Goal: Task Accomplishment & Management: Complete application form

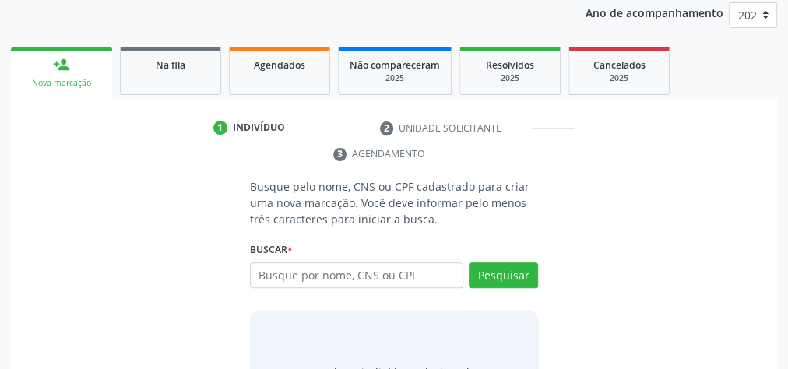
scroll to position [227, 0]
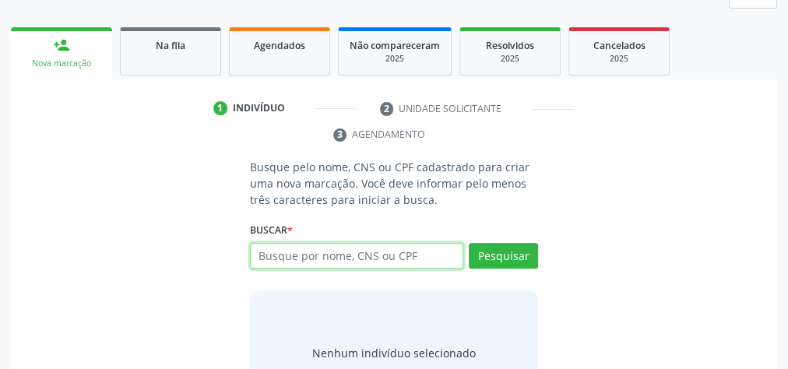
click at [369, 261] on input "text" at bounding box center [356, 256] width 213 height 26
type input "17760201460"
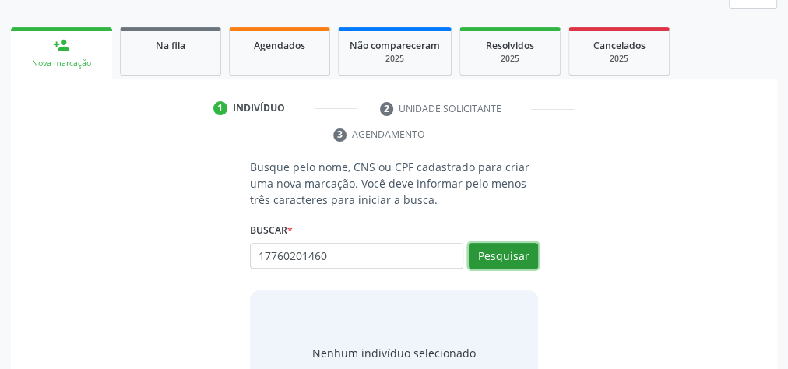
click at [502, 248] on button "Pesquisar" at bounding box center [503, 256] width 69 height 26
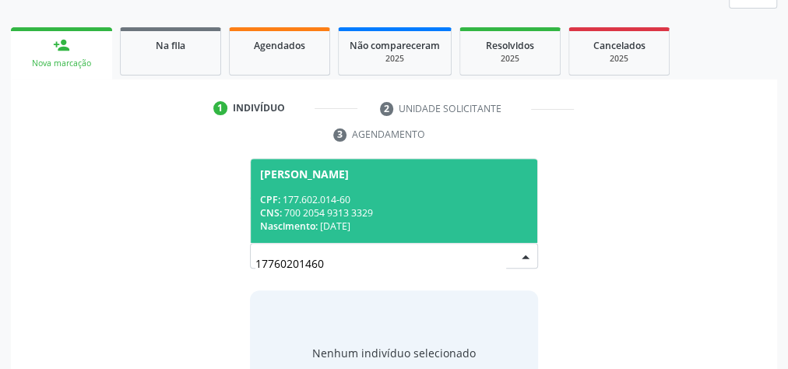
click at [383, 230] on div "Nascimento: 3[DATE]" at bounding box center [394, 226] width 268 height 13
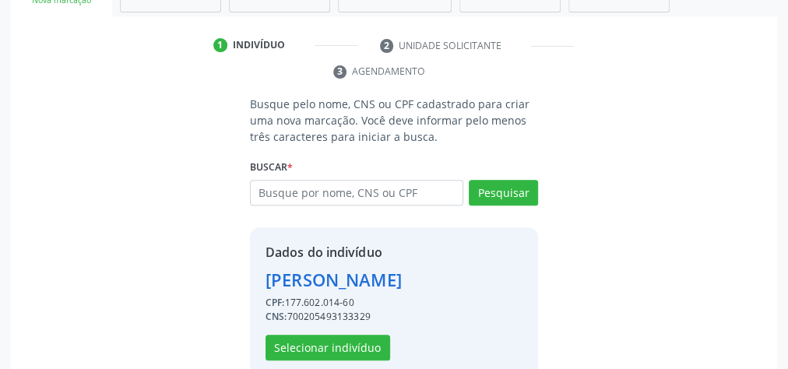
scroll to position [342, 0]
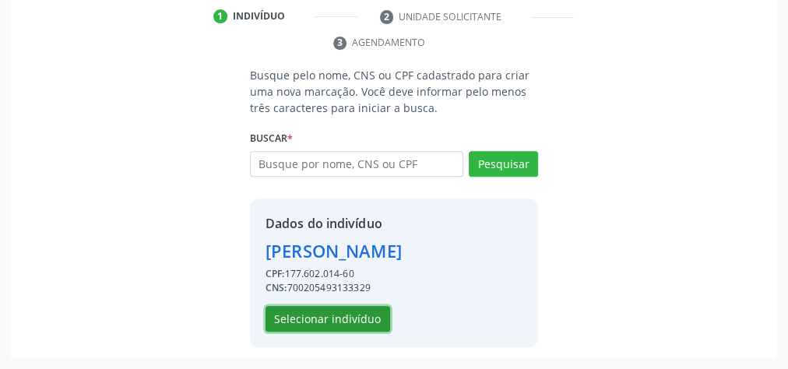
click at [340, 318] on button "Selecionar indivíduo" at bounding box center [327, 319] width 125 height 26
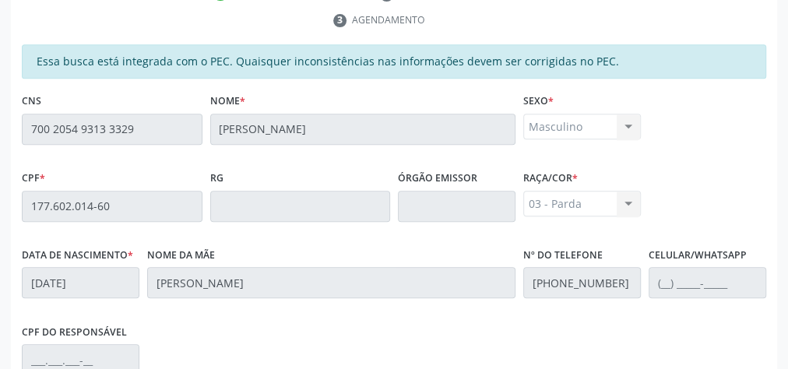
scroll to position [564, 0]
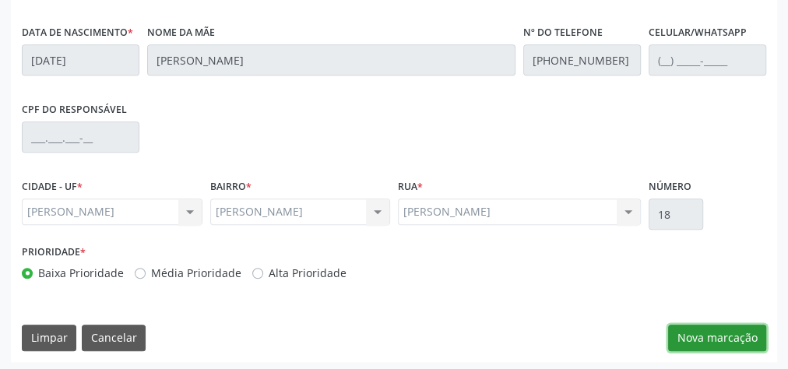
click at [723, 332] on button "Nova marcação" at bounding box center [717, 338] width 98 height 26
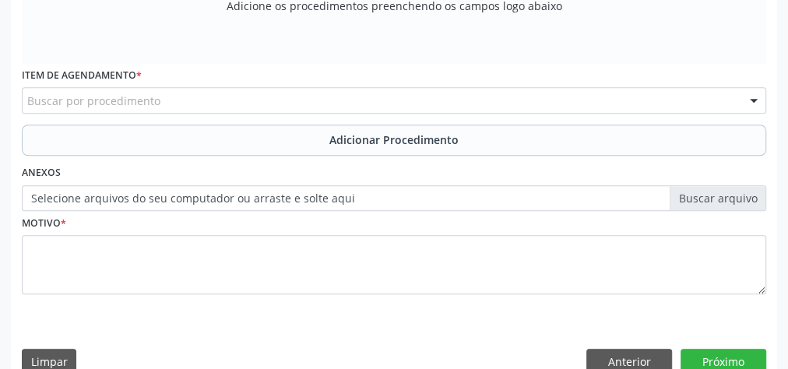
scroll to position [315, 0]
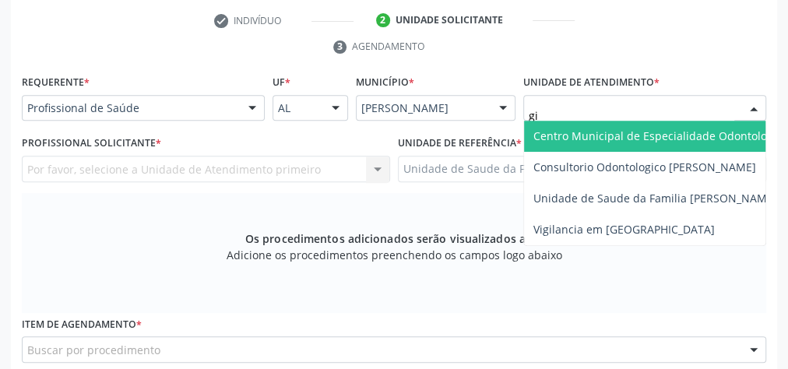
type input "gis"
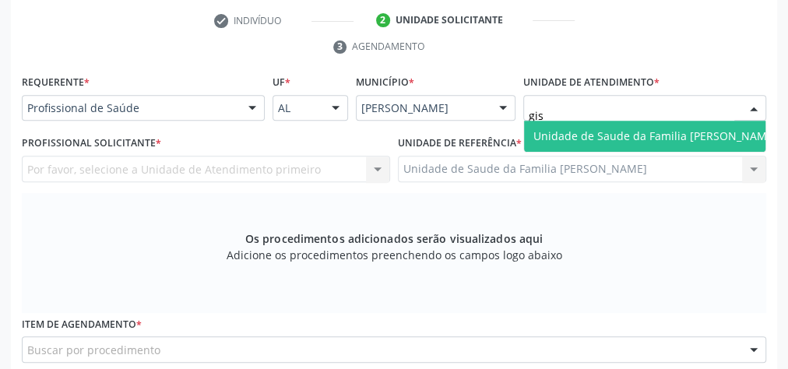
click at [570, 137] on span "Unidade de Saude da Familia [PERSON_NAME]" at bounding box center [655, 135] width 244 height 15
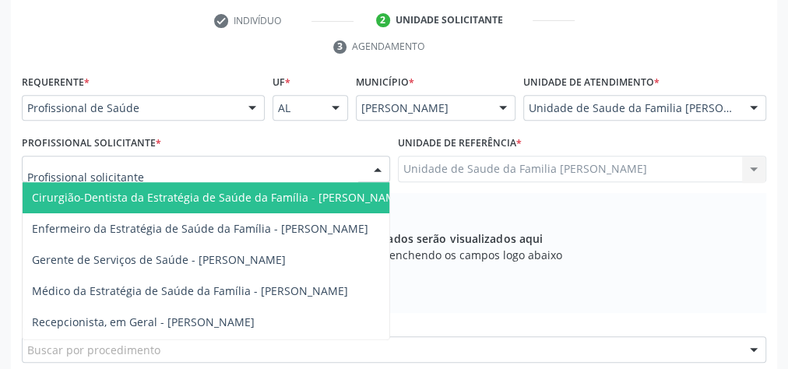
click at [380, 167] on div at bounding box center [377, 169] width 23 height 26
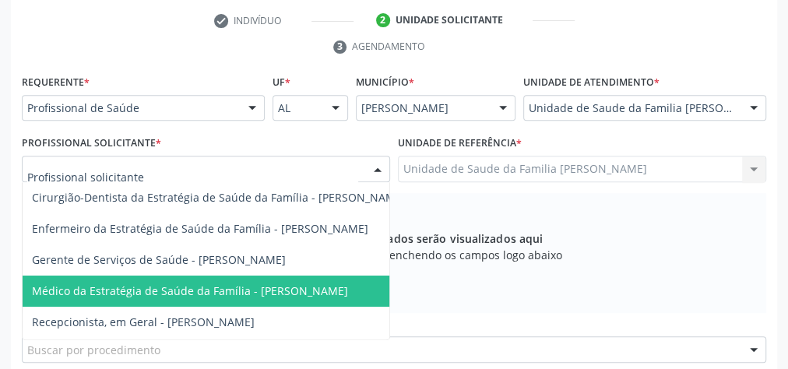
click at [303, 291] on span "Médico da Estratégia de Saúde da Família - [PERSON_NAME]" at bounding box center [190, 290] width 316 height 15
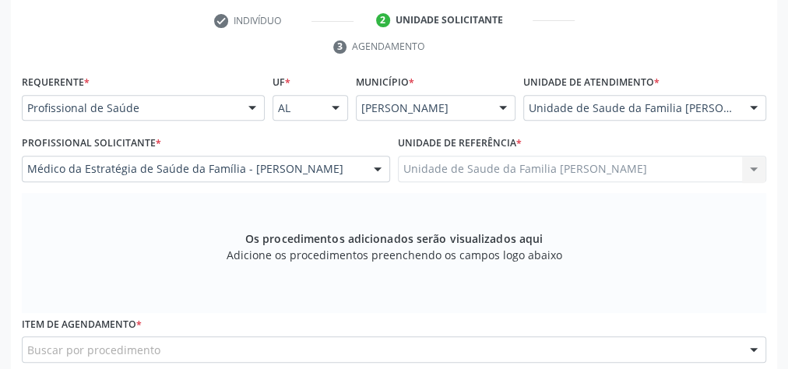
scroll to position [502, 0]
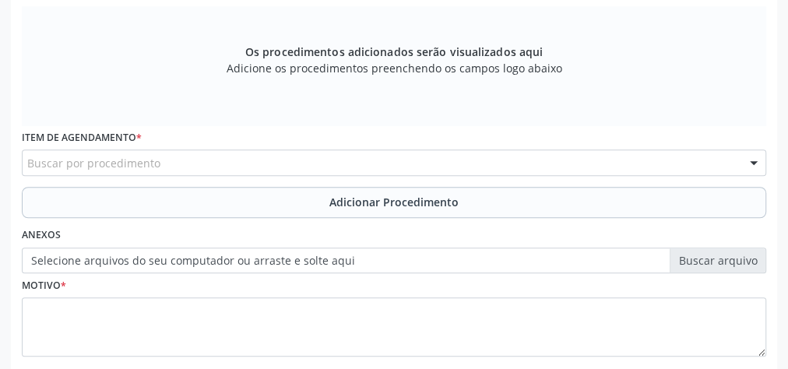
click at [315, 162] on div "Buscar por procedimento" at bounding box center [394, 162] width 744 height 26
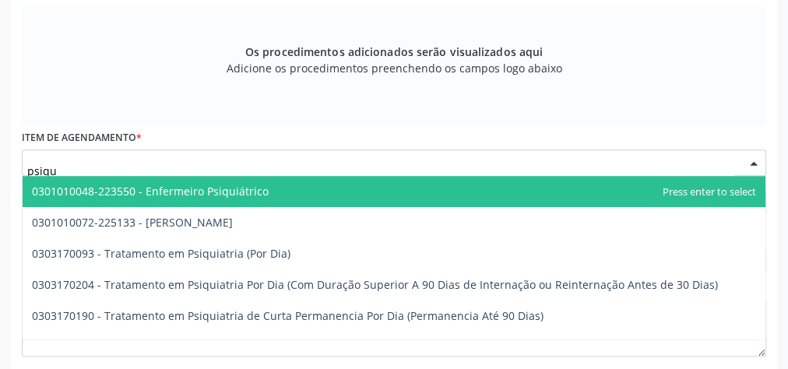
type input "psiqui"
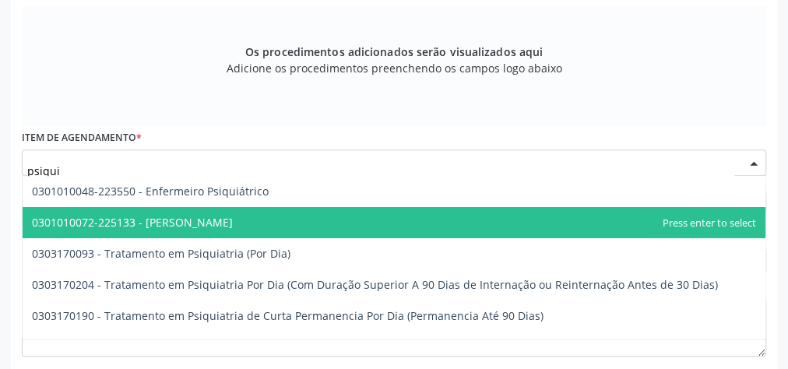
click at [233, 221] on span "0301010072-225133 - [PERSON_NAME]" at bounding box center [132, 222] width 201 height 15
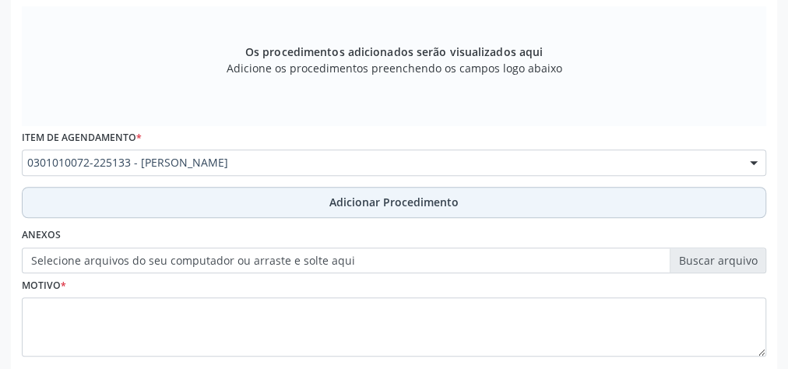
click at [365, 196] on span "Adicionar Procedimento" at bounding box center [393, 202] width 129 height 16
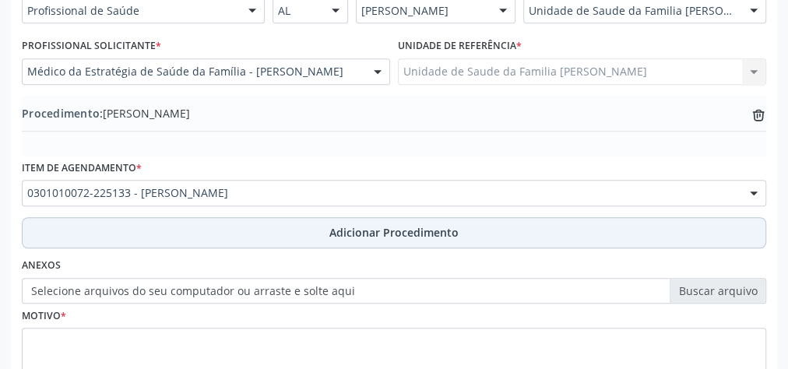
scroll to position [378, 0]
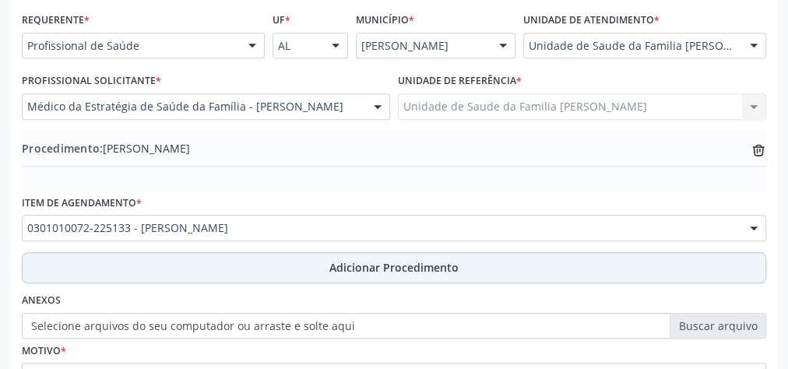
click at [405, 259] on span "Adicionar Procedimento" at bounding box center [393, 267] width 129 height 16
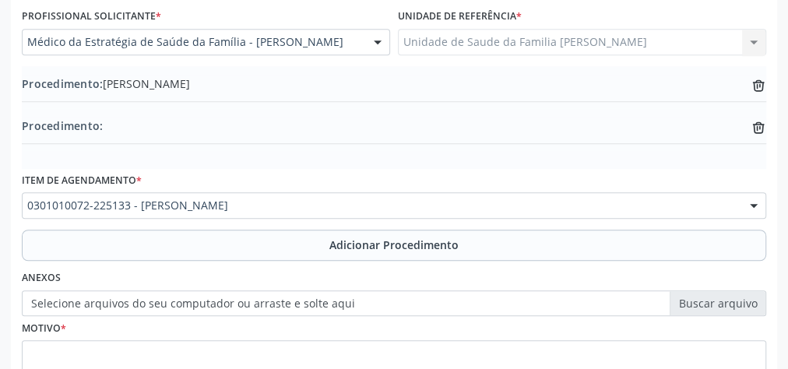
scroll to position [502, 0]
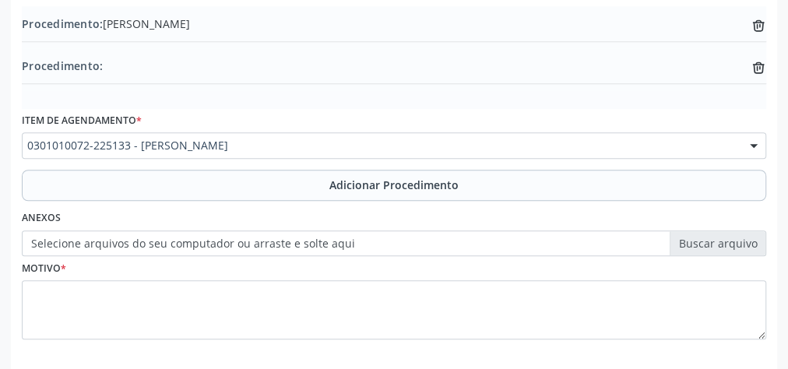
click at [725, 247] on label "Selecione arquivos do seu computador ou arraste e solte aqui" at bounding box center [394, 243] width 744 height 26
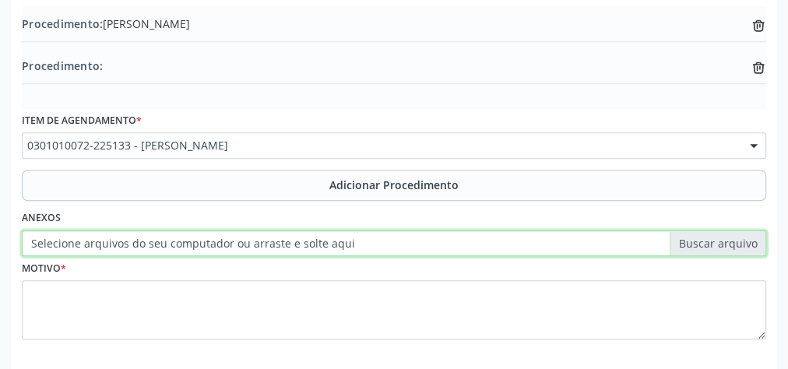
click at [725, 247] on input "Selecione arquivos do seu computador ou arraste e solte aqui" at bounding box center [394, 243] width 744 height 26
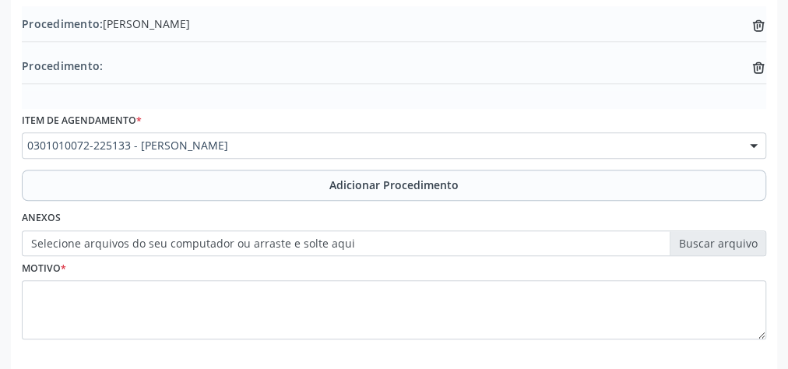
click at [727, 248] on label "Selecione arquivos do seu computador ou arraste e solte aqui" at bounding box center [394, 243] width 744 height 26
click at [727, 248] on input "Selecione arquivos do seu computador ou arraste e solte aqui" at bounding box center [394, 243] width 744 height 26
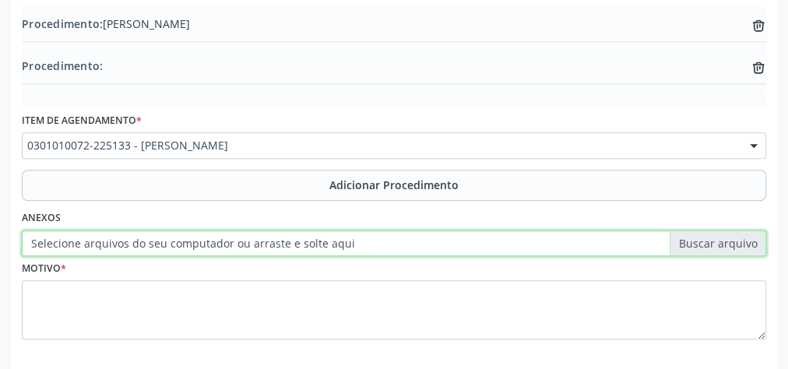
type input "C:\fakepath\psiquiatra.jpeg"
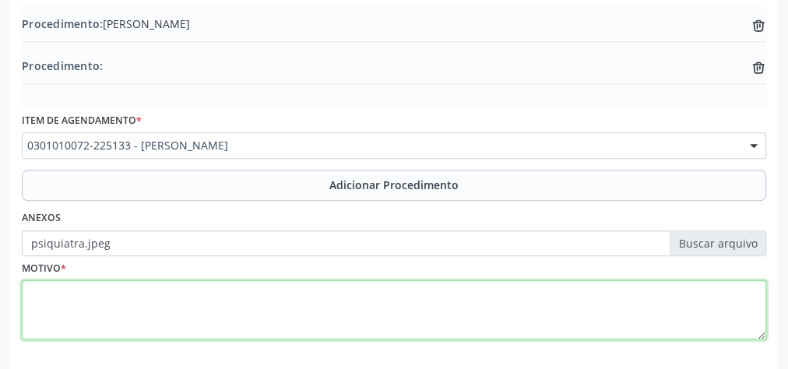
click at [266, 293] on textarea at bounding box center [394, 309] width 744 height 59
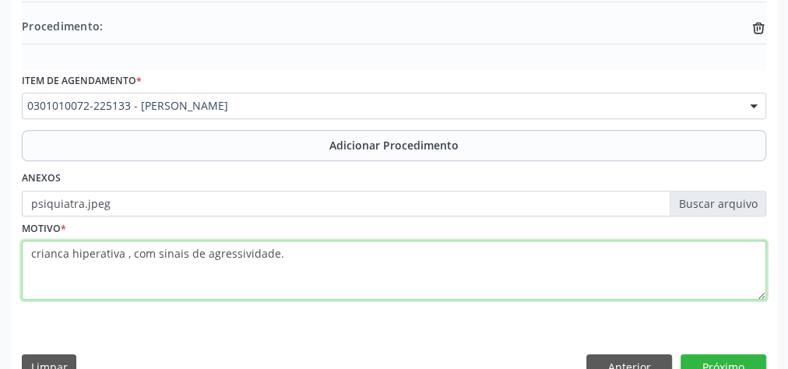
scroll to position [571, 0]
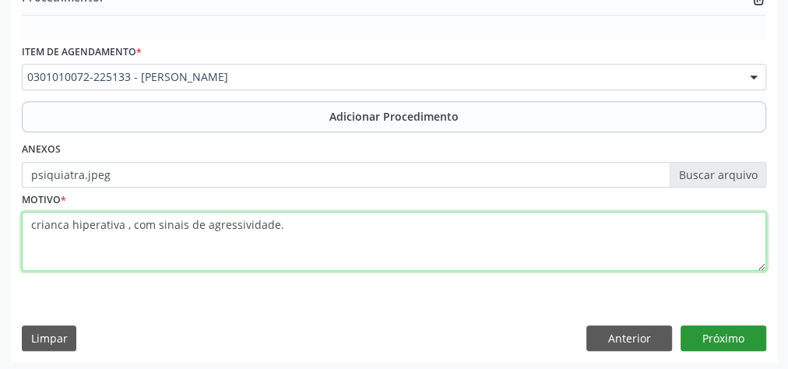
type textarea "crianca hiperativa , com sinais de agressividade."
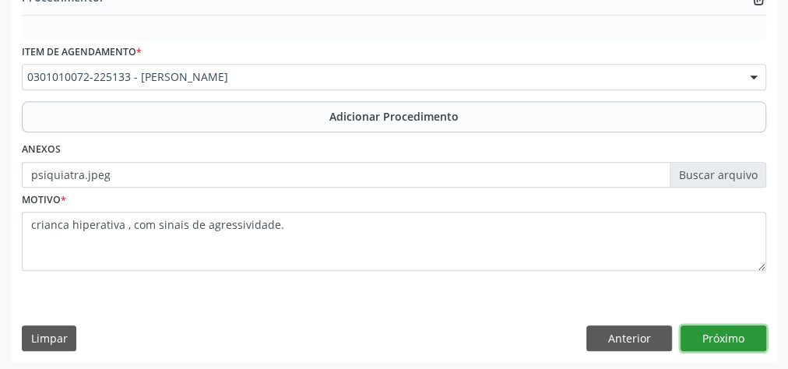
click at [714, 339] on button "Próximo" at bounding box center [723, 338] width 86 height 26
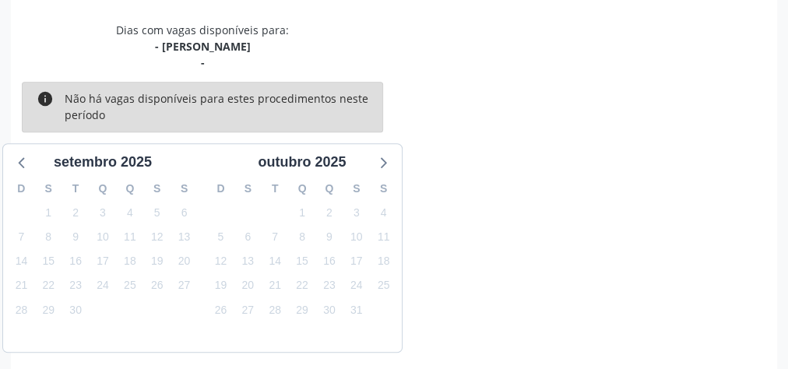
scroll to position [429, 0]
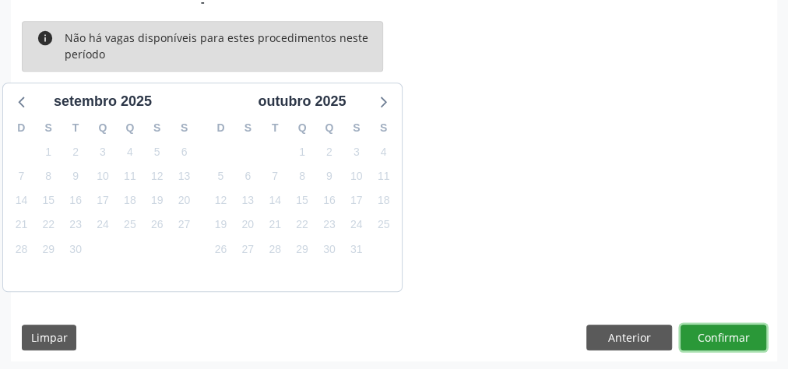
click at [719, 333] on button "Confirmar" at bounding box center [723, 338] width 86 height 26
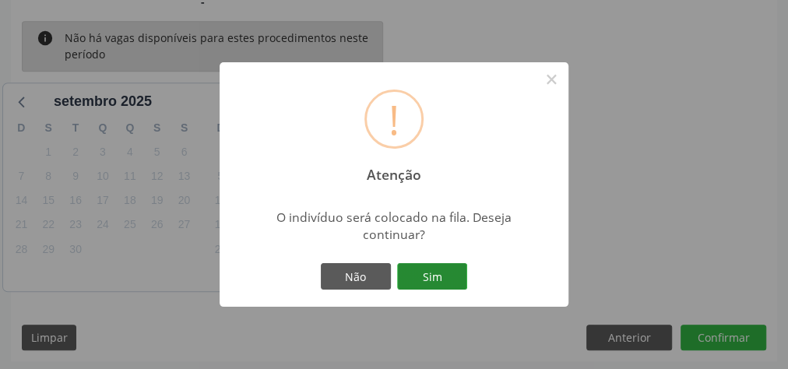
click at [432, 282] on button "Sim" at bounding box center [432, 276] width 70 height 26
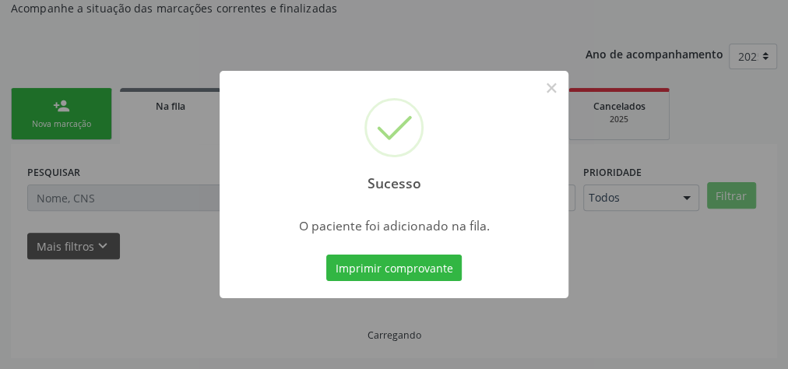
scroll to position [165, 0]
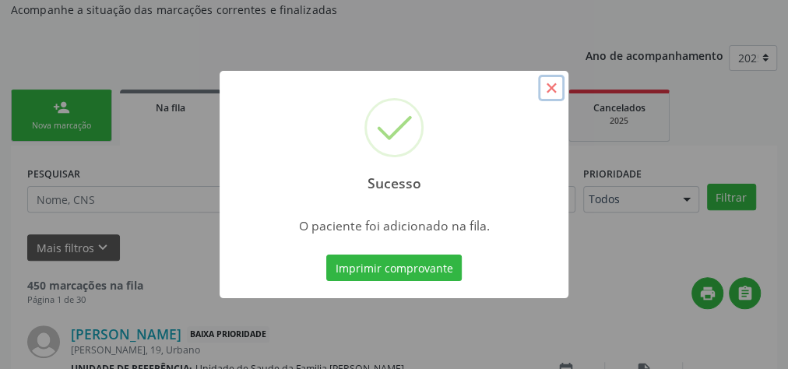
click at [552, 93] on button "×" at bounding box center [551, 88] width 26 height 26
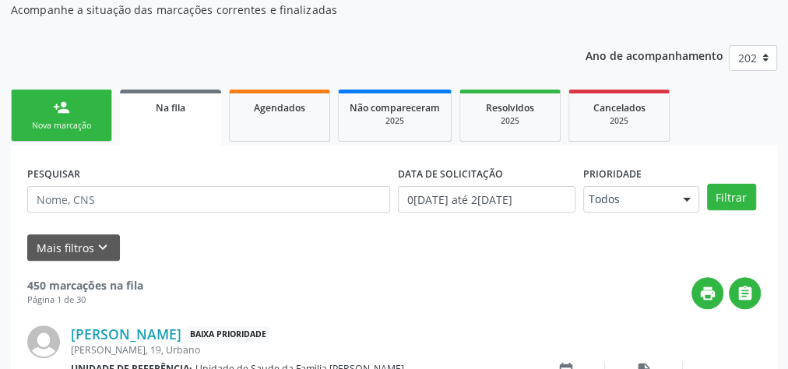
click at [53, 109] on div "person_add" at bounding box center [61, 107] width 17 height 17
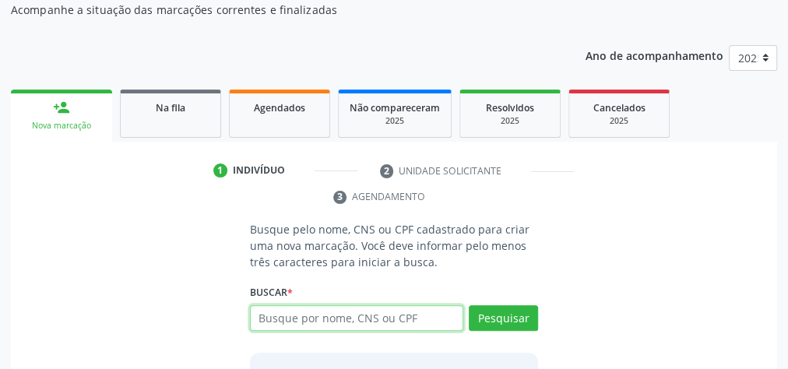
click at [375, 313] on input "text" at bounding box center [356, 318] width 213 height 26
click at [388, 314] on input "text" at bounding box center [356, 318] width 213 height 26
type input "17760201460"
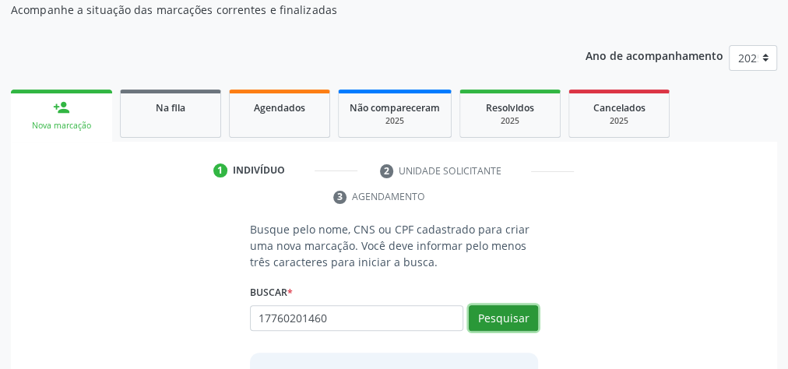
click at [513, 318] on button "Pesquisar" at bounding box center [503, 318] width 69 height 26
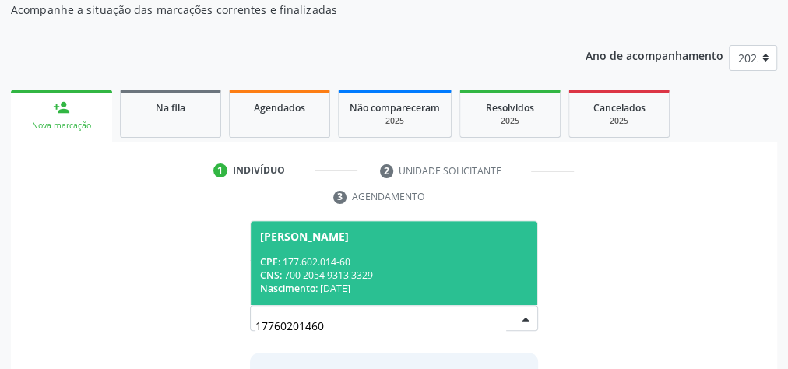
click at [433, 272] on div "CNS: 700 2054 9313 3329" at bounding box center [394, 275] width 268 height 13
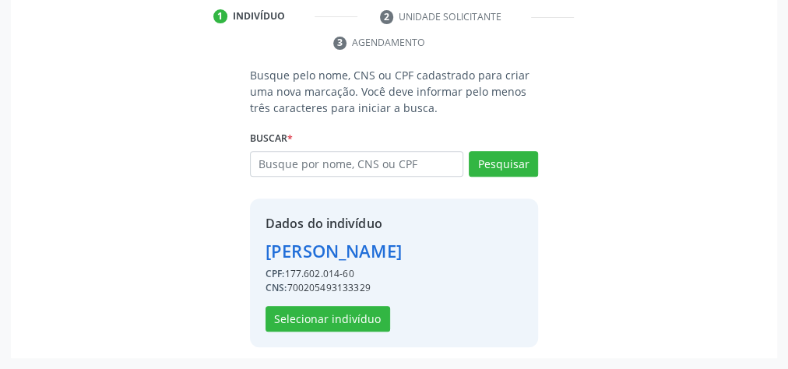
scroll to position [342, 0]
click at [342, 324] on button "Selecionar indivíduo" at bounding box center [327, 319] width 125 height 26
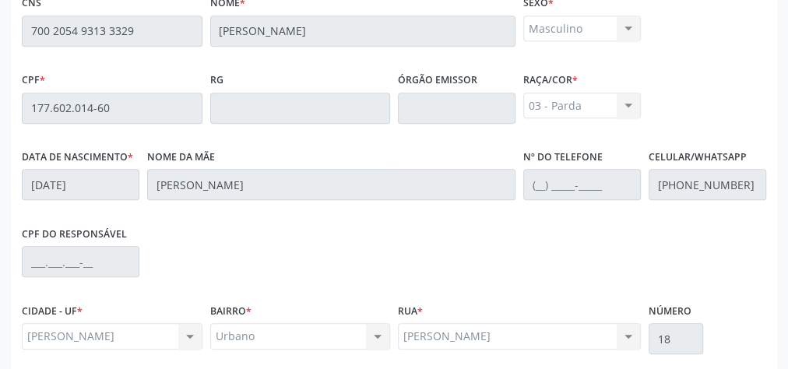
scroll to position [564, 0]
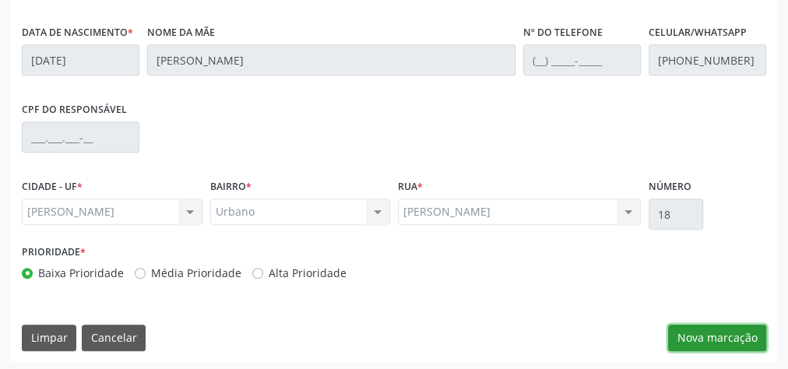
click at [742, 325] on button "Nova marcação" at bounding box center [717, 338] width 98 height 26
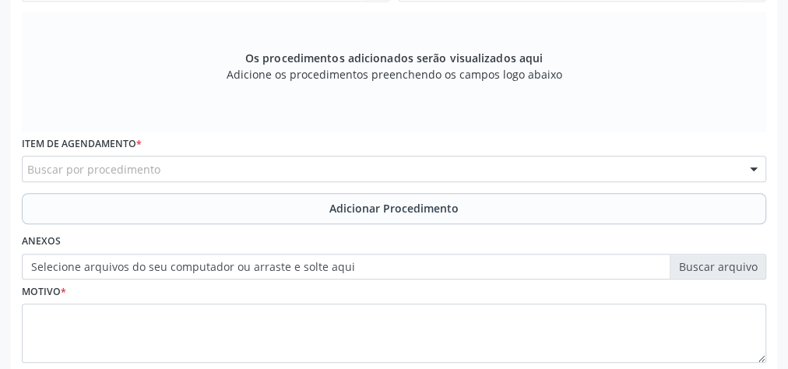
scroll to position [378, 0]
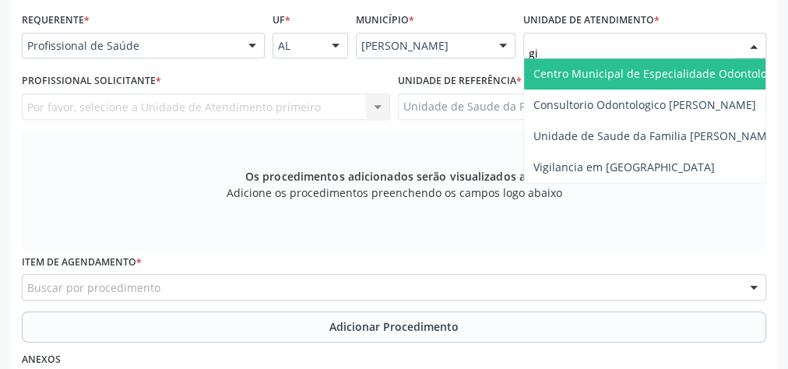
type input "gis"
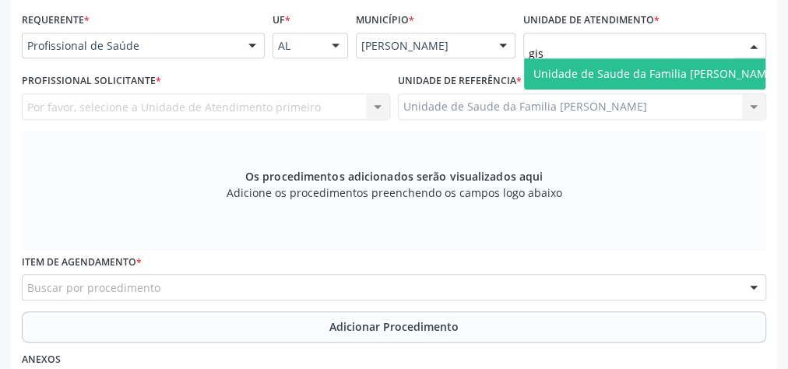
click at [563, 69] on span "Unidade de Saude da Familia [PERSON_NAME]" at bounding box center [655, 73] width 244 height 15
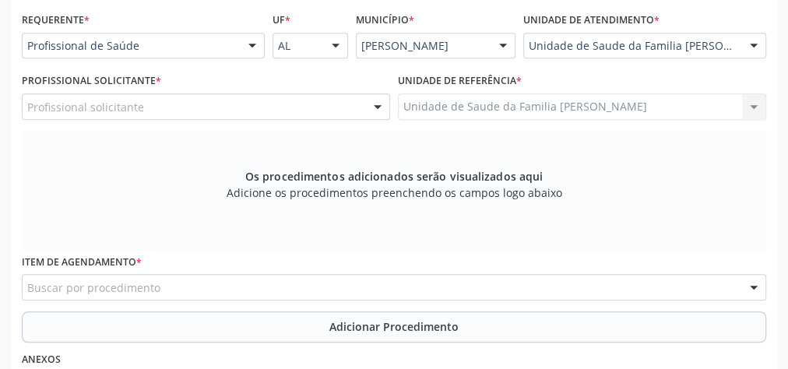
click at [384, 104] on div at bounding box center [377, 107] width 23 height 26
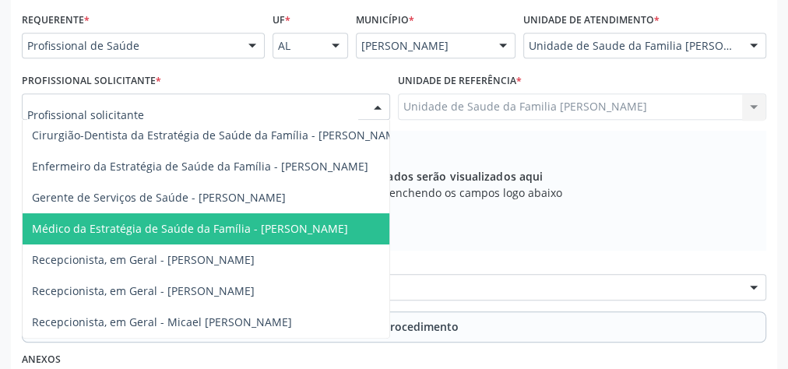
click at [275, 234] on span "Médico da Estratégia de Saúde da Família - [PERSON_NAME]" at bounding box center [190, 228] width 316 height 15
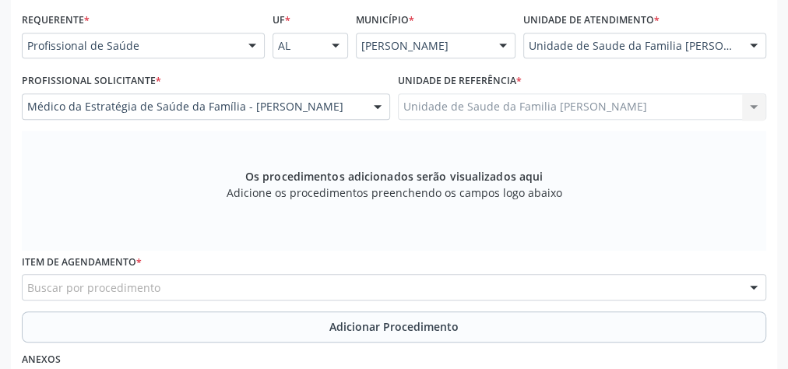
scroll to position [440, 0]
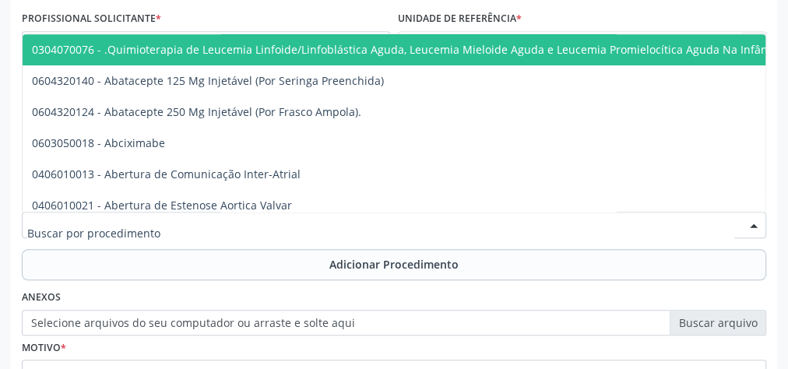
click at [310, 213] on div at bounding box center [394, 225] width 744 height 26
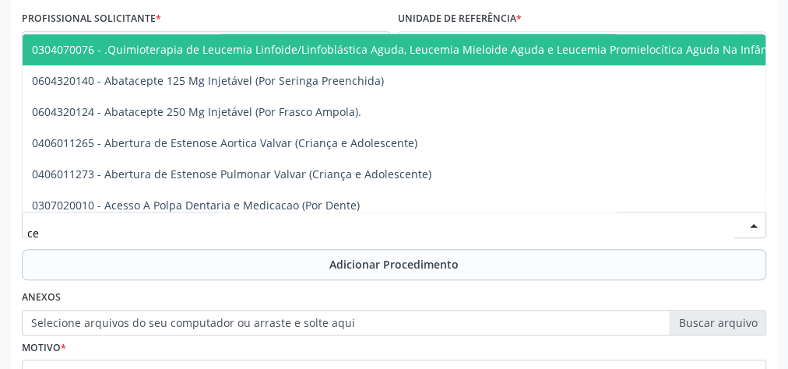
type input "c"
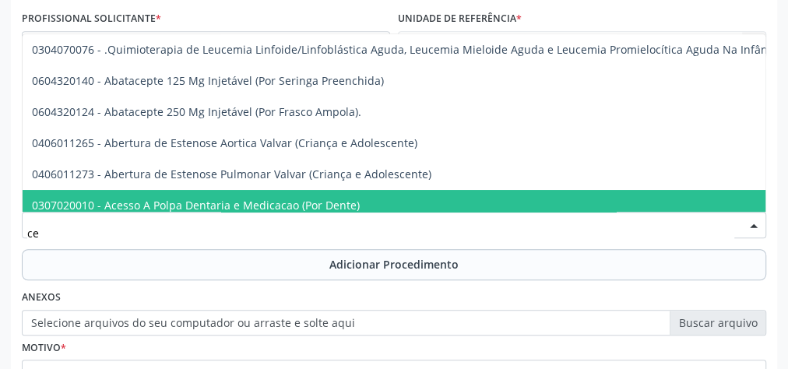
type input "c"
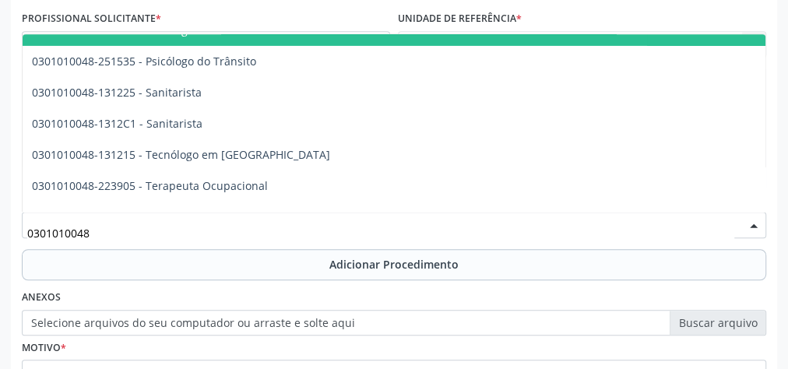
scroll to position [2655, 0]
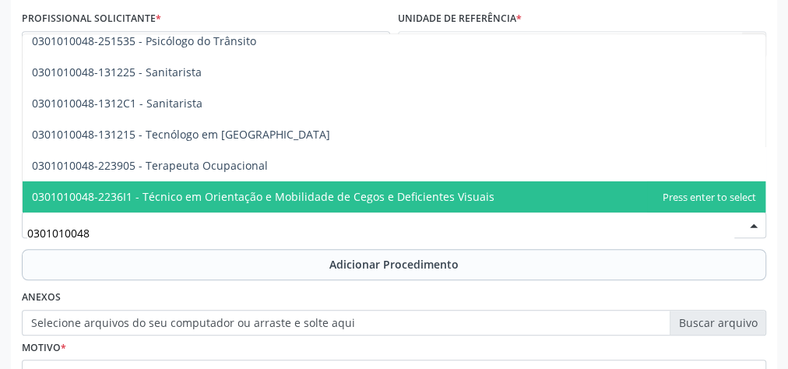
click at [192, 232] on input "0301010048" at bounding box center [380, 232] width 707 height 31
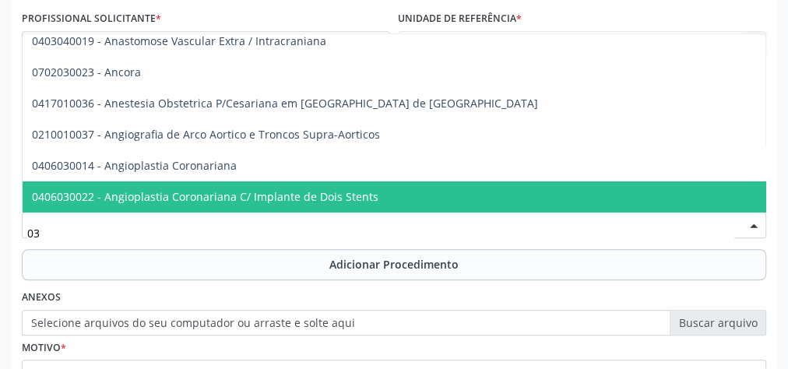
type input "0"
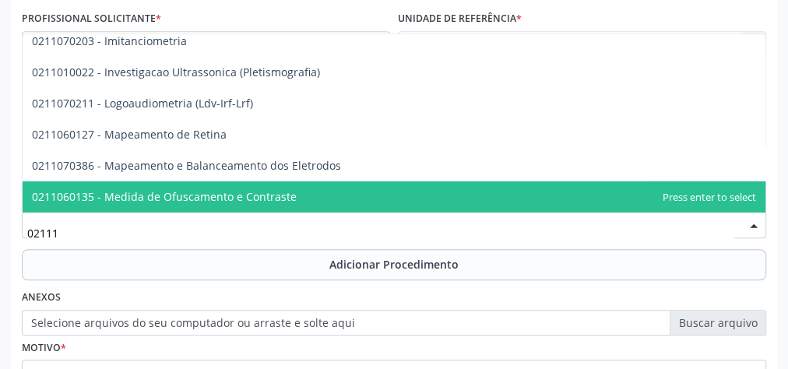
scroll to position [0, 0]
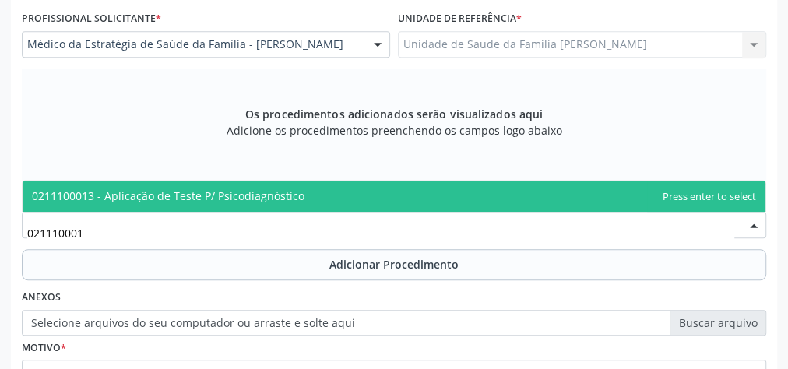
type input "0211100013"
click at [196, 192] on span "0211100013 - Aplicação de Teste P/ Psicodiagnóstico" at bounding box center [168, 195] width 272 height 15
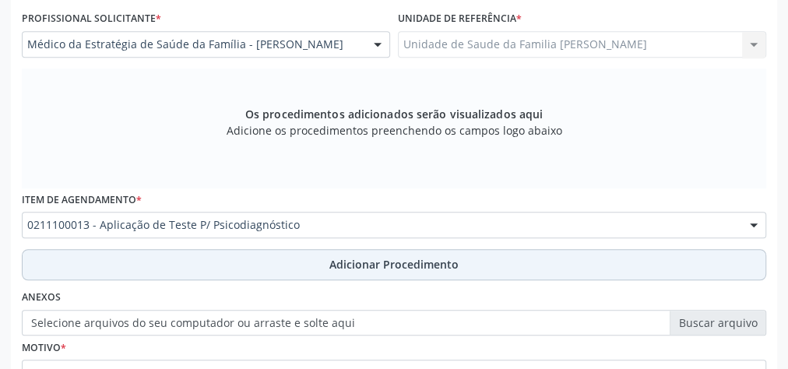
click at [388, 262] on span "Adicionar Procedimento" at bounding box center [393, 264] width 129 height 16
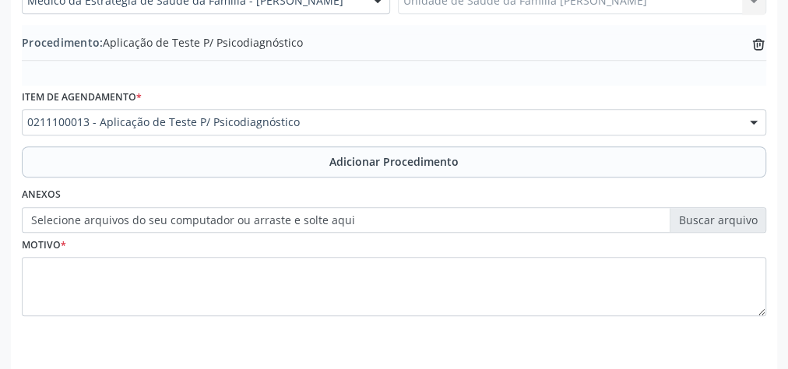
scroll to position [502, 0]
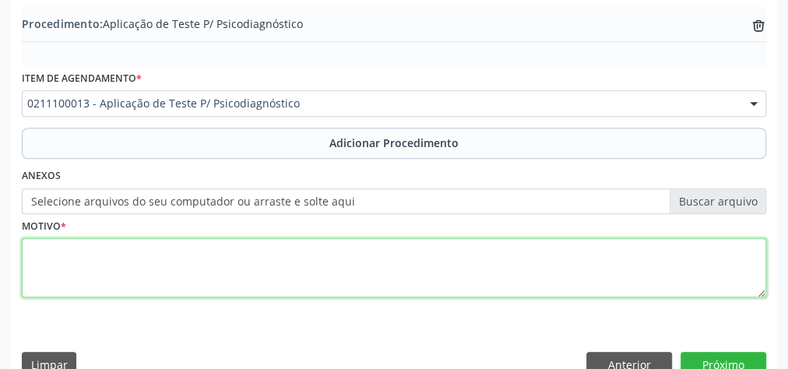
click at [346, 269] on textarea at bounding box center [394, 267] width 744 height 59
click at [208, 249] on textarea "certea, avaliacao diagnostico questorio" at bounding box center [394, 267] width 744 height 59
click at [213, 249] on textarea "certea, avaliacao diagnostico questorio" at bounding box center [394, 267] width 744 height 59
click at [239, 254] on textarea "certea, avaliacao diagnostico questiorio" at bounding box center [394, 267] width 744 height 59
click at [309, 247] on textarea "certea, avaliacao diagnostico questionario - 4 folha" at bounding box center [394, 267] width 744 height 59
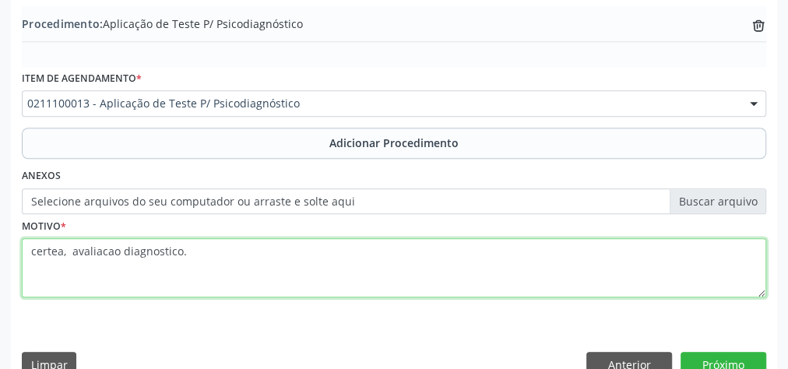
type textarea "certea, avaliacao diagnostico."
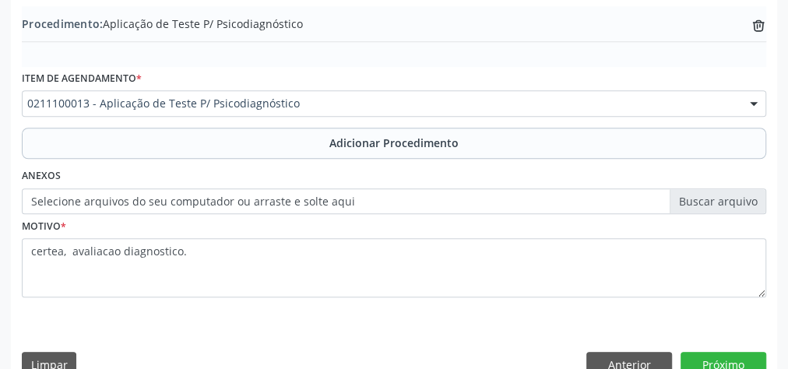
click at [736, 198] on label "Selecione arquivos do seu computador ou arraste e solte aqui" at bounding box center [394, 201] width 744 height 26
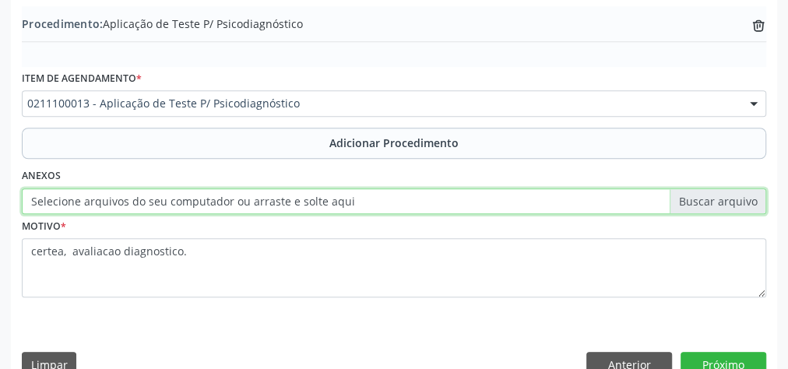
click at [736, 198] on input "Selecione arquivos do seu computador ou arraste e solte aqui" at bounding box center [394, 201] width 744 height 26
type input "C:\fakepath\certea.jpeg"
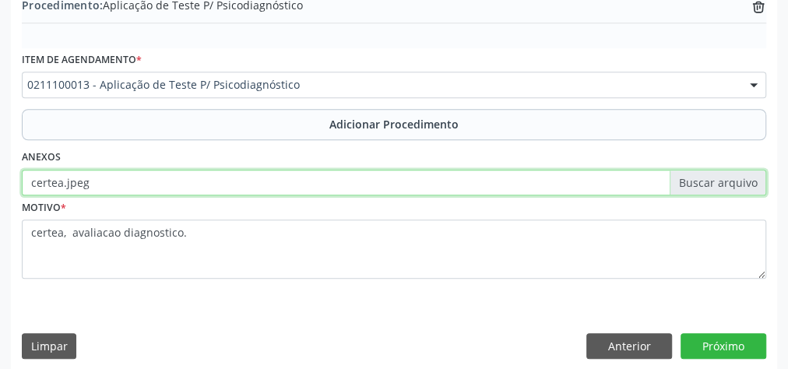
scroll to position [529, 0]
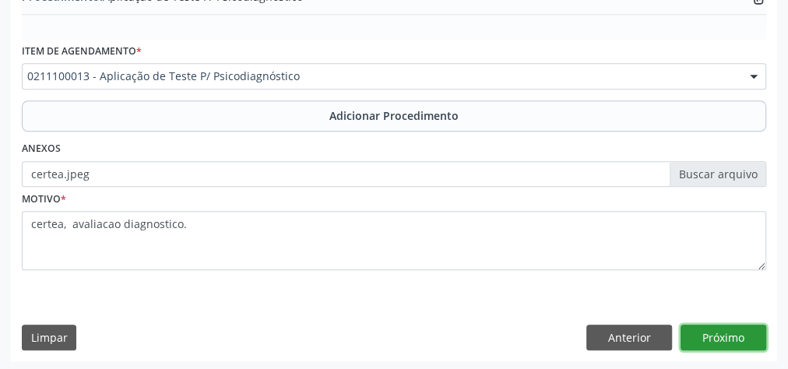
click at [745, 339] on button "Próximo" at bounding box center [723, 338] width 86 height 26
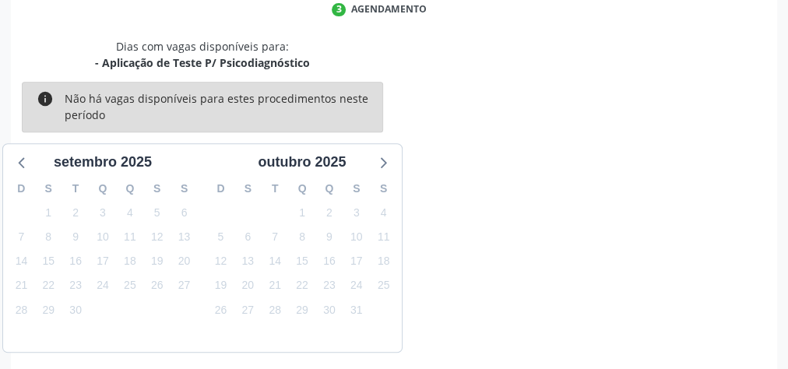
scroll to position [413, 0]
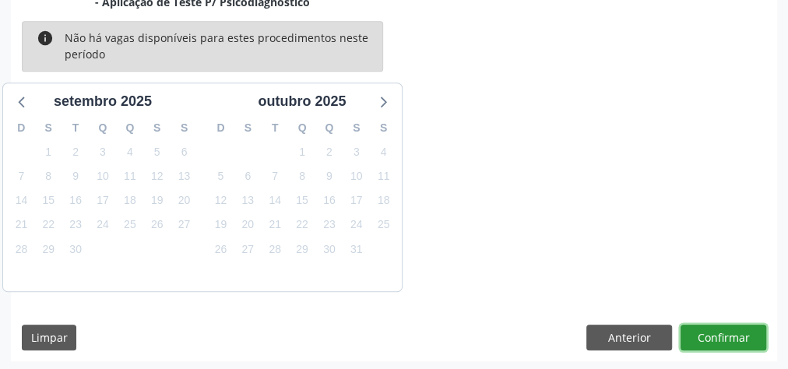
click at [731, 338] on button "Confirmar" at bounding box center [723, 338] width 86 height 26
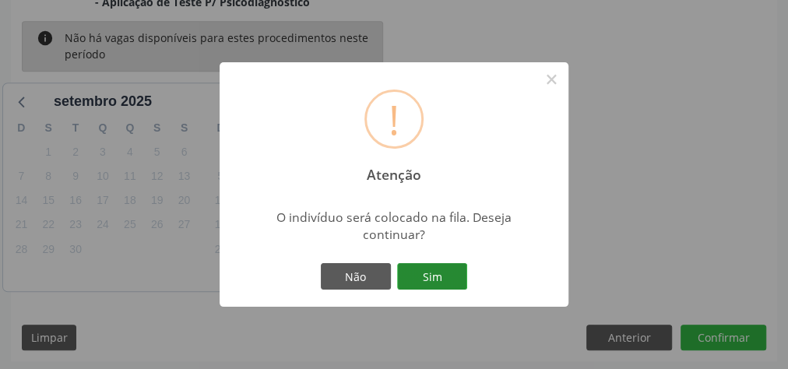
click at [425, 282] on button "Sim" at bounding box center [432, 276] width 70 height 26
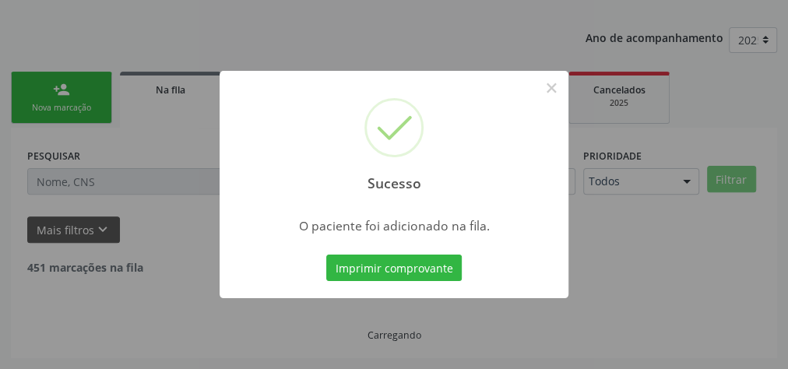
scroll to position [165, 0]
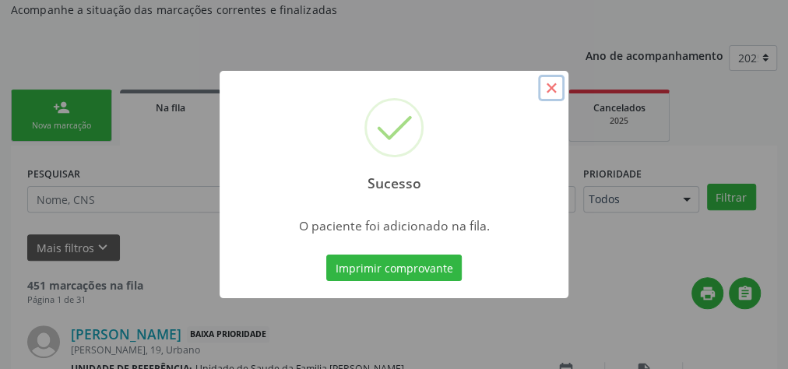
click at [548, 92] on button "×" at bounding box center [551, 88] width 26 height 26
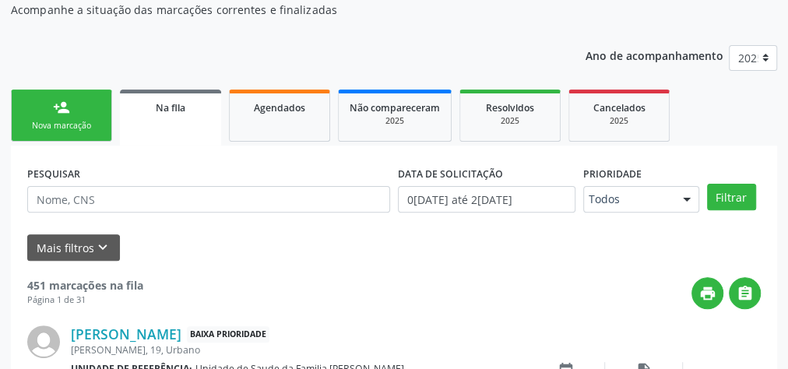
click at [88, 125] on div "Nova marcação" at bounding box center [62, 126] width 78 height 12
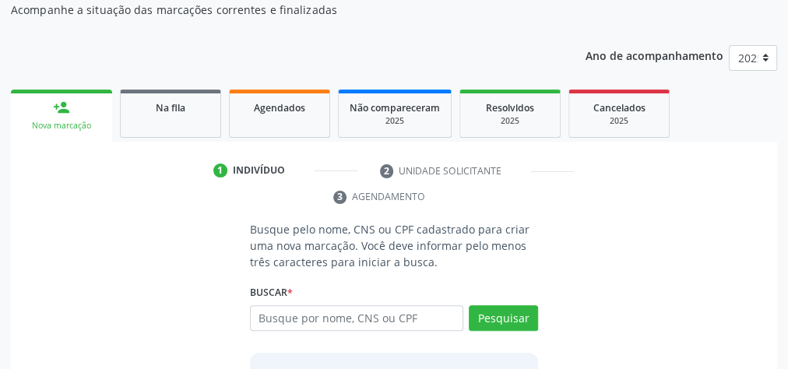
drag, startPoint x: 406, startPoint y: 303, endPoint x: 265, endPoint y: 26, distance: 310.9
click at [265, 26] on div "Acompanhamento Acompanhe a situação das marcações correntes e finalizadas Relat…" at bounding box center [394, 225] width 766 height 525
click at [370, 119] on div "2025" at bounding box center [395, 121] width 90 height 12
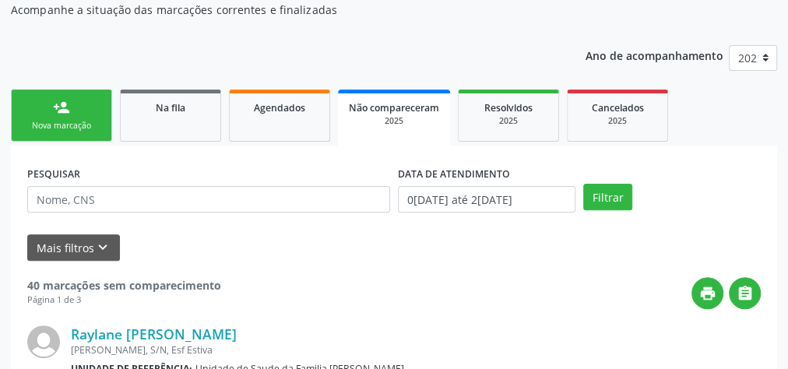
click at [44, 123] on div "Nova marcação" at bounding box center [62, 126] width 78 height 12
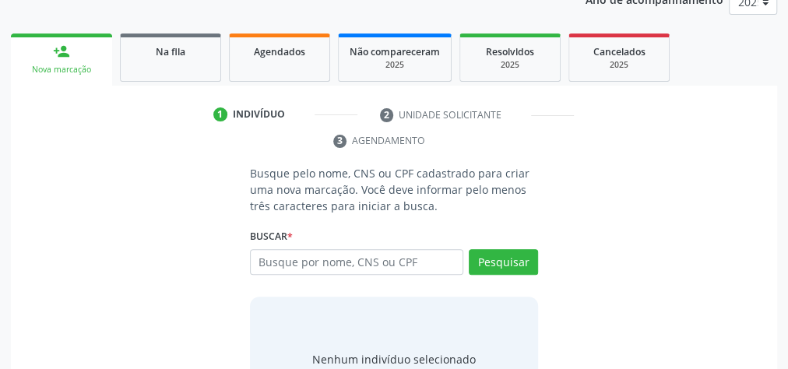
scroll to position [290, 0]
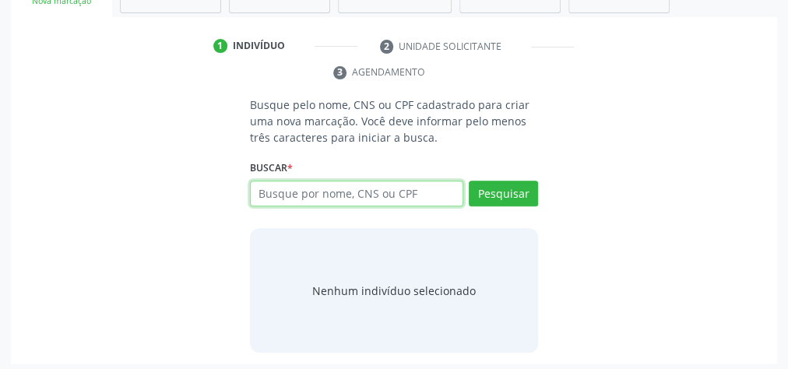
click at [413, 193] on input "text" at bounding box center [356, 194] width 213 height 26
type input "13375812400"
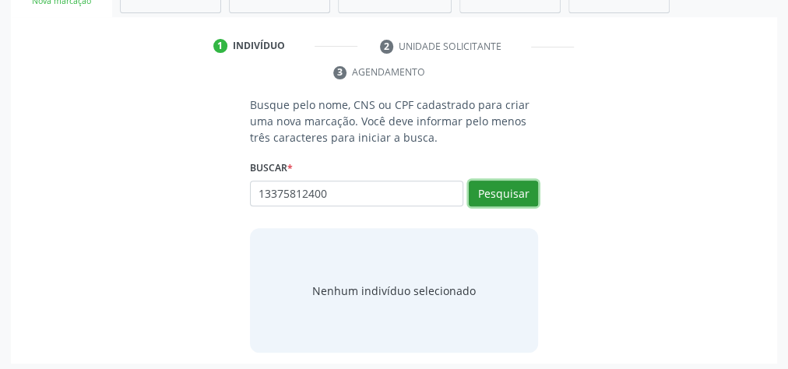
click at [516, 182] on button "Pesquisar" at bounding box center [503, 194] width 69 height 26
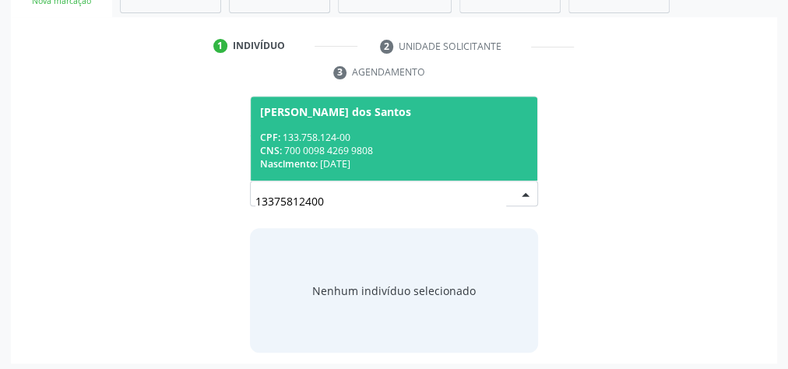
click at [325, 127] on span "[PERSON_NAME] dos Santos CPF: 133.758.124-00 CNS: 700 0098 4269 9808 Nascimento…" at bounding box center [394, 138] width 286 height 83
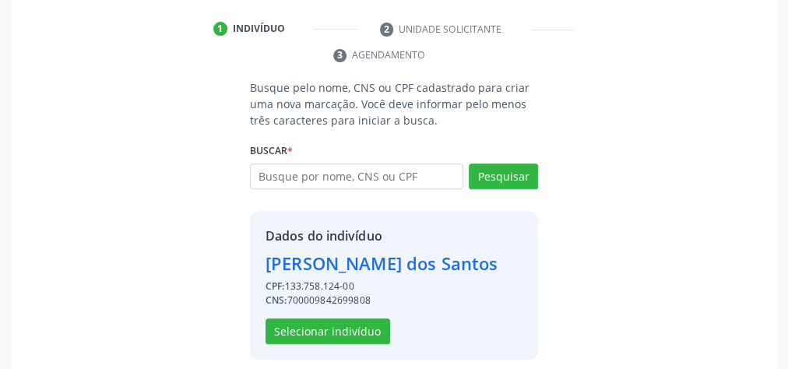
scroll to position [316, 0]
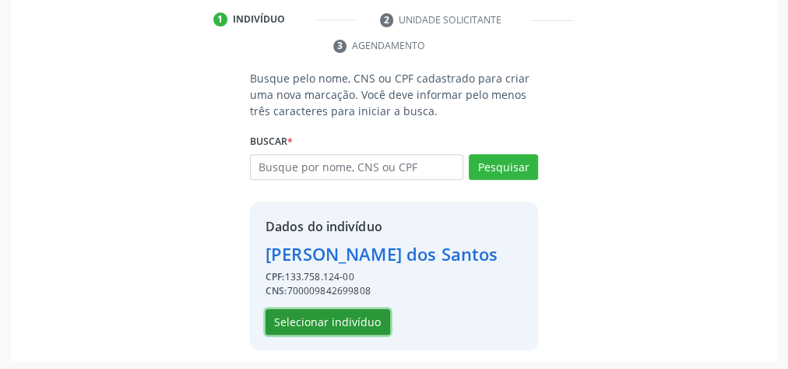
click at [318, 310] on button "Selecionar indivíduo" at bounding box center [327, 322] width 125 height 26
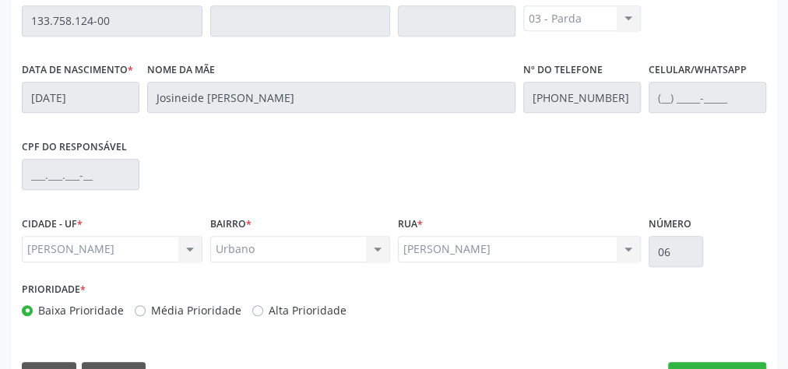
scroll to position [564, 0]
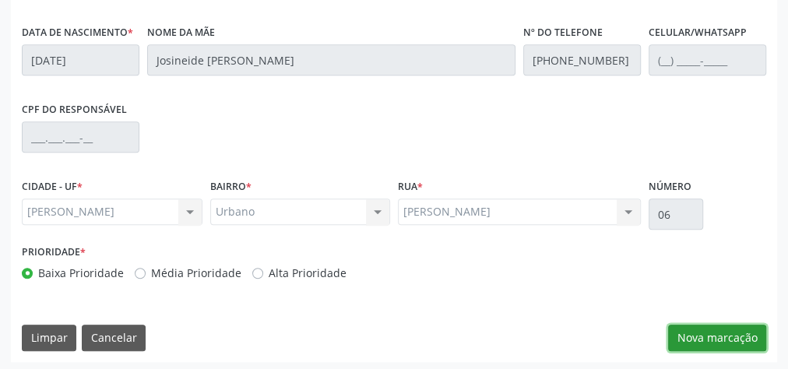
click at [714, 335] on button "Nova marcação" at bounding box center [717, 338] width 98 height 26
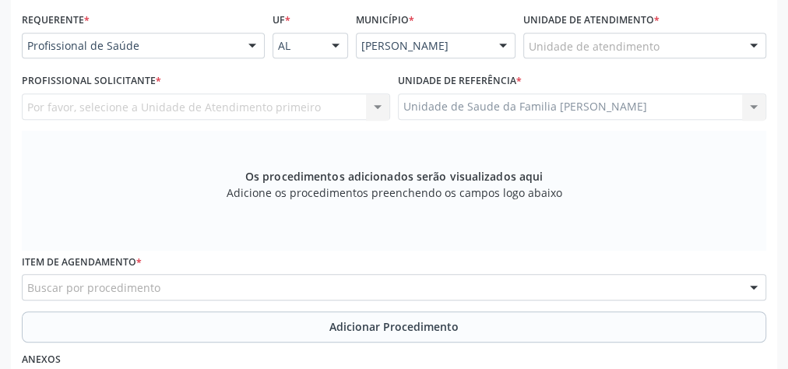
scroll to position [315, 0]
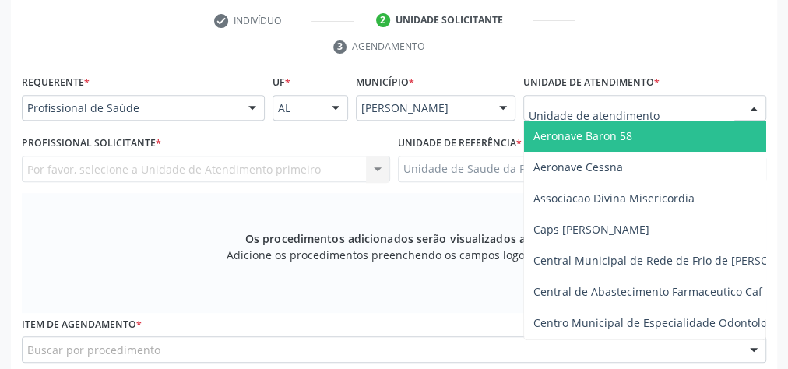
click at [674, 108] on div at bounding box center [644, 108] width 243 height 26
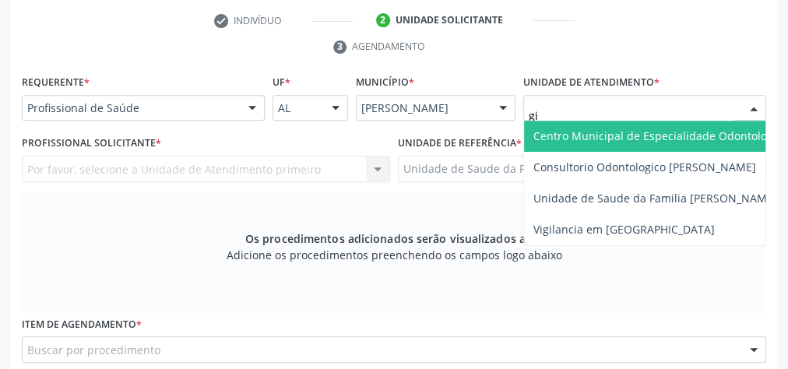
type input "gis"
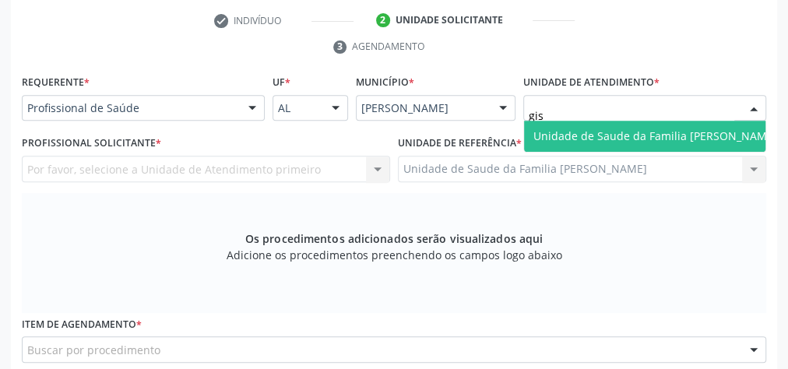
click at [652, 128] on span "Unidade de Saude da Familia [PERSON_NAME]" at bounding box center [655, 135] width 244 height 15
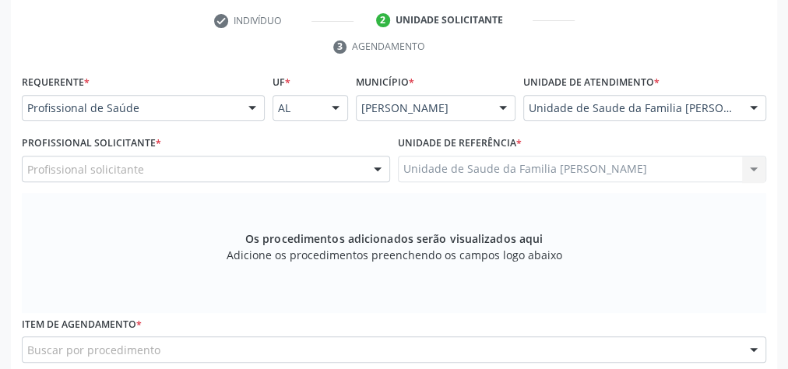
click at [373, 167] on div at bounding box center [377, 169] width 23 height 26
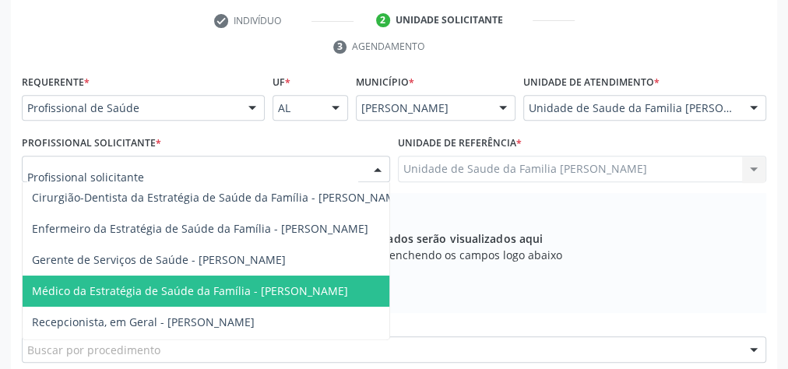
click at [327, 283] on span "Médico da Estratégia de Saúde da Família - [PERSON_NAME]" at bounding box center [190, 290] width 316 height 15
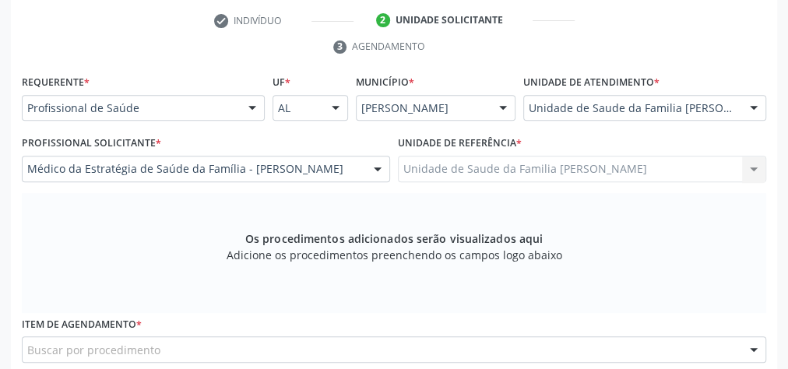
scroll to position [502, 0]
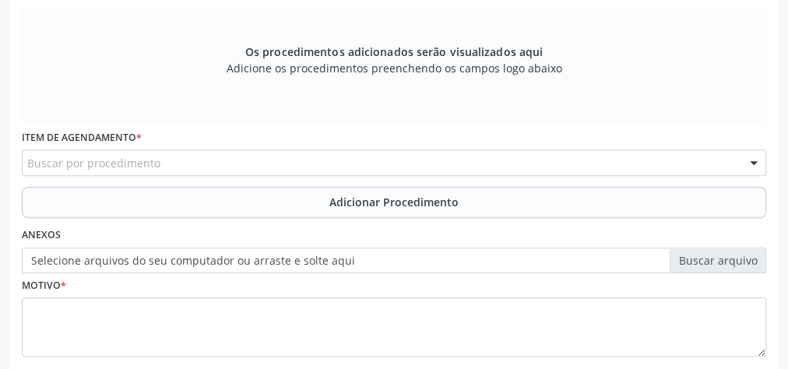
click at [338, 156] on div "Buscar por procedimento" at bounding box center [394, 162] width 744 height 26
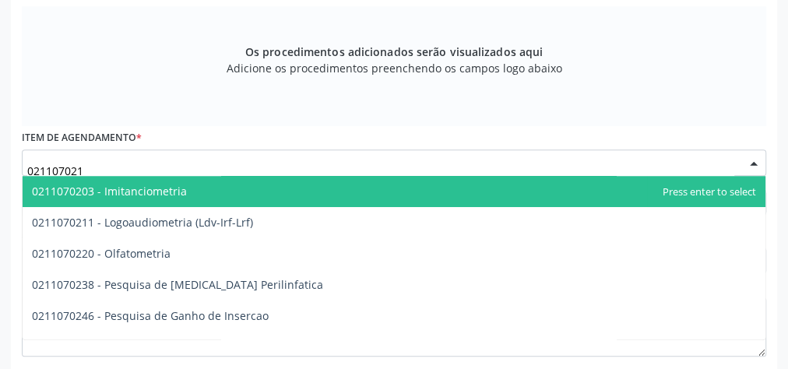
type input "0211070211"
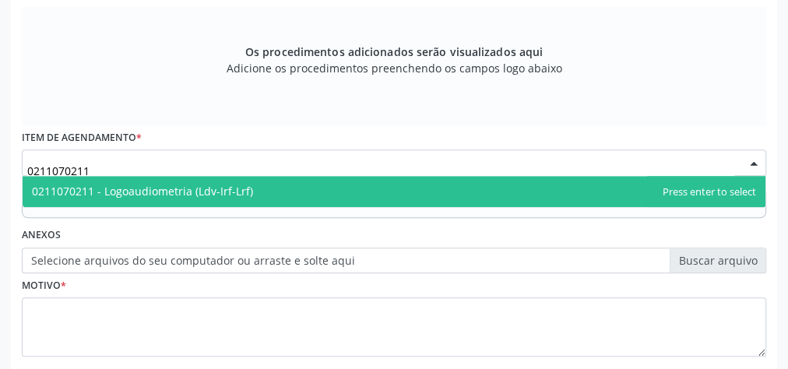
click at [208, 191] on span "0211070211 - Logoaudiometria (Ldv-Irf-Lrf)" at bounding box center [142, 191] width 221 height 15
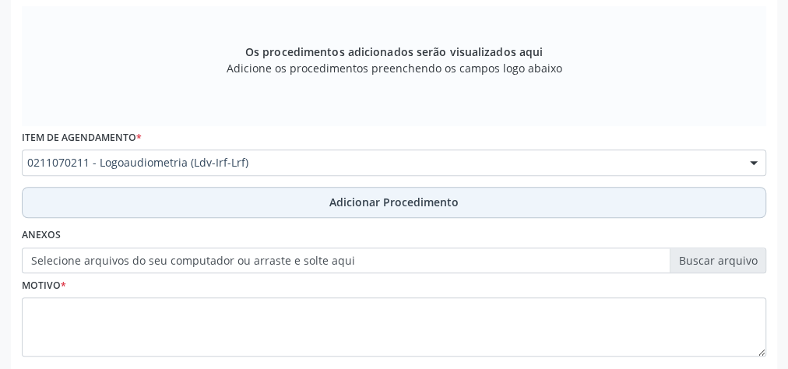
click at [378, 202] on span "Adicionar Procedimento" at bounding box center [393, 202] width 129 height 16
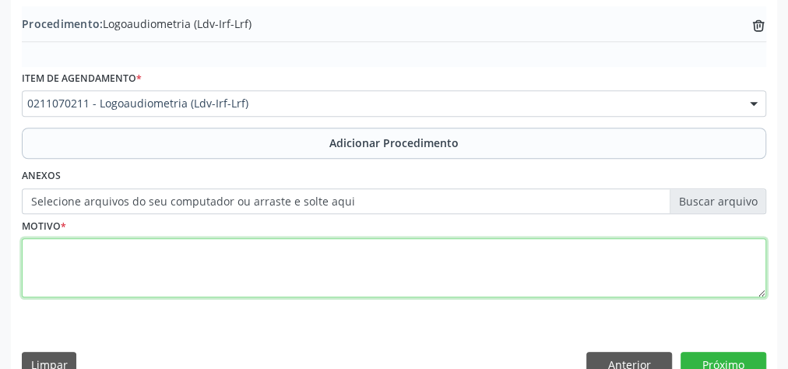
click at [339, 262] on textarea at bounding box center [394, 267] width 744 height 59
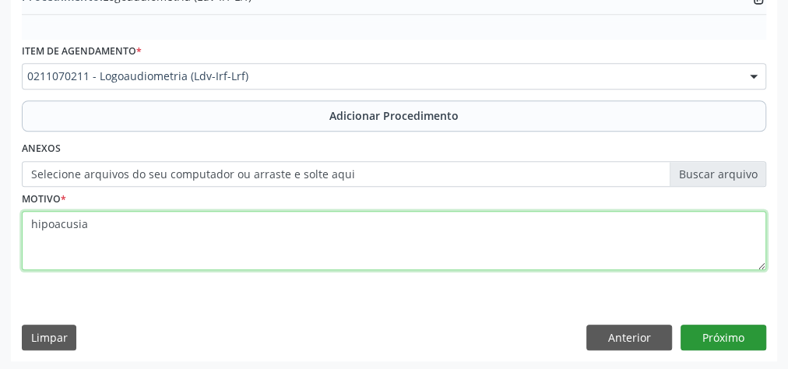
type textarea "hipoacusia"
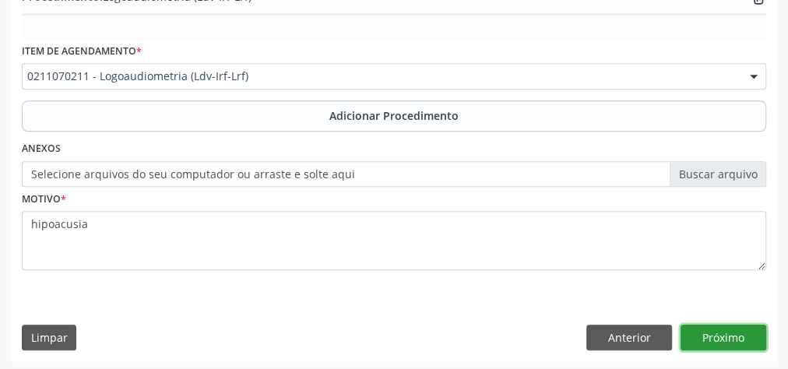
click at [715, 327] on button "Próximo" at bounding box center [723, 338] width 86 height 26
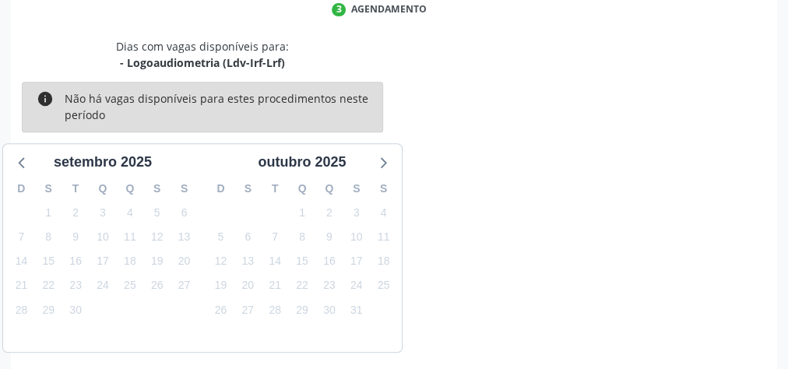
scroll to position [413, 0]
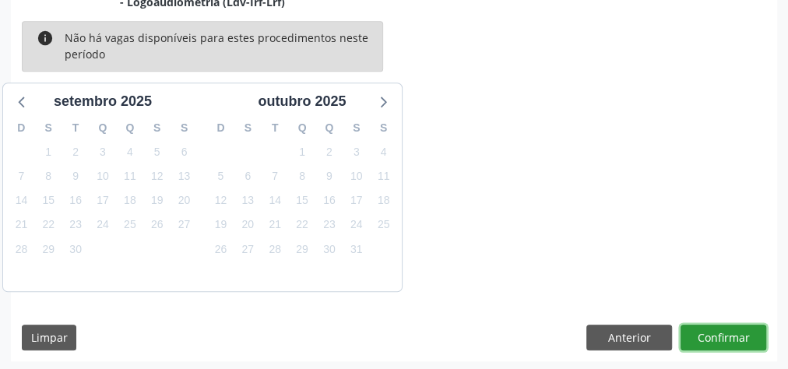
click at [715, 327] on button "Confirmar" at bounding box center [723, 338] width 86 height 26
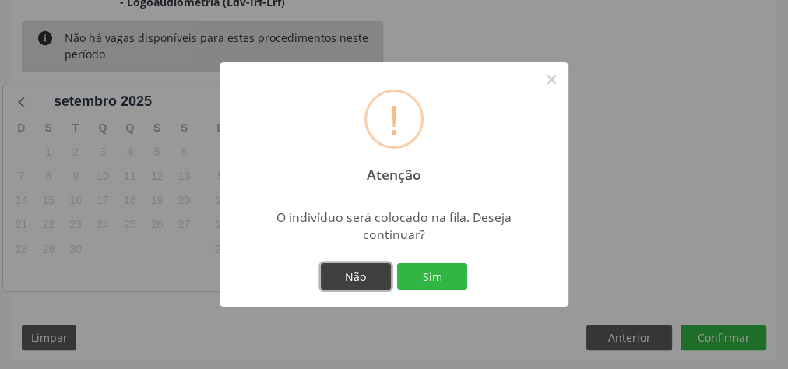
click at [371, 279] on button "Não" at bounding box center [356, 276] width 70 height 26
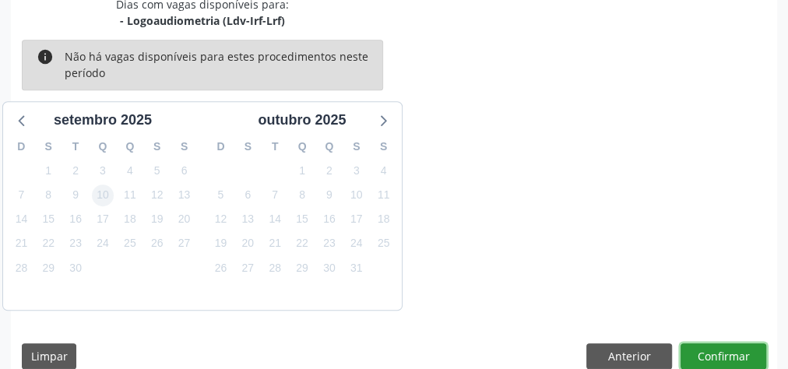
scroll to position [163, 0]
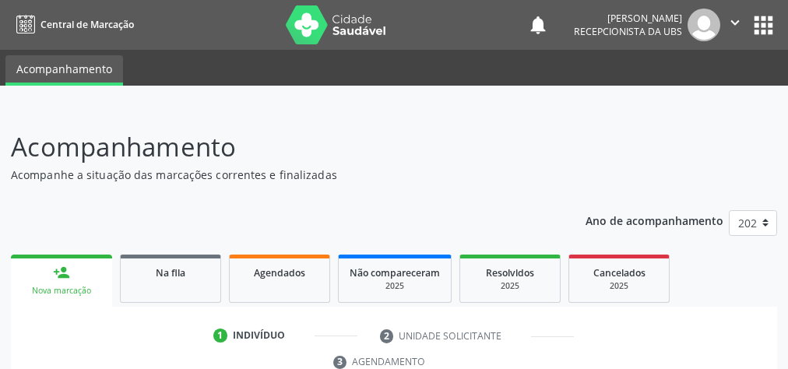
scroll to position [293, 0]
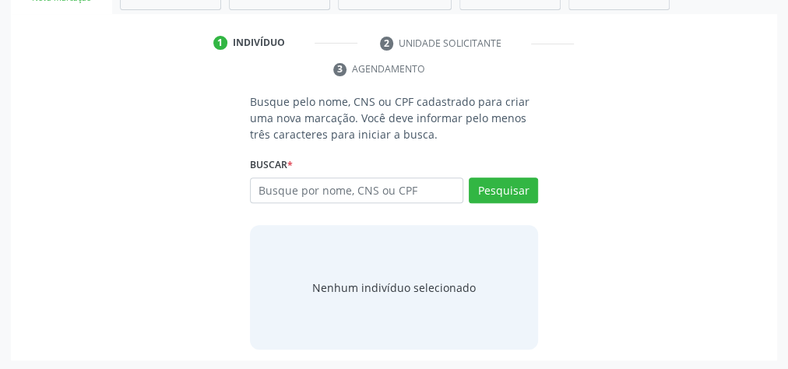
click at [360, 191] on input "text" at bounding box center [356, 190] width 213 height 26
type input "13375812400"
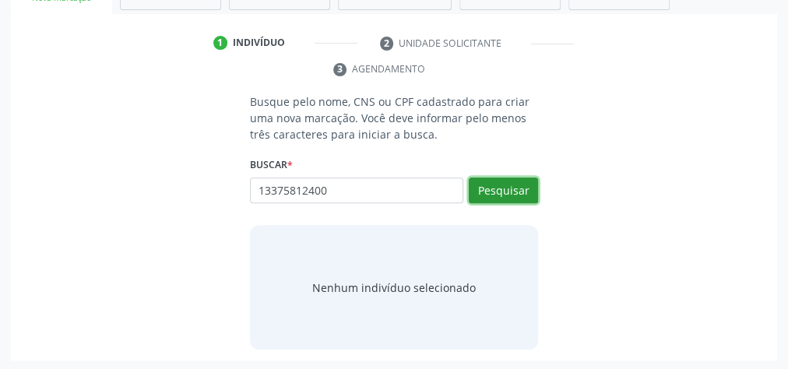
click at [501, 185] on button "Pesquisar" at bounding box center [503, 190] width 69 height 26
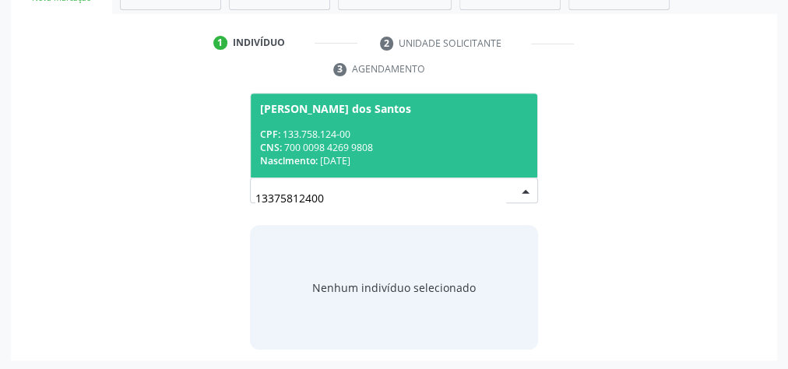
click at [388, 136] on div "CPF: 133.758.124-00" at bounding box center [394, 134] width 268 height 13
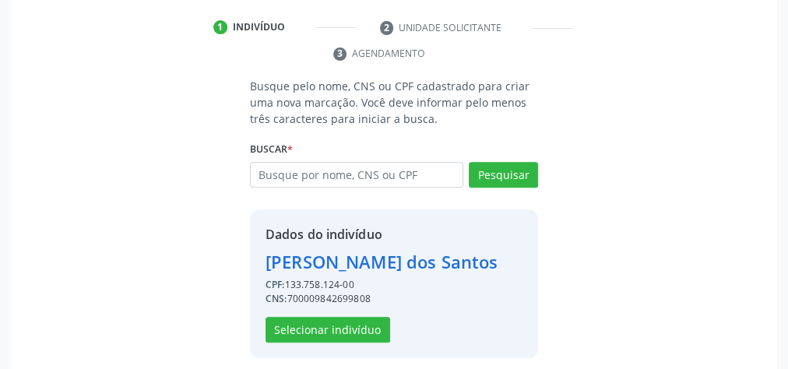
scroll to position [316, 0]
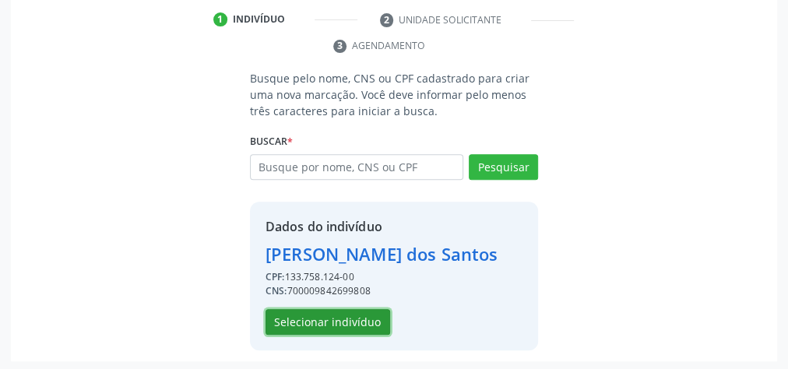
click at [344, 325] on button "Selecionar indivíduo" at bounding box center [327, 322] width 125 height 26
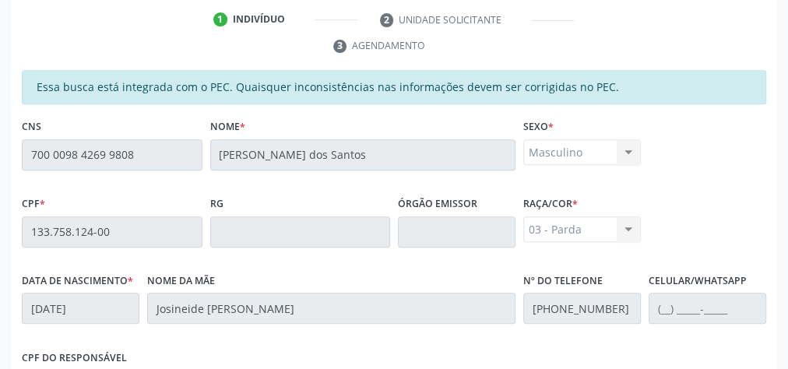
scroll to position [564, 0]
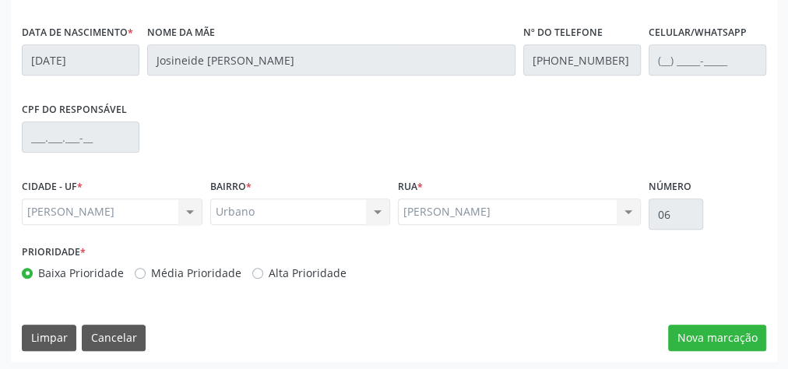
click at [704, 312] on div "Essa busca está integrada com o PEC. Quaisquer inconsistências nas informações …" at bounding box center [394, 92] width 766 height 540
click at [704, 325] on button "Nova marcação" at bounding box center [717, 338] width 98 height 26
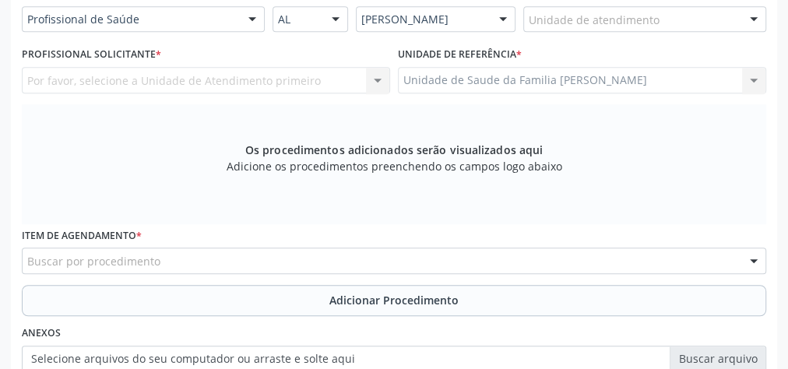
scroll to position [315, 0]
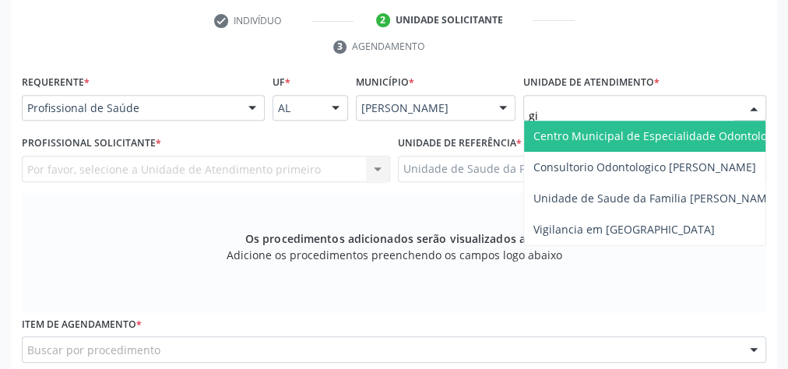
type input "gis"
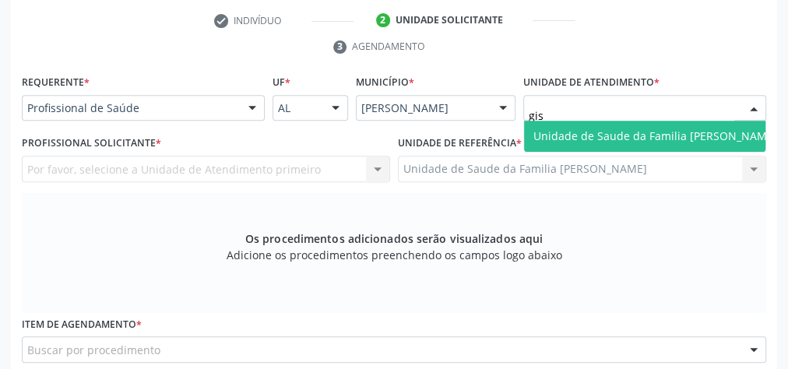
click at [648, 138] on span "Unidade de Saude da Familia [PERSON_NAME]" at bounding box center [655, 135] width 244 height 15
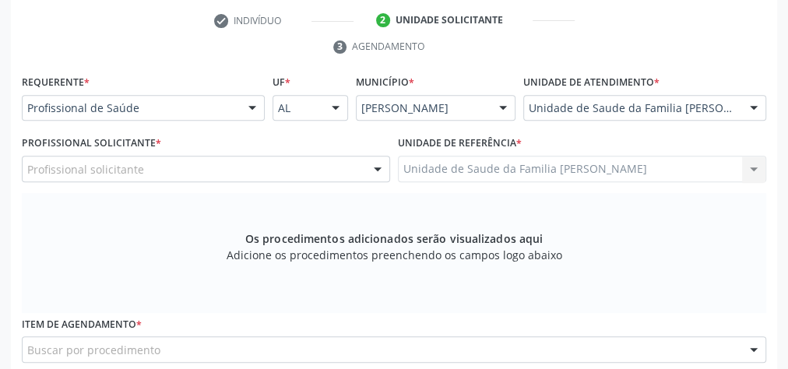
click at [385, 170] on div at bounding box center [377, 169] width 23 height 26
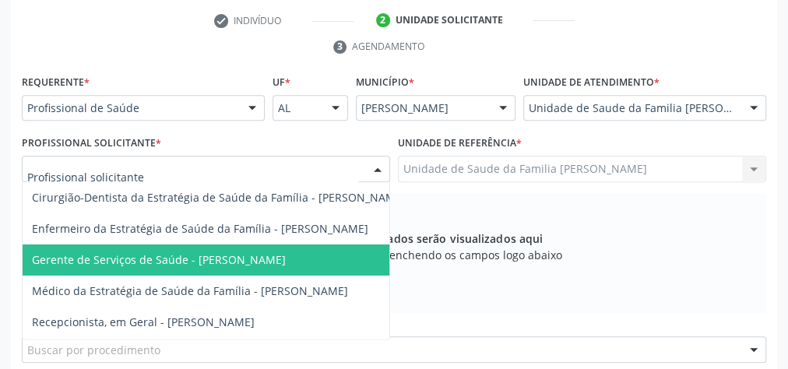
click at [384, 138] on div "Profissional Solicitante * Cirurgião-Dentista da Estratégia de Saúde da Família…" at bounding box center [206, 157] width 368 height 50
click at [381, 171] on div at bounding box center [377, 169] width 23 height 26
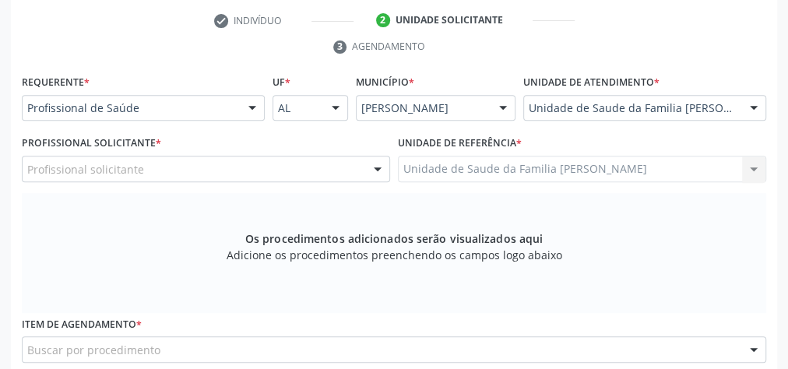
click at [156, 144] on span "*" at bounding box center [158, 142] width 5 height 13
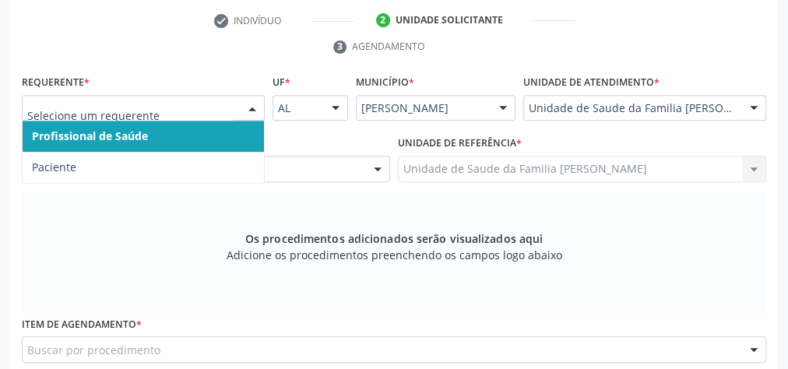
click at [243, 109] on div at bounding box center [252, 109] width 23 height 26
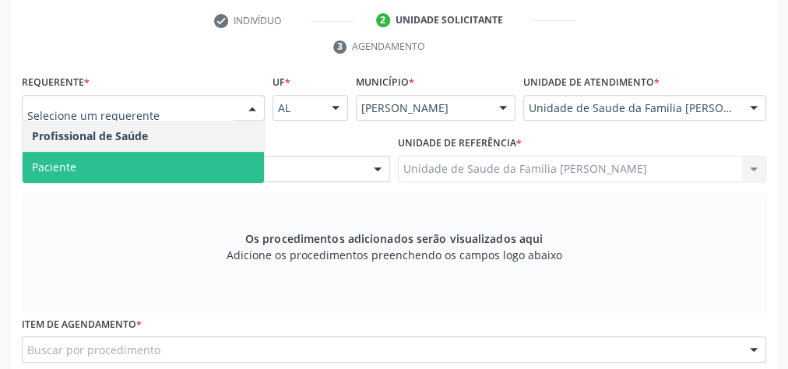
click at [149, 167] on span "Paciente" at bounding box center [143, 167] width 241 height 31
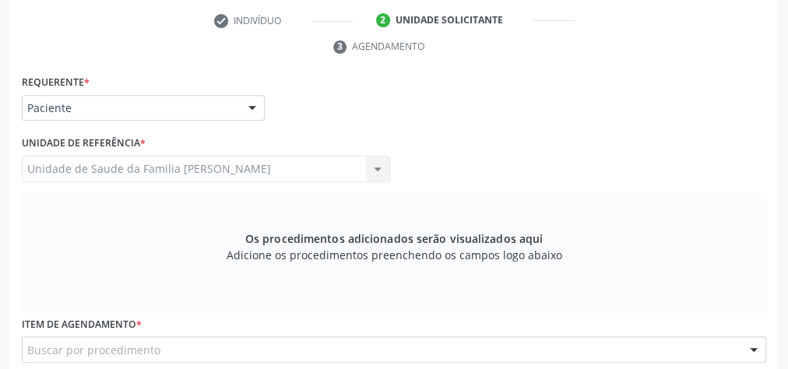
scroll to position [440, 0]
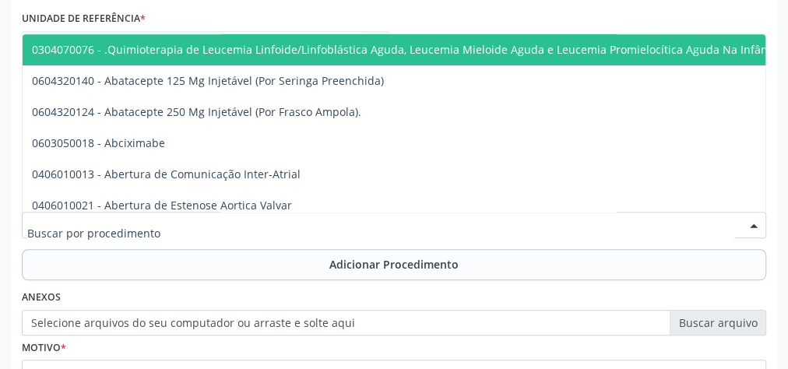
click at [209, 219] on div at bounding box center [394, 225] width 744 height 26
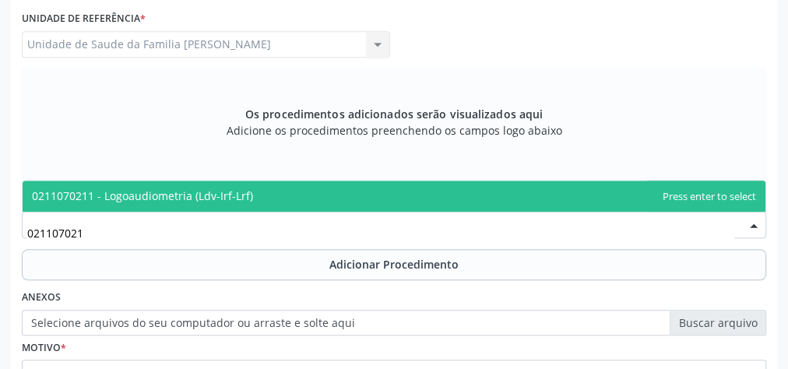
type input "0211070211"
click at [218, 201] on span "0211070211 - Logoaudiometria (Ldv-Irf-Lrf)" at bounding box center [142, 195] width 221 height 15
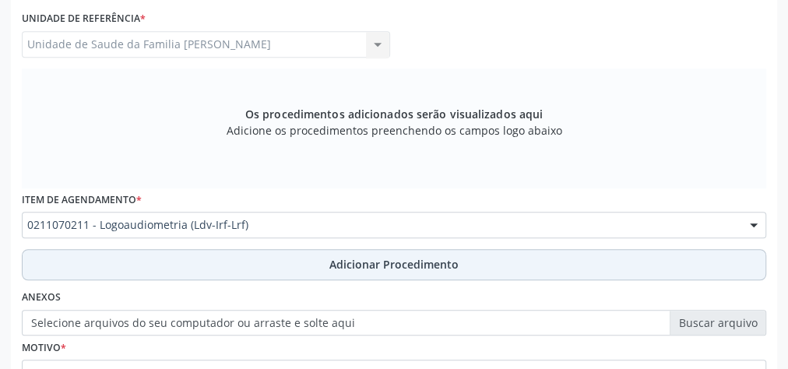
click at [388, 274] on button "Adicionar Procedimento" at bounding box center [394, 264] width 744 height 31
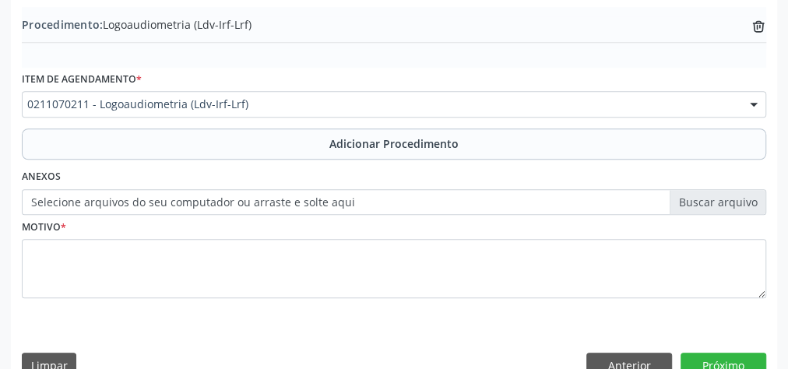
scroll to position [502, 0]
click at [747, 199] on label "Selecione arquivos do seu computador ou arraste e solte aqui" at bounding box center [394, 201] width 744 height 26
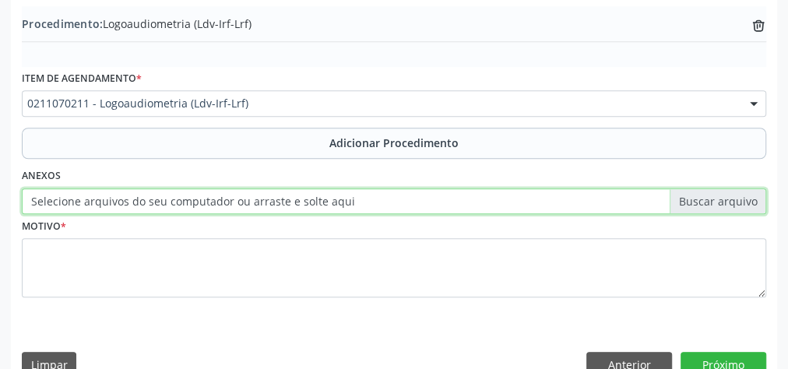
click at [747, 199] on input "Selecione arquivos do seu computador ou arraste e solte aqui" at bounding box center [394, 201] width 744 height 26
type input "C:\fakepath\audiomentria.jpeg"
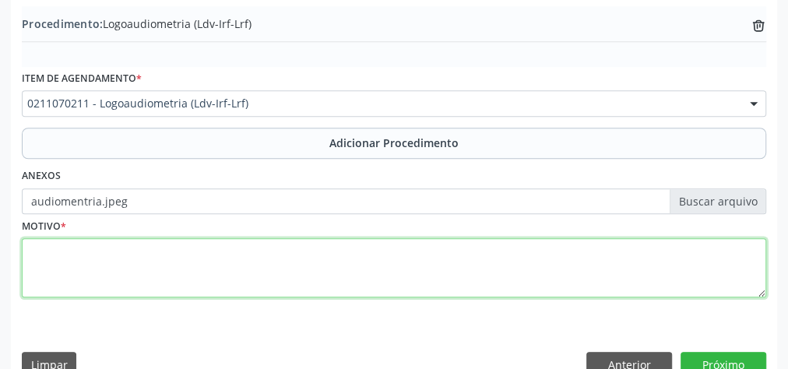
click at [306, 272] on textarea at bounding box center [394, 267] width 744 height 59
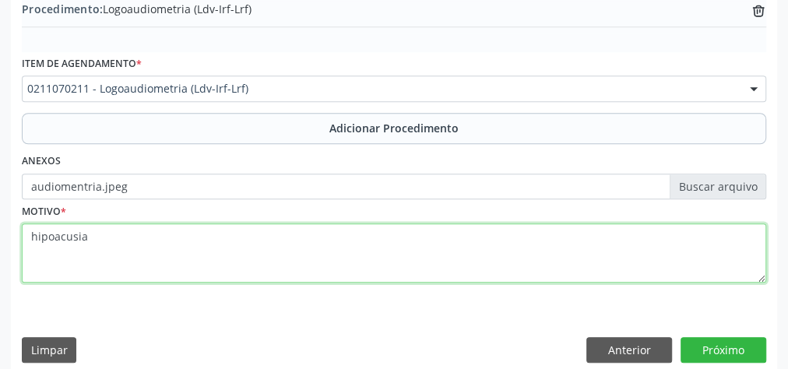
scroll to position [529, 0]
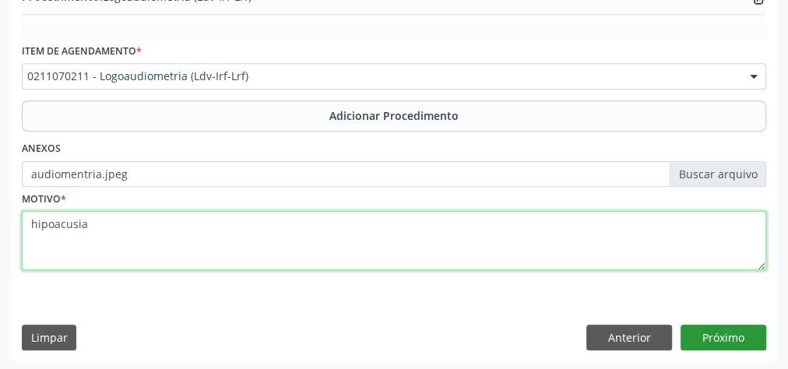
type textarea "hipoacusia"
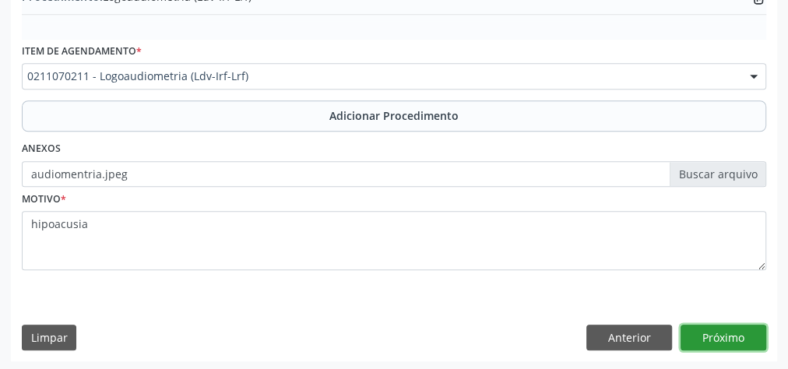
click at [747, 346] on button "Próximo" at bounding box center [723, 338] width 86 height 26
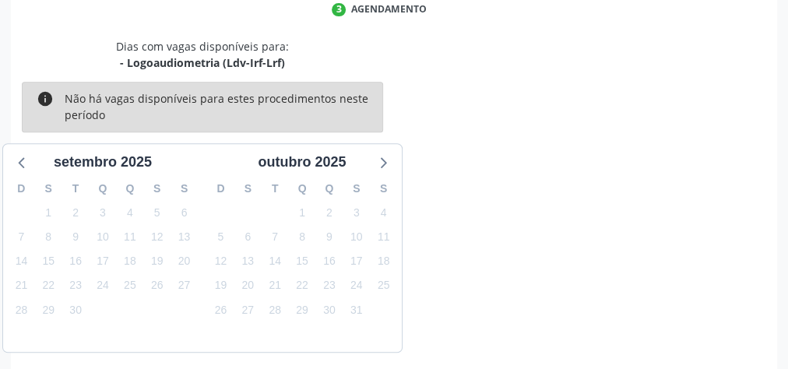
scroll to position [413, 0]
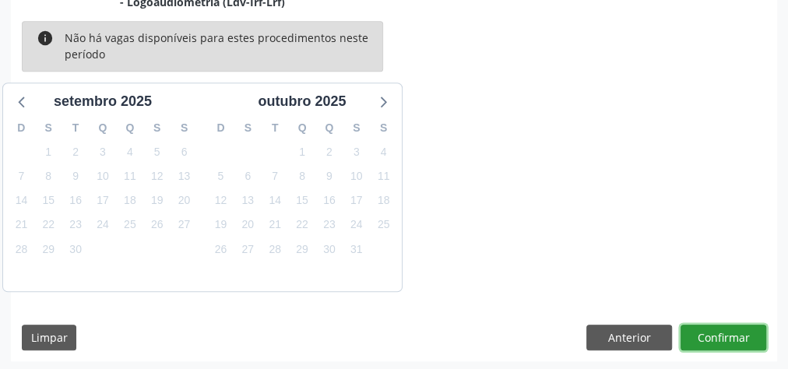
click at [754, 334] on button "Confirmar" at bounding box center [723, 338] width 86 height 26
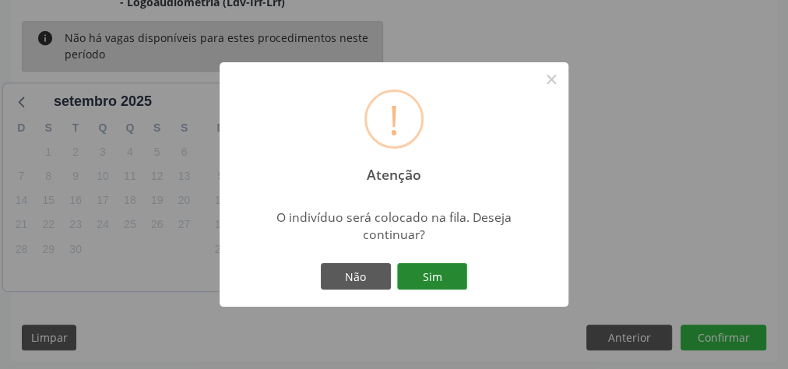
click at [432, 272] on button "Sim" at bounding box center [432, 276] width 70 height 26
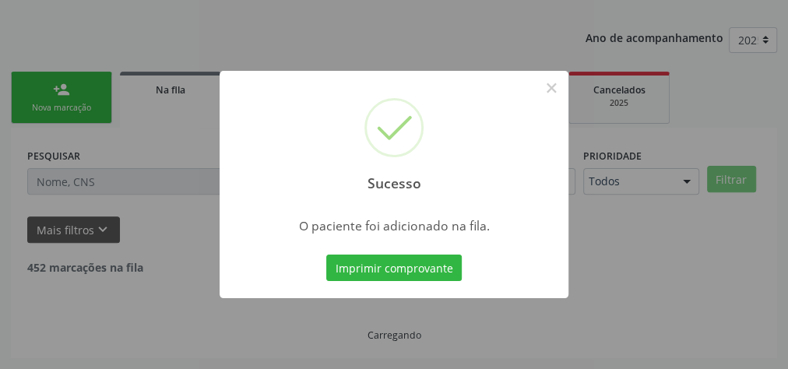
scroll to position [165, 0]
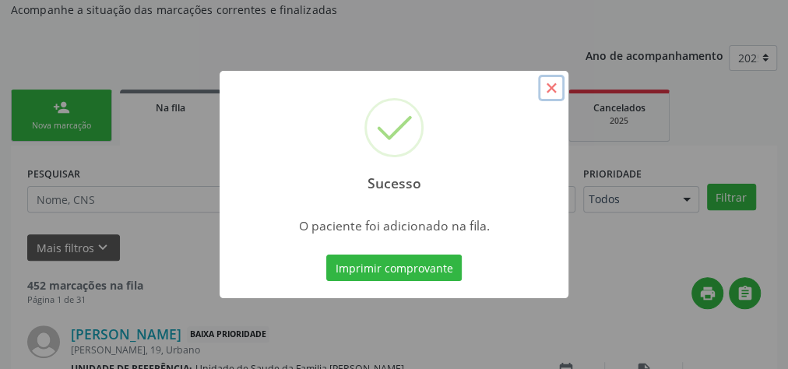
click at [551, 88] on button "×" at bounding box center [551, 88] width 26 height 26
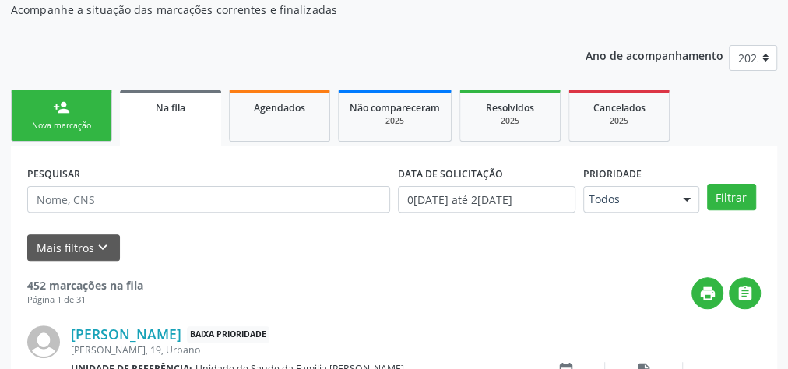
click at [73, 114] on link "person_add Nova marcação" at bounding box center [61, 116] width 101 height 52
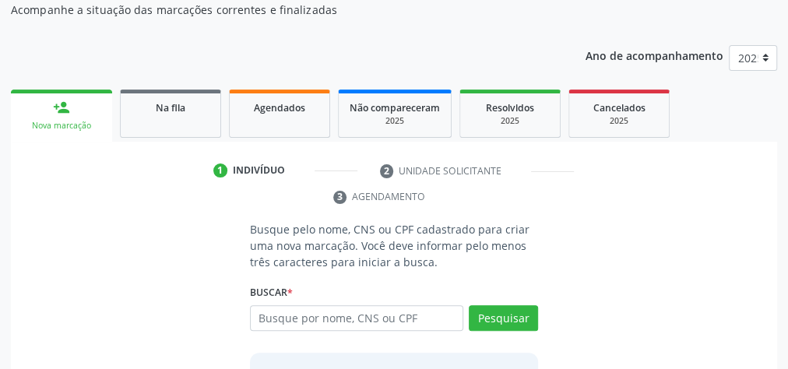
click at [79, 107] on link "person_add Nova marcação" at bounding box center [61, 116] width 101 height 52
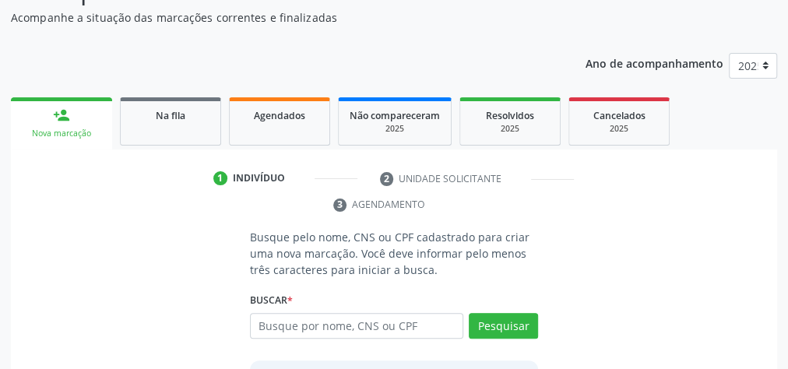
scroll to position [227, 0]
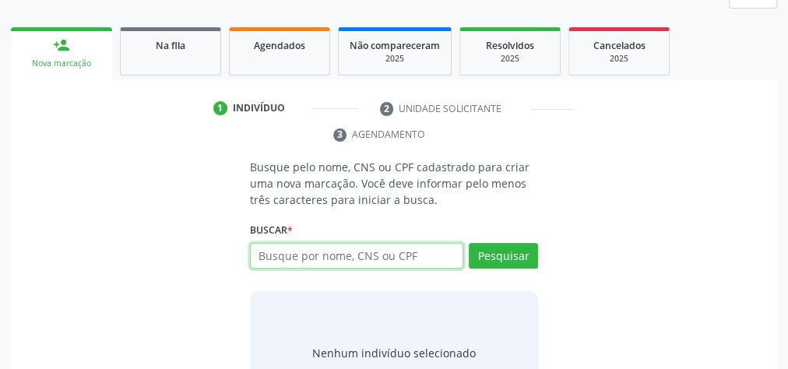
click at [338, 244] on input "text" at bounding box center [356, 256] width 213 height 26
click at [346, 247] on input "text" at bounding box center [356, 256] width 213 height 26
type input "09580073490"
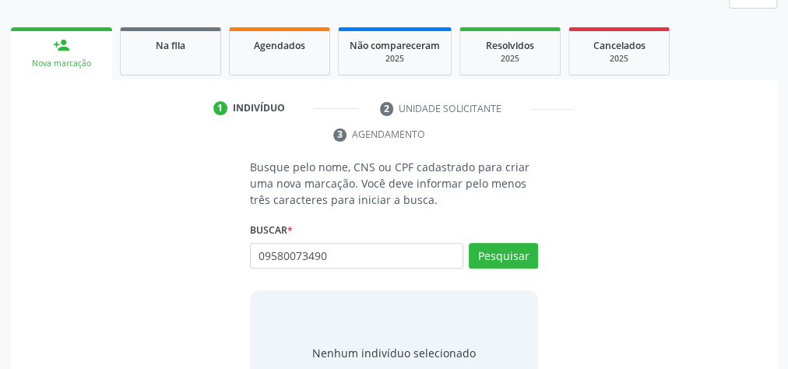
click at [496, 237] on div "Buscar * Busque por nome, CNS ou CPF Nenhum resultado encontrado para: " " Não …" at bounding box center [394, 249] width 288 height 61
click at [518, 251] on button "Pesquisar" at bounding box center [503, 256] width 69 height 26
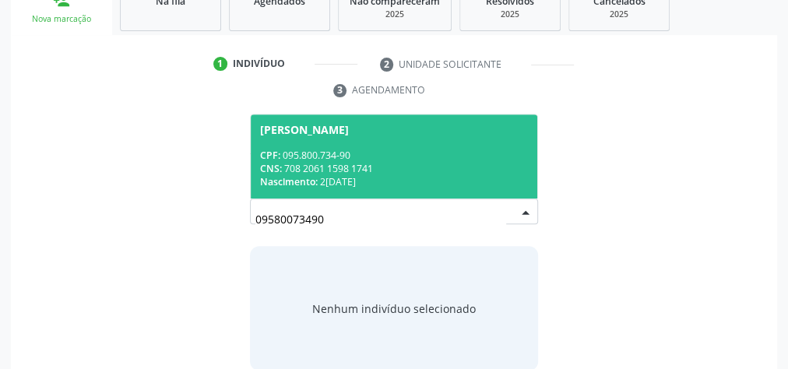
scroll to position [293, 0]
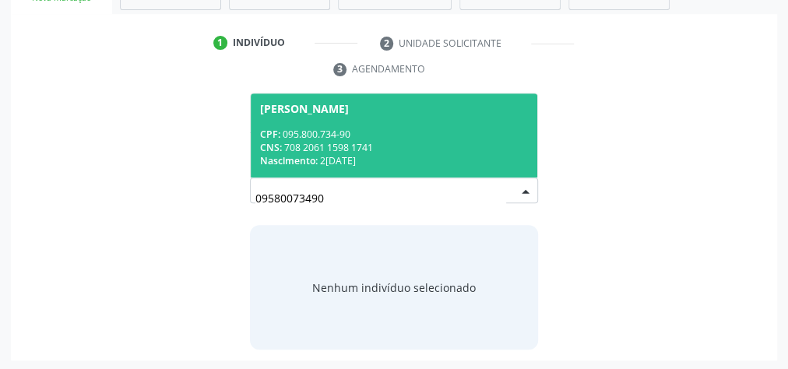
click at [405, 144] on div "CNS: 708 2061 1598 1741" at bounding box center [394, 147] width 268 height 13
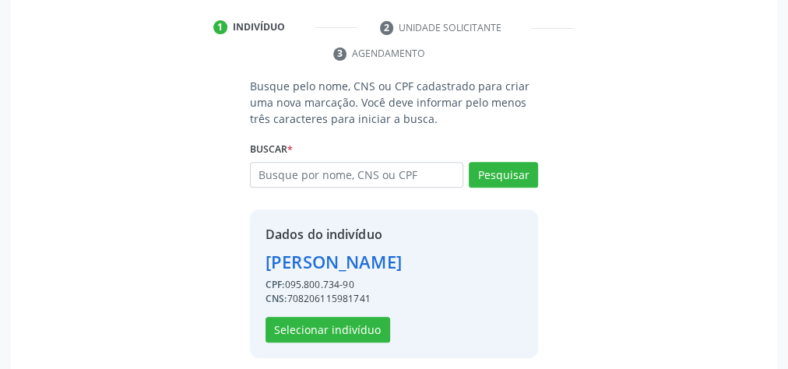
scroll to position [316, 0]
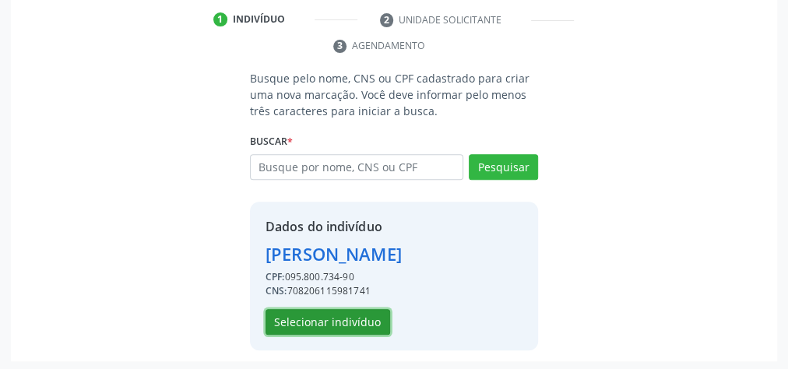
click at [351, 313] on button "Selecionar indivíduo" at bounding box center [327, 322] width 125 height 26
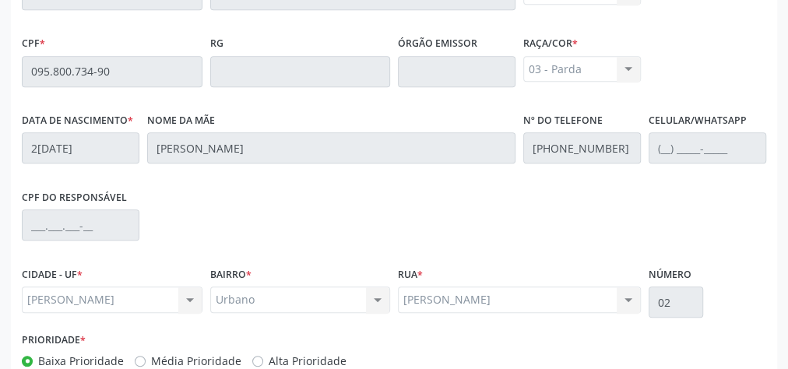
scroll to position [564, 0]
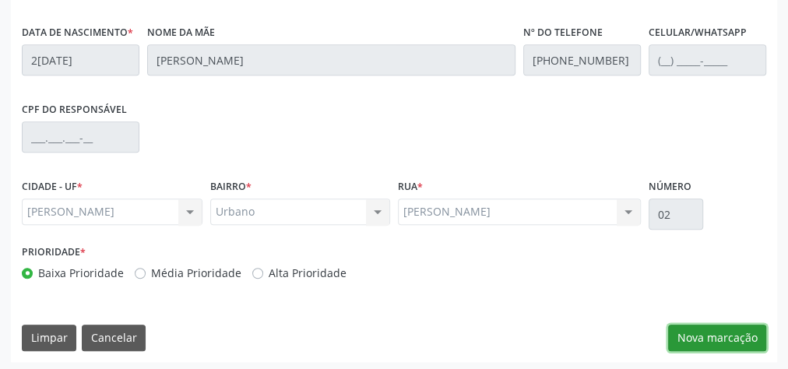
click at [715, 337] on button "Nova marcação" at bounding box center [717, 338] width 98 height 26
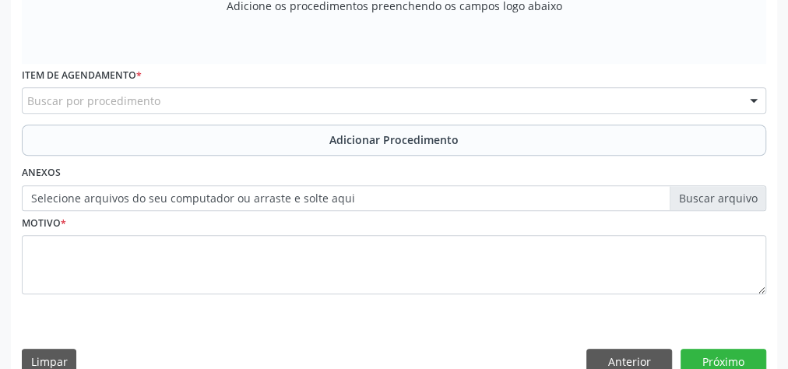
scroll to position [315, 0]
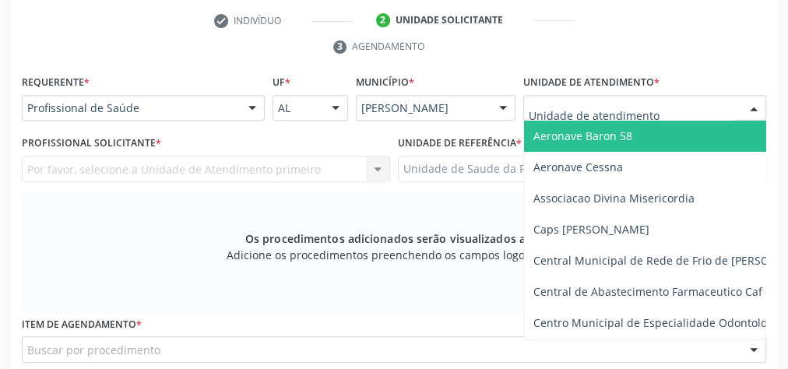
click at [672, 103] on div at bounding box center [644, 108] width 243 height 26
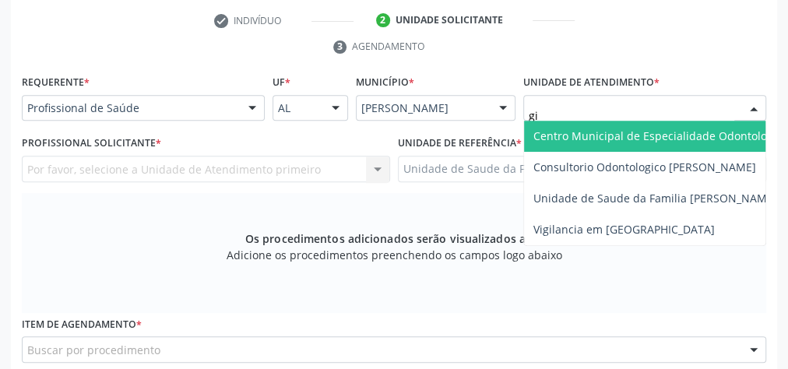
type input "gis"
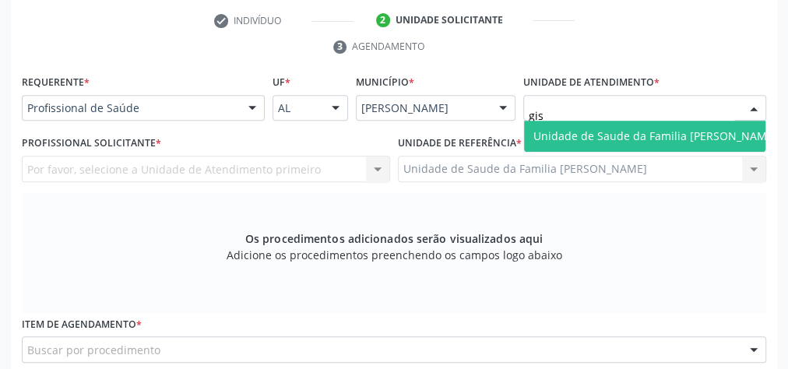
click at [657, 139] on span "Unidade de Saude da Familia [PERSON_NAME]" at bounding box center [655, 135] width 244 height 15
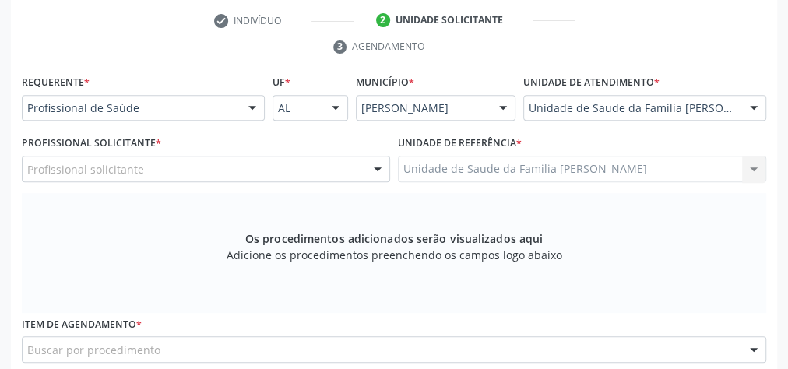
click at [325, 166] on div "Profissional solicitante" at bounding box center [206, 169] width 368 height 26
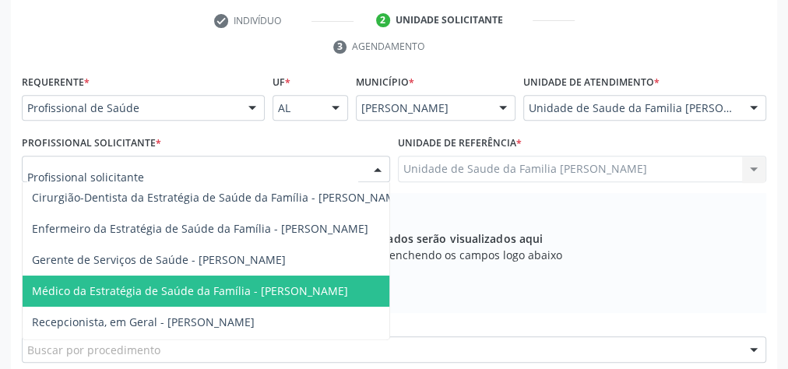
click at [328, 283] on span "Médico da Estratégia de Saúde da Família - [PERSON_NAME]" at bounding box center [190, 290] width 316 height 15
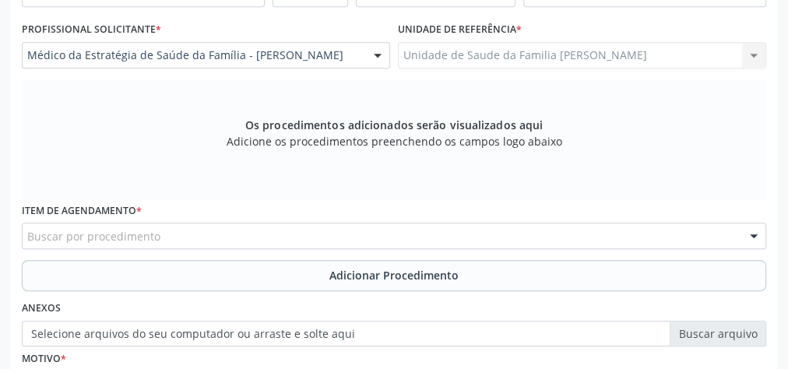
scroll to position [502, 0]
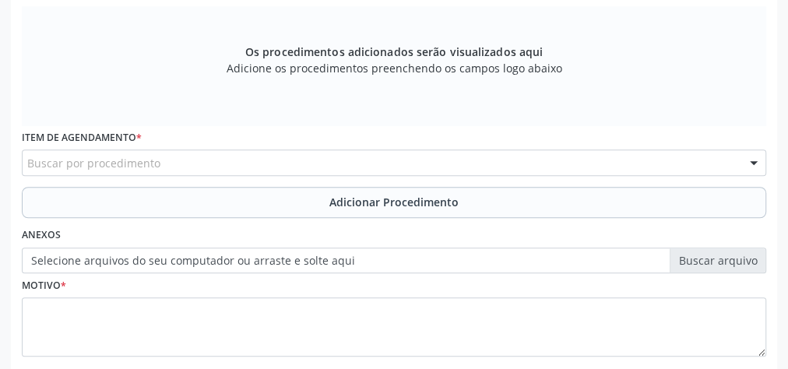
click at [364, 167] on div "Buscar por procedimento" at bounding box center [394, 162] width 744 height 26
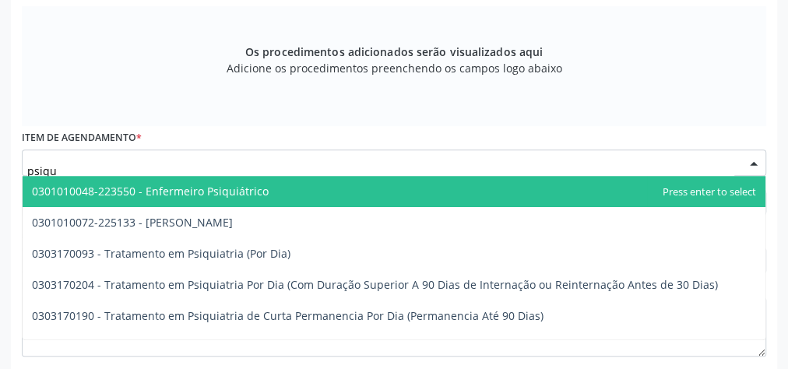
type input "psiqui"
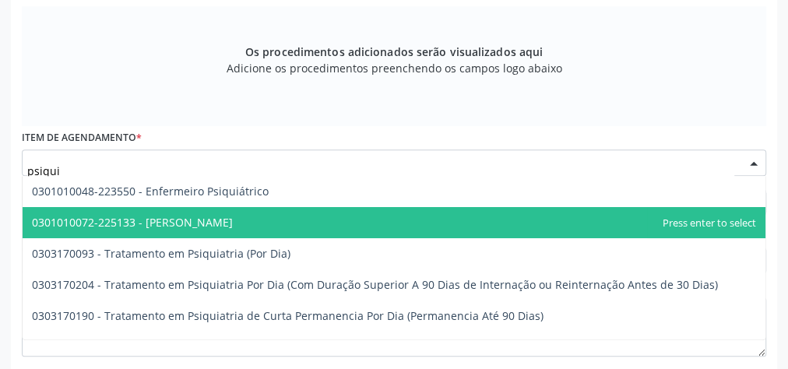
click at [213, 217] on span "0301010072-225133 - [PERSON_NAME]" at bounding box center [132, 222] width 201 height 15
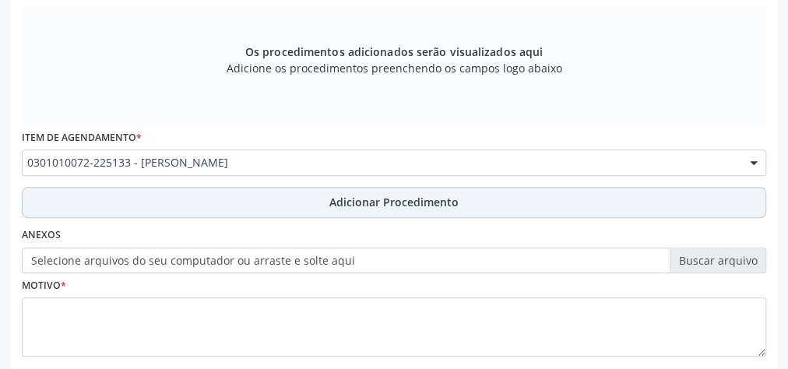
click at [381, 200] on span "Adicionar Procedimento" at bounding box center [393, 202] width 129 height 16
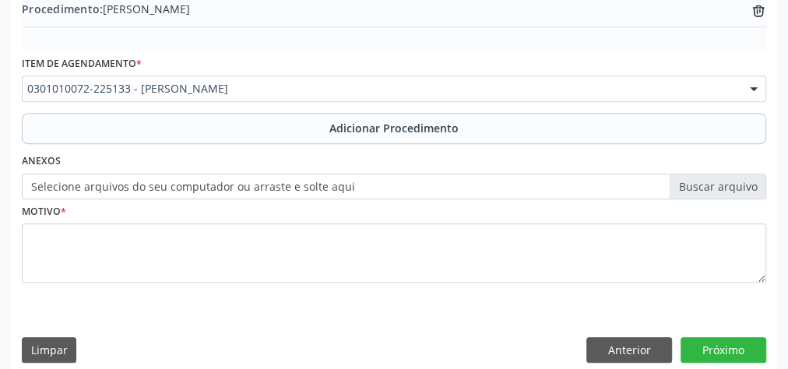
scroll to position [529, 0]
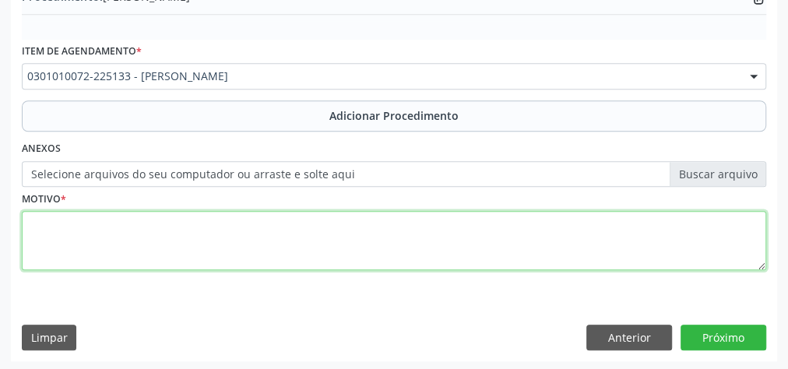
click at [335, 237] on textarea at bounding box center [394, 240] width 744 height 59
type textarea "paciente com sintomas de ansiedade generalizadas."
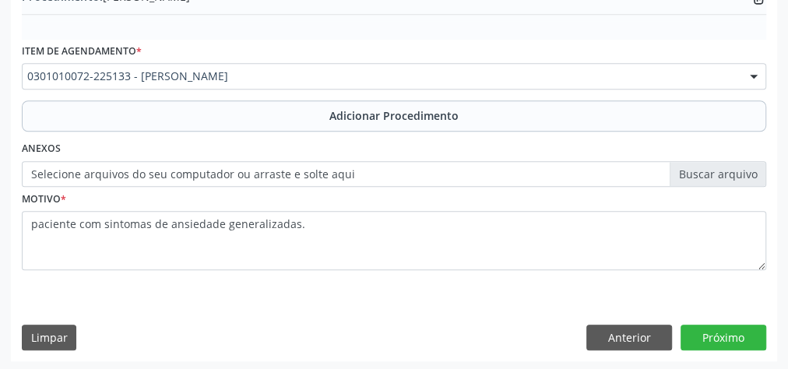
click at [732, 174] on label "Selecione arquivos do seu computador ou arraste e solte aqui" at bounding box center [394, 174] width 744 height 26
click at [732, 174] on input "Selecione arquivos do seu computador ou arraste e solte aqui" at bounding box center [394, 174] width 744 height 26
click at [738, 171] on label "Selecione arquivos do seu computador ou arraste e solte aqui" at bounding box center [394, 174] width 744 height 26
click at [738, 171] on input "Selecione arquivos do seu computador ou arraste e solte aqui" at bounding box center [394, 174] width 744 height 26
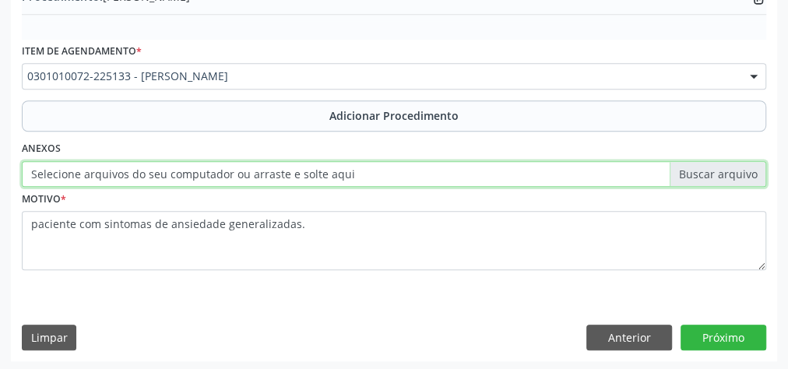
type input "C:\fakepath\psi.jpeg"
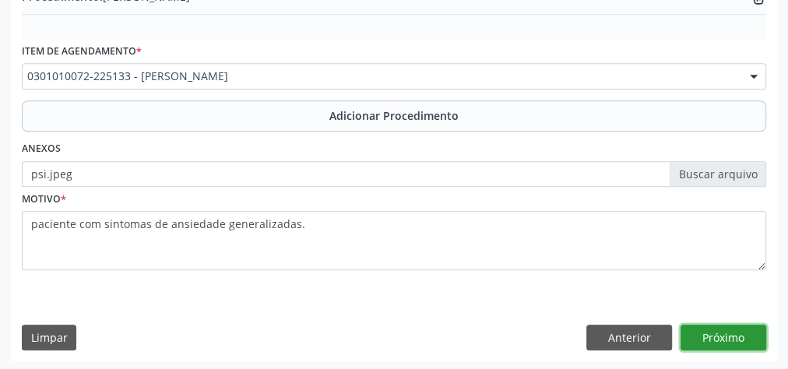
click at [722, 338] on button "Próximo" at bounding box center [723, 338] width 86 height 26
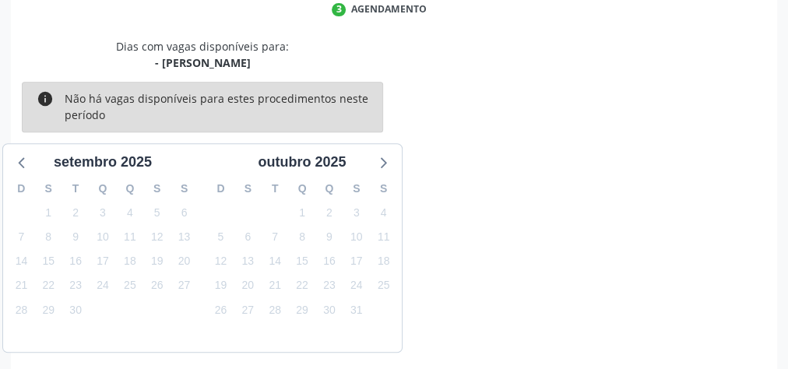
scroll to position [413, 0]
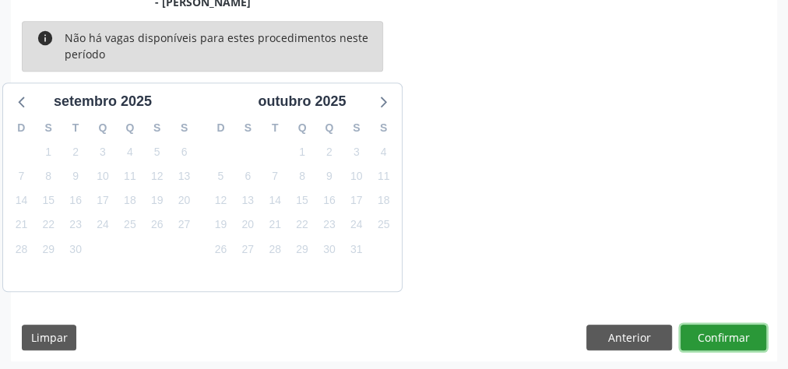
click at [722, 338] on button "Confirmar" at bounding box center [723, 338] width 86 height 26
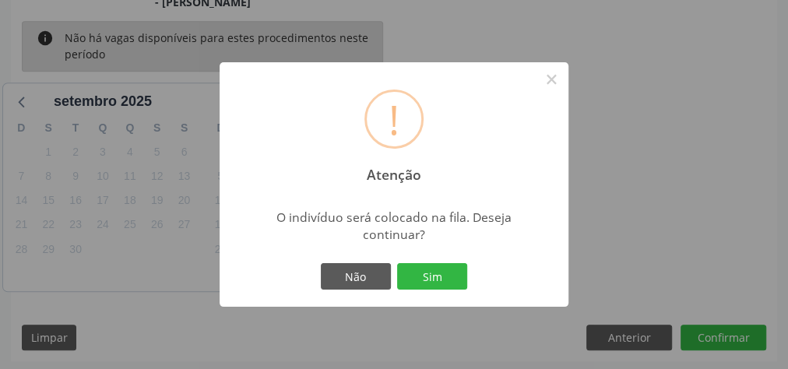
click at [455, 274] on button "Sim" at bounding box center [432, 276] width 70 height 26
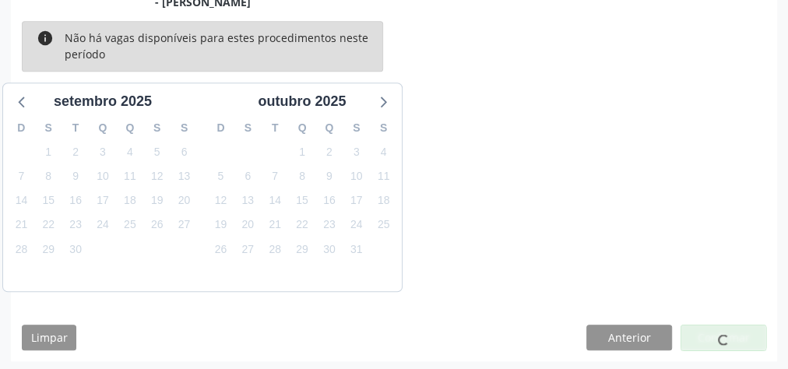
scroll to position [165, 0]
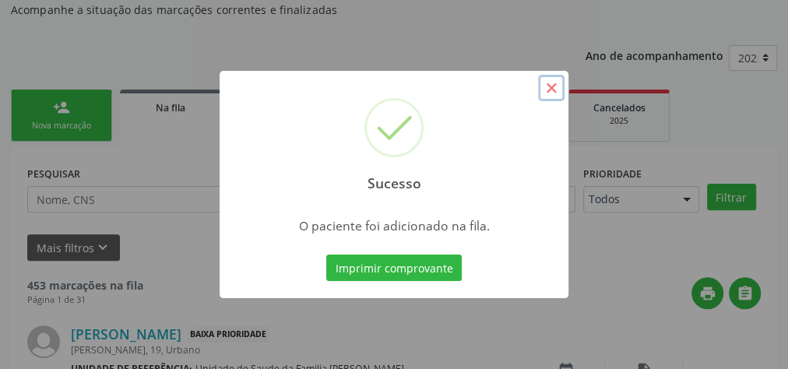
click at [546, 88] on button "×" at bounding box center [551, 88] width 26 height 26
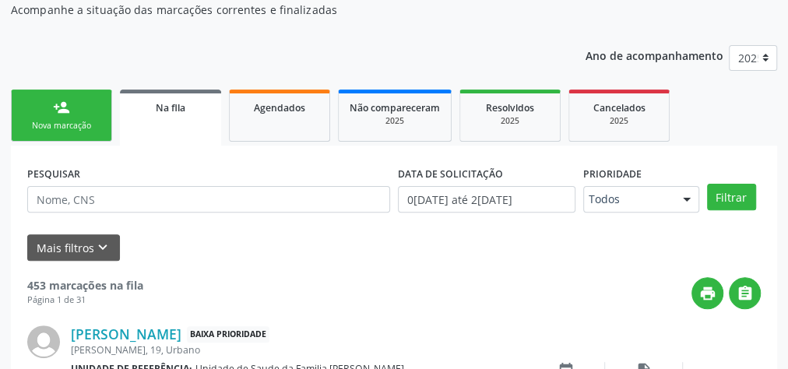
click at [79, 118] on link "person_add Nova marcação" at bounding box center [61, 116] width 101 height 52
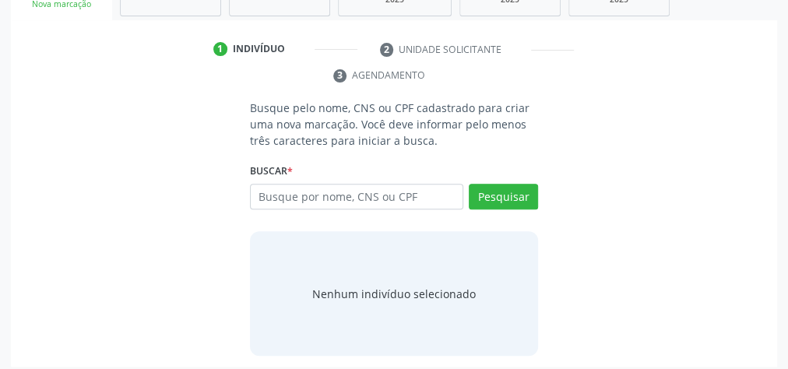
scroll to position [290, 0]
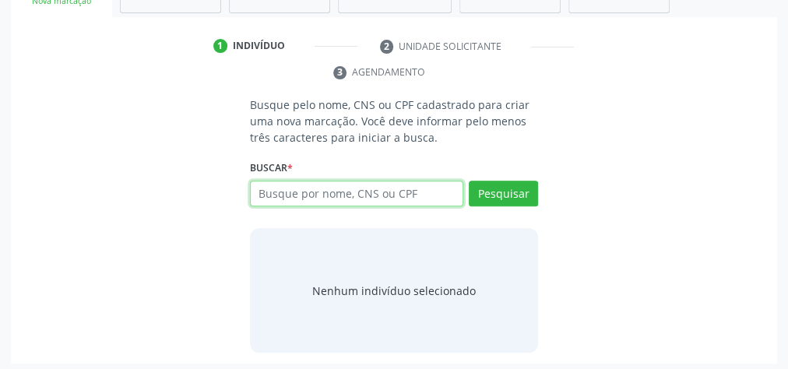
click at [403, 184] on input "text" at bounding box center [356, 194] width 213 height 26
click at [415, 185] on input "text" at bounding box center [356, 194] width 213 height 26
type input "15031081473"
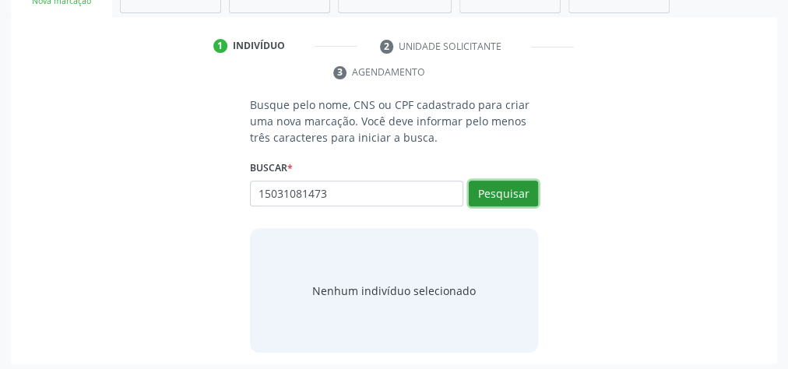
click at [504, 192] on button "Pesquisar" at bounding box center [503, 194] width 69 height 26
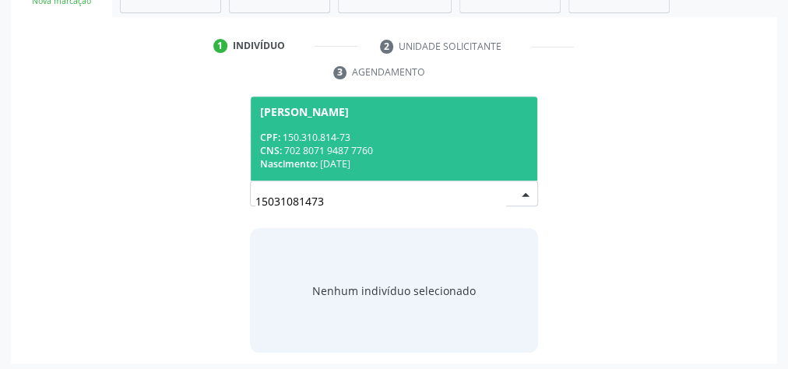
click at [473, 122] on span "Maria Eduarda Luisa da Silva CPF: 150.310.814-73 CNS: 702 8071 9487 7760 Nascim…" at bounding box center [394, 138] width 286 height 83
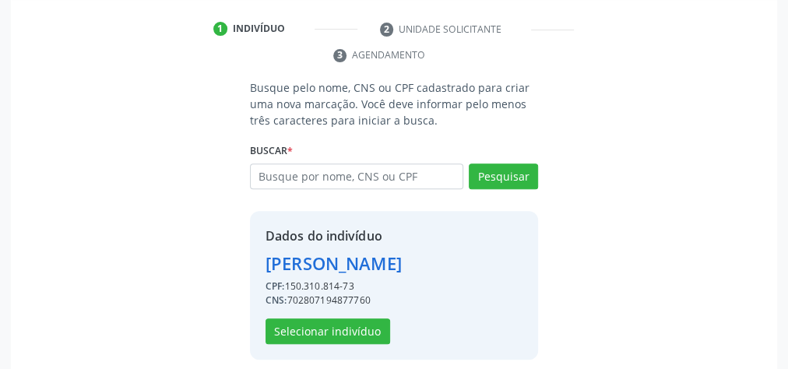
scroll to position [316, 0]
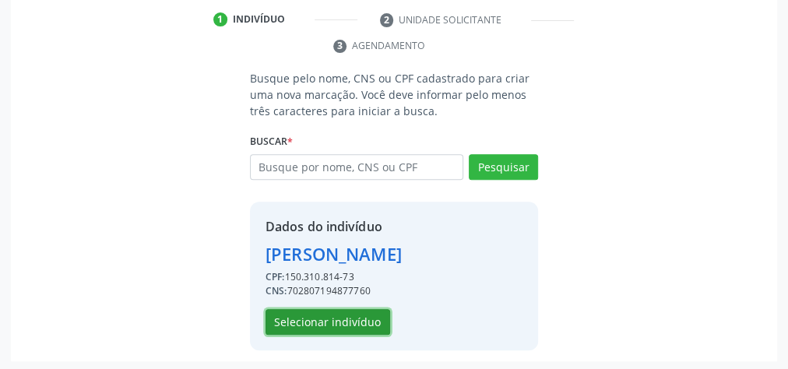
click at [346, 311] on button "Selecionar indivíduo" at bounding box center [327, 322] width 125 height 26
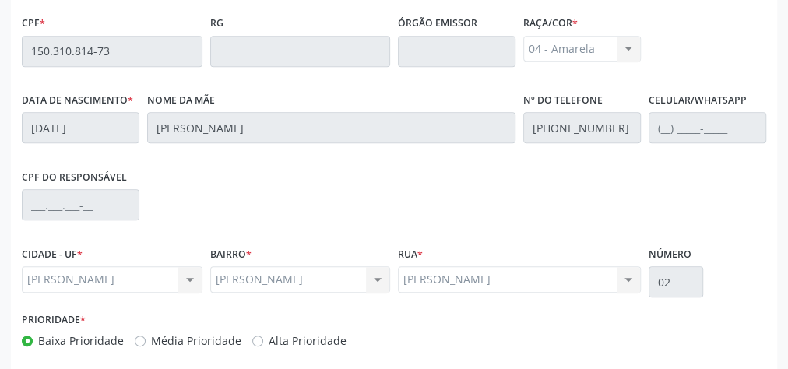
scroll to position [564, 0]
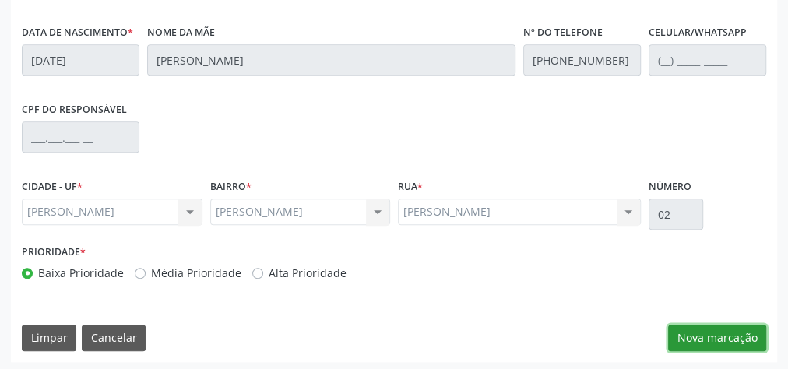
click at [730, 329] on button "Nova marcação" at bounding box center [717, 338] width 98 height 26
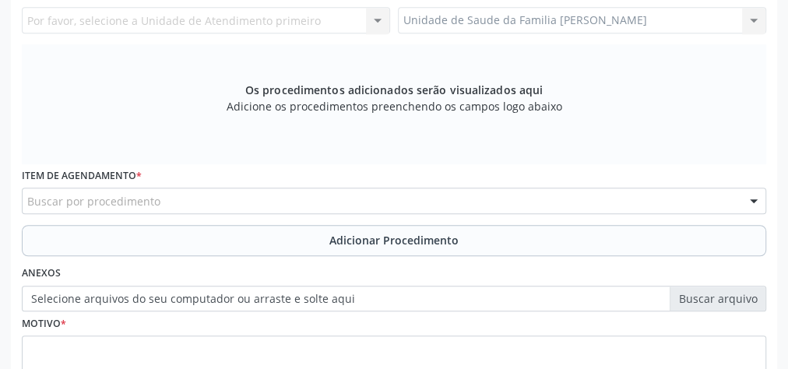
scroll to position [378, 0]
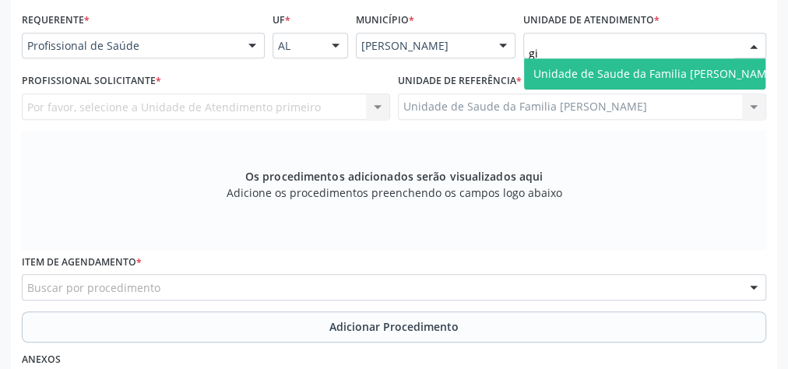
type input "gis"
click at [590, 58] on span "Unidade de Saude da Familia [PERSON_NAME]" at bounding box center [655, 73] width 262 height 31
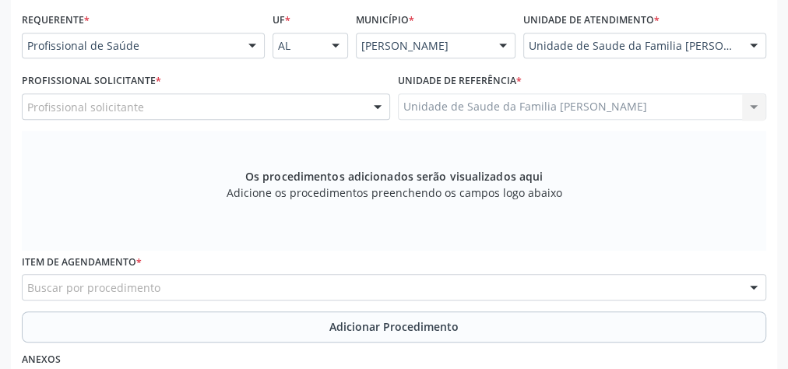
click at [374, 104] on div at bounding box center [377, 107] width 23 height 26
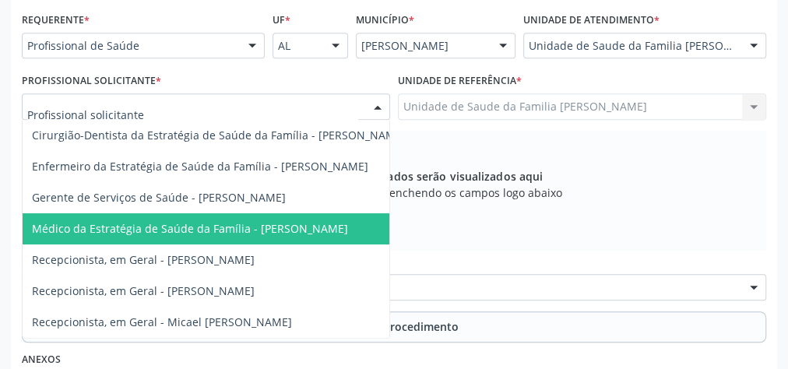
click at [330, 225] on span "Médico da Estratégia de Saúde da Família - [PERSON_NAME]" at bounding box center [190, 228] width 316 height 15
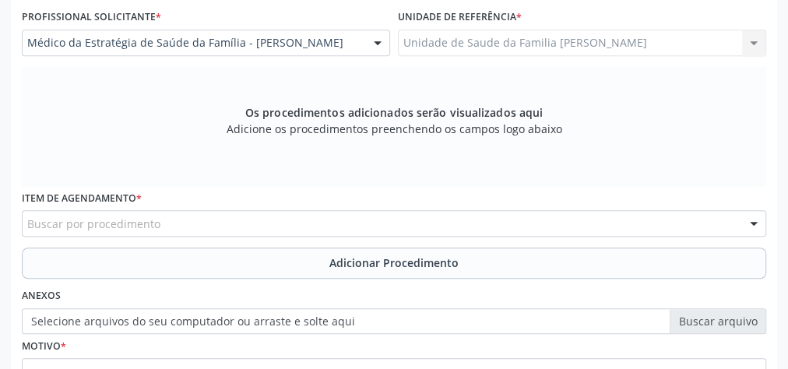
scroll to position [502, 0]
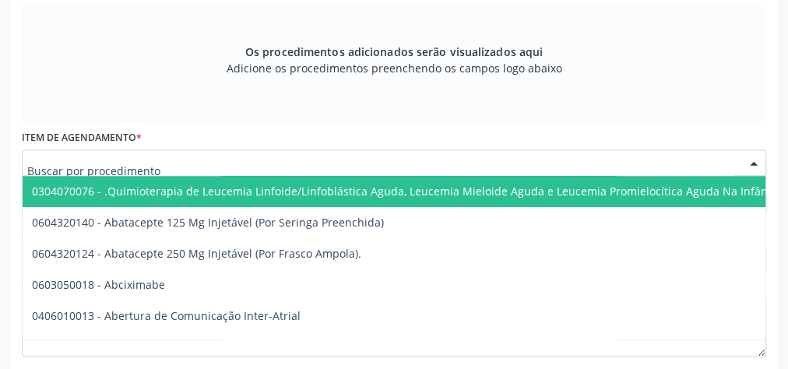
click at [349, 160] on div at bounding box center [394, 162] width 744 height 26
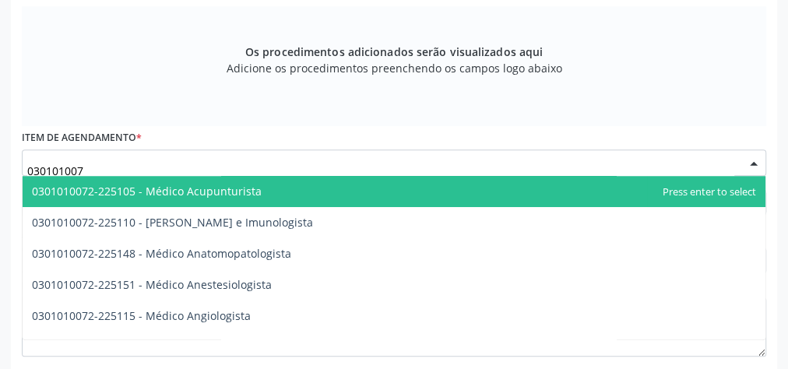
type input "0301010072"
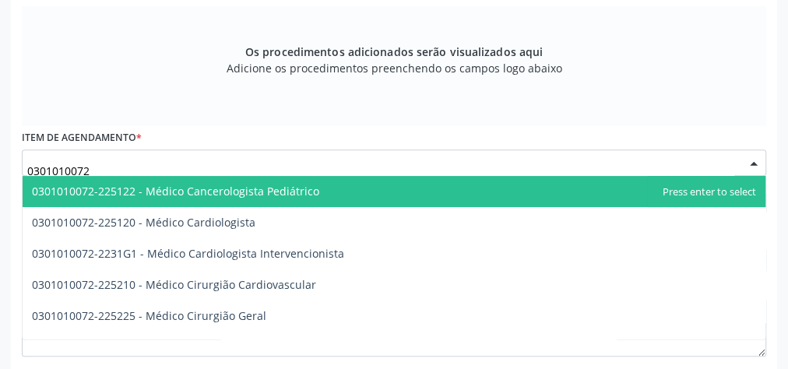
scroll to position [311, 0]
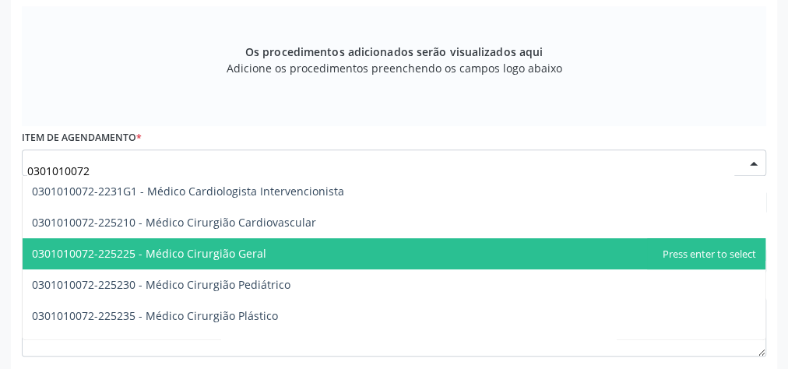
click at [249, 255] on span "0301010072-225225 - Médico Cirurgião Geral" at bounding box center [149, 253] width 234 height 15
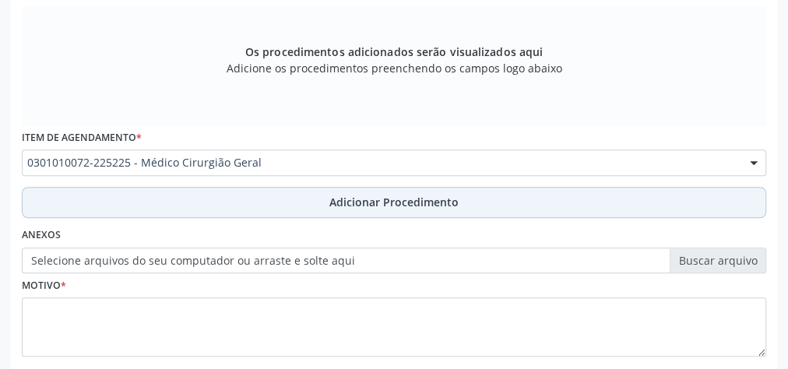
click at [370, 206] on span "Adicionar Procedimento" at bounding box center [393, 202] width 129 height 16
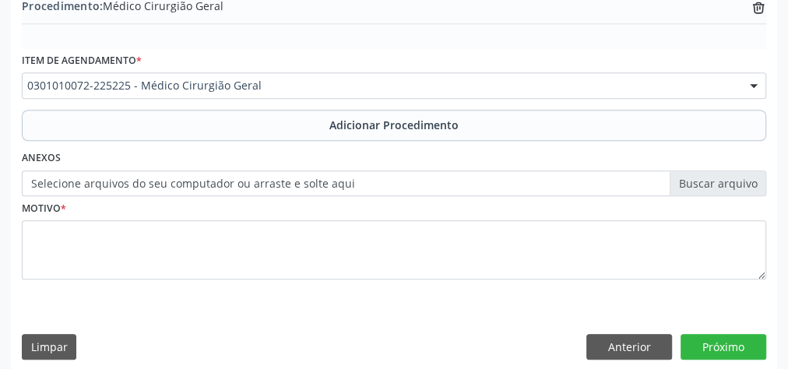
scroll to position [529, 0]
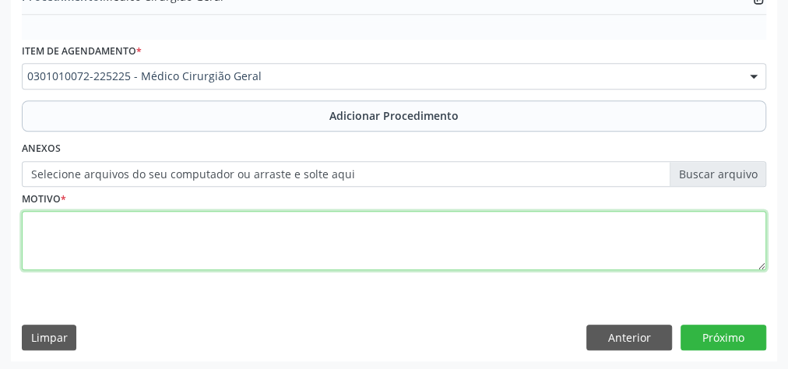
click at [358, 241] on textarea at bounding box center [394, 240] width 744 height 59
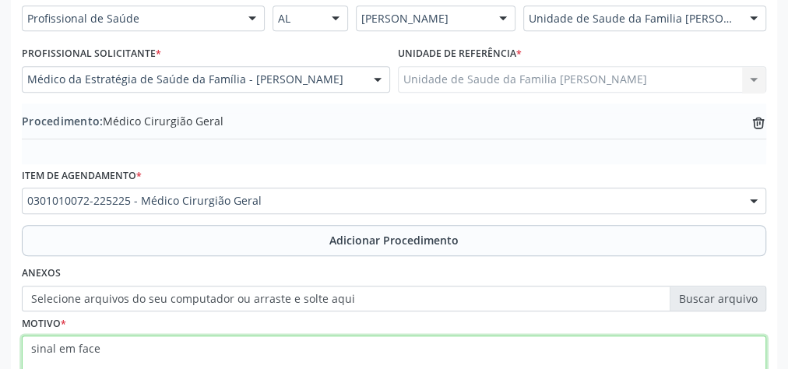
type textarea "sinal em face"
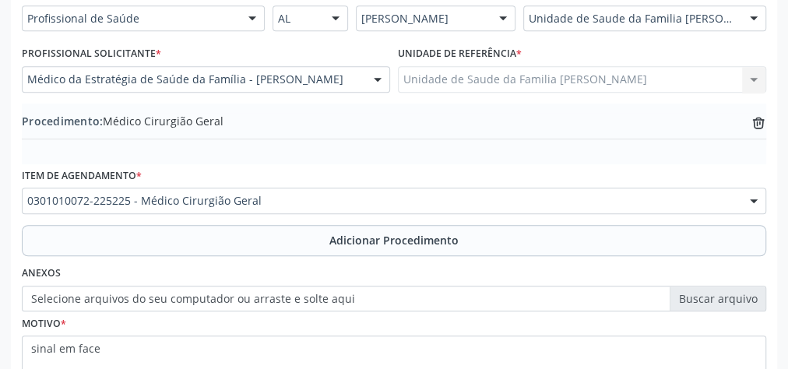
click at [716, 299] on label "Selecione arquivos do seu computador ou arraste e solte aqui" at bounding box center [394, 299] width 744 height 26
click at [716, 299] on input "Selecione arquivos do seu computador ou arraste e solte aqui" at bounding box center [394, 299] width 744 height 26
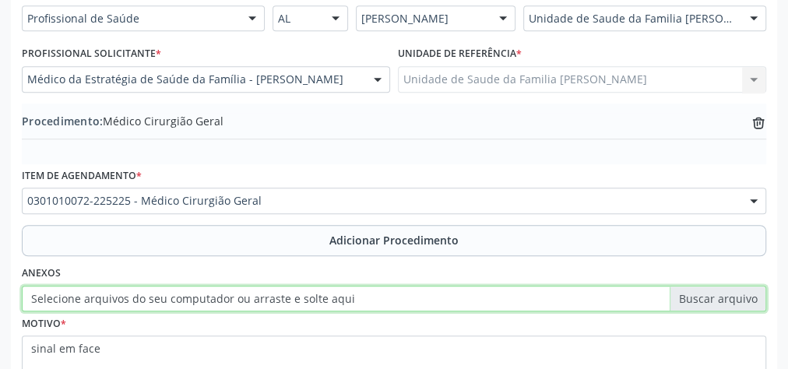
type input "C:\fakepath\cirurgia geral.jpeg"
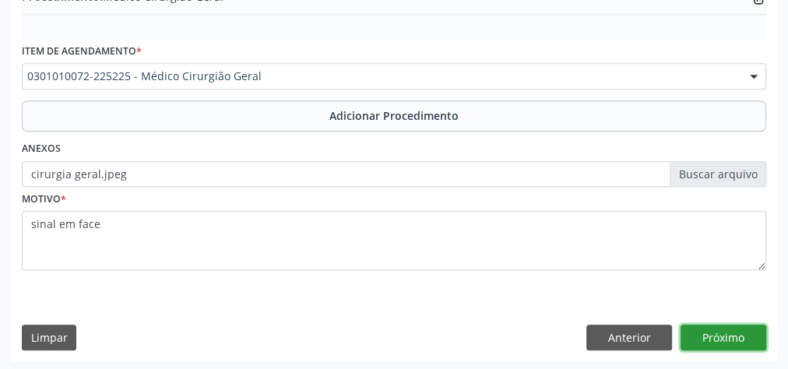
click at [719, 327] on button "Próximo" at bounding box center [723, 338] width 86 height 26
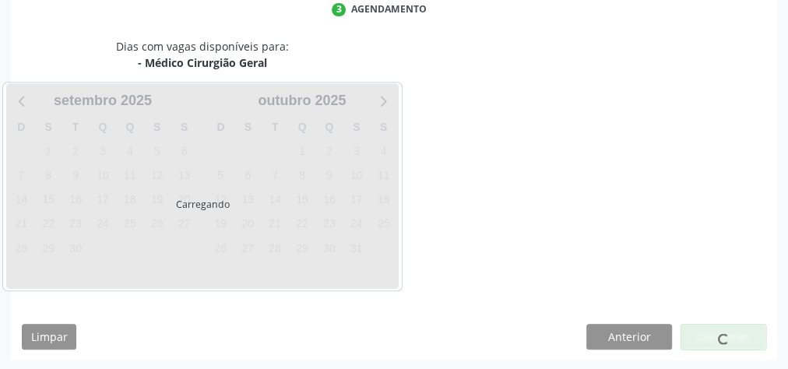
scroll to position [413, 0]
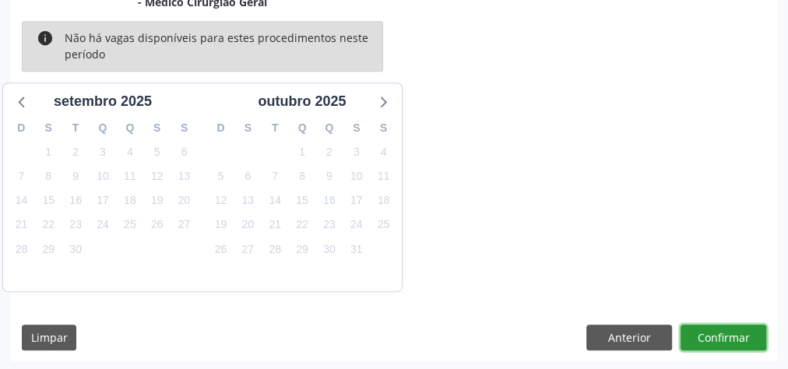
click at [719, 327] on button "Confirmar" at bounding box center [723, 338] width 86 height 26
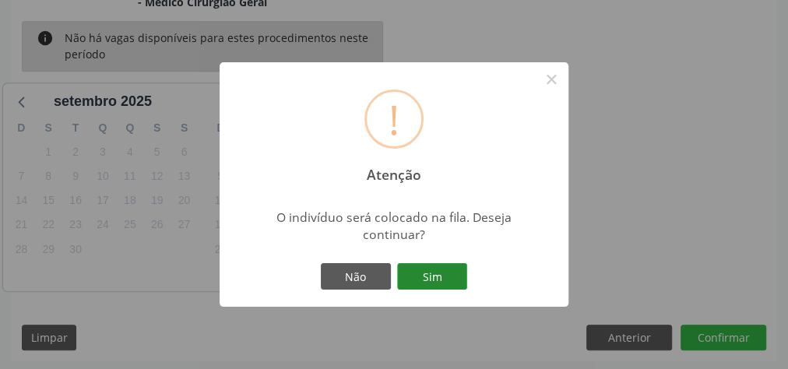
click at [434, 273] on button "Sim" at bounding box center [432, 276] width 70 height 26
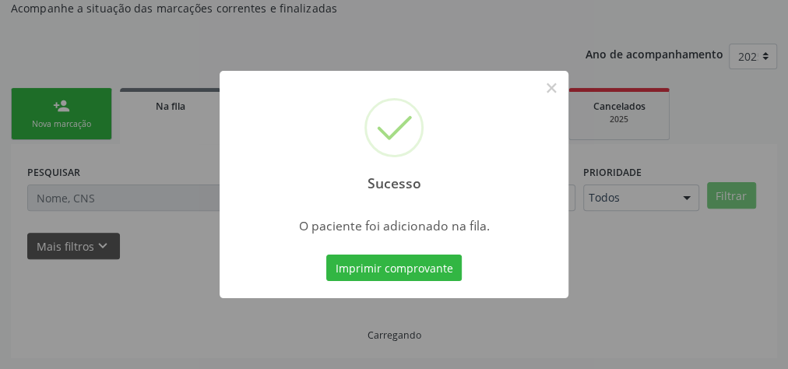
scroll to position [165, 0]
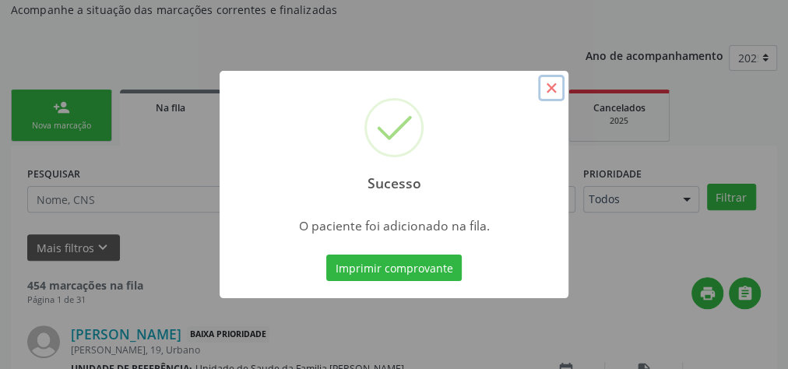
click at [546, 94] on button "×" at bounding box center [551, 88] width 26 height 26
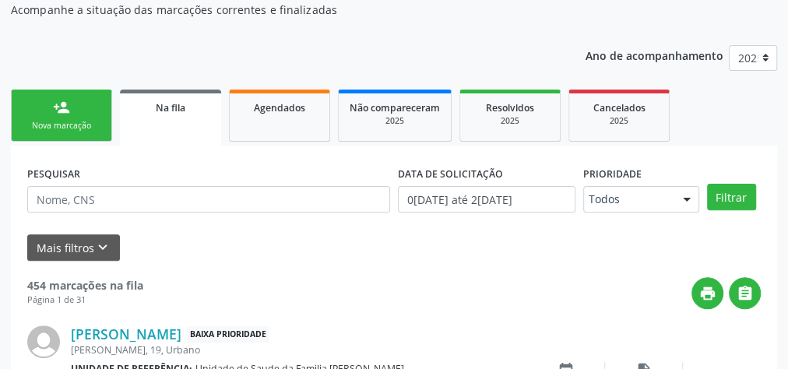
click at [75, 117] on link "person_add Nova marcação" at bounding box center [61, 116] width 101 height 52
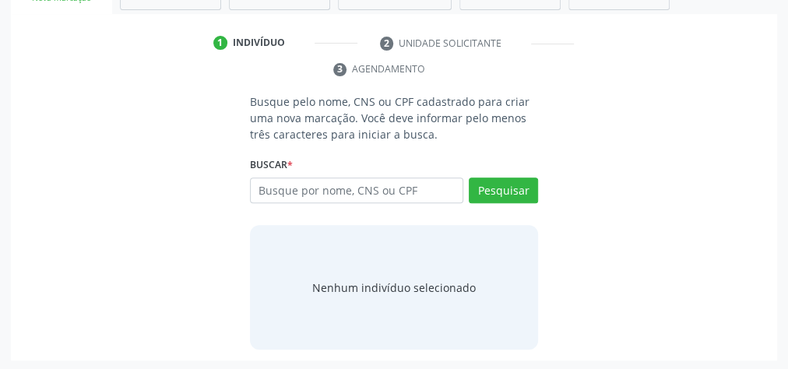
scroll to position [293, 0]
click at [328, 170] on div "Buscar * Busque por nome, CNS ou CPF Nenhum resultado encontrado para: " " Digi…" at bounding box center [394, 183] width 288 height 61
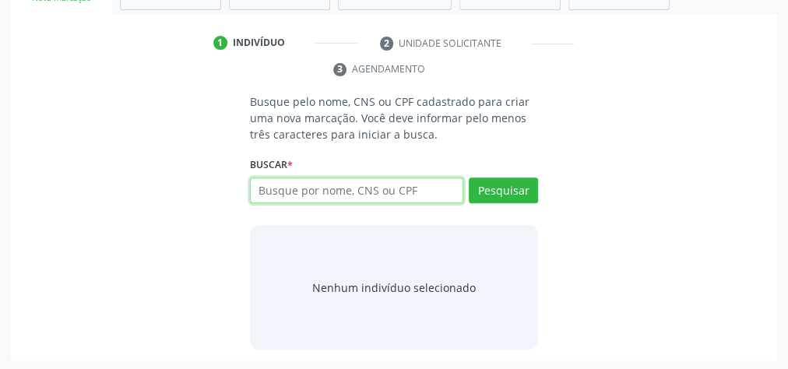
click at [338, 197] on input "text" at bounding box center [356, 190] width 213 height 26
type input "15031081473"
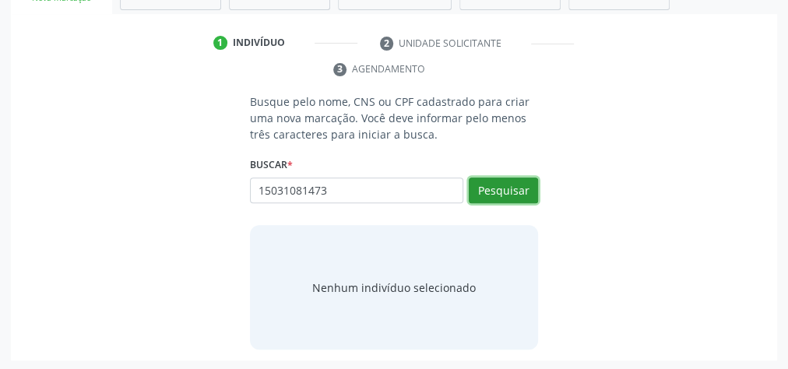
click at [502, 187] on button "Pesquisar" at bounding box center [503, 190] width 69 height 26
type input "15031081473"
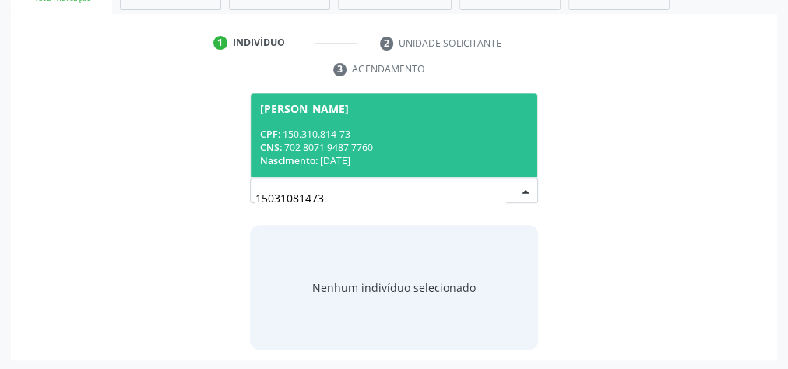
click at [468, 147] on div "CNS: 702 8071 9487 7760" at bounding box center [394, 147] width 268 height 13
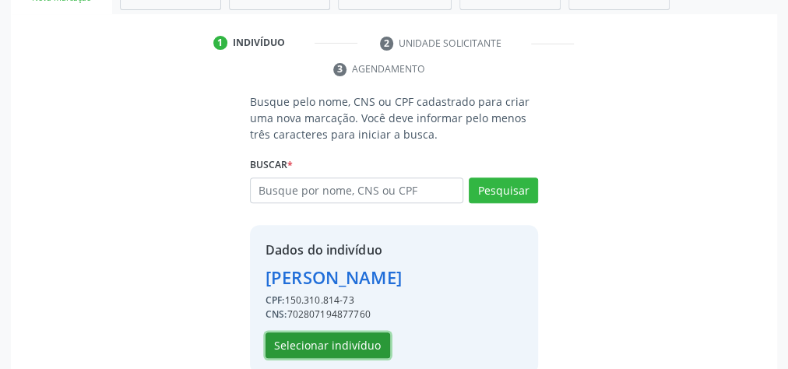
click at [346, 343] on button "Selecionar indivíduo" at bounding box center [327, 345] width 125 height 26
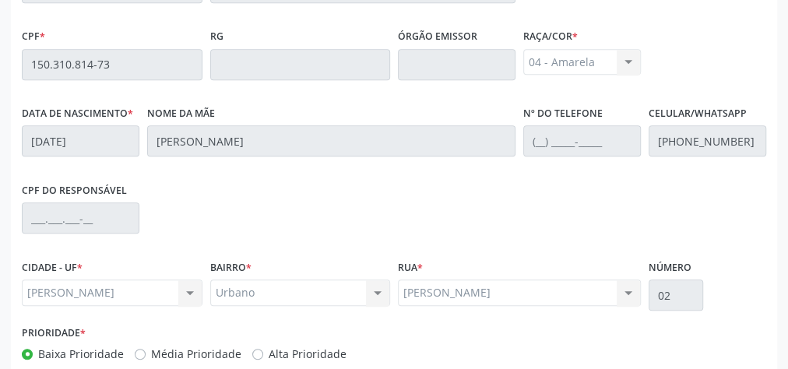
scroll to position [564, 0]
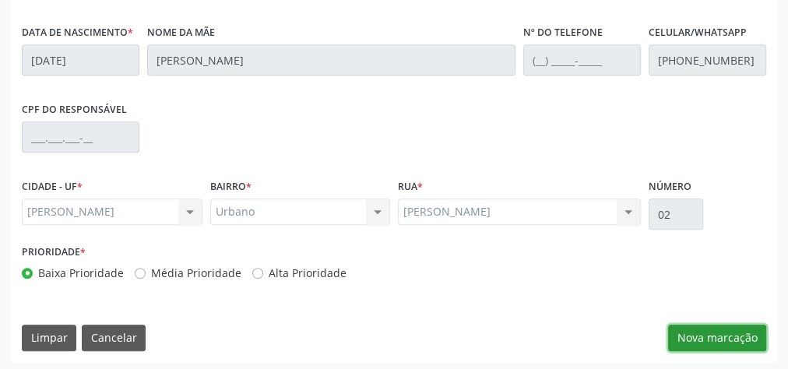
click at [740, 334] on button "Nova marcação" at bounding box center [717, 338] width 98 height 26
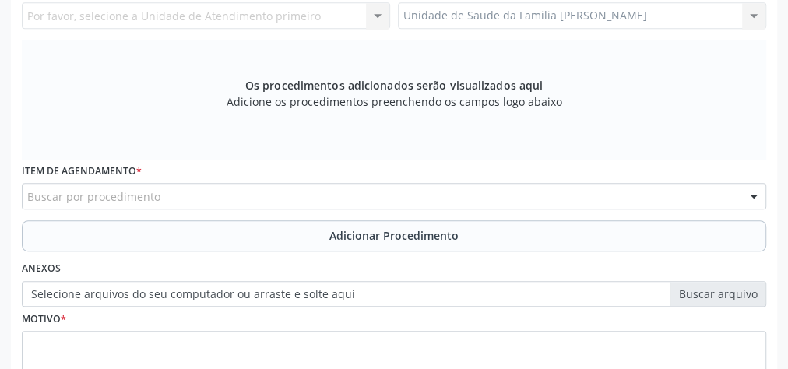
scroll to position [464, 0]
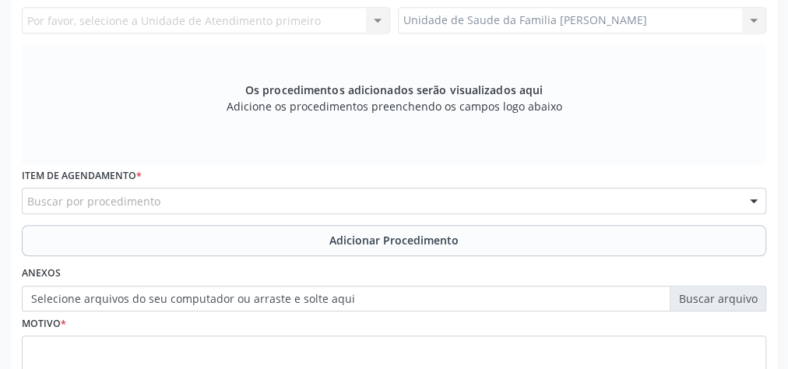
click at [383, 204] on div "Buscar por procedimento" at bounding box center [394, 201] width 744 height 26
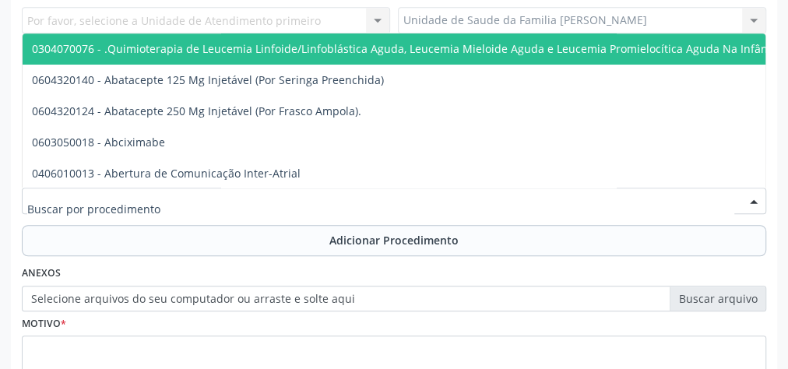
click at [383, 204] on input "text" at bounding box center [380, 208] width 707 height 31
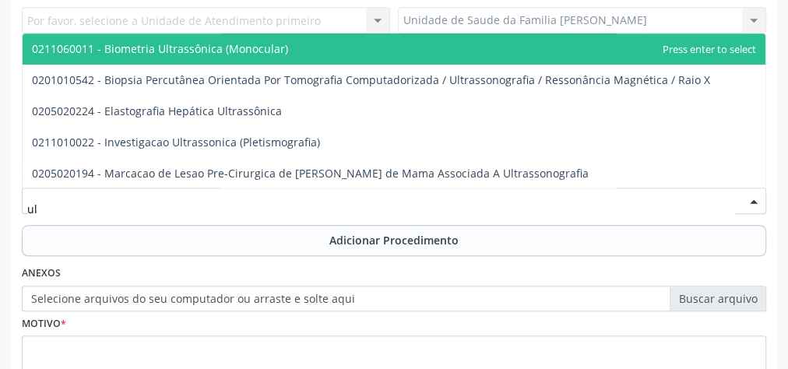
type input "u"
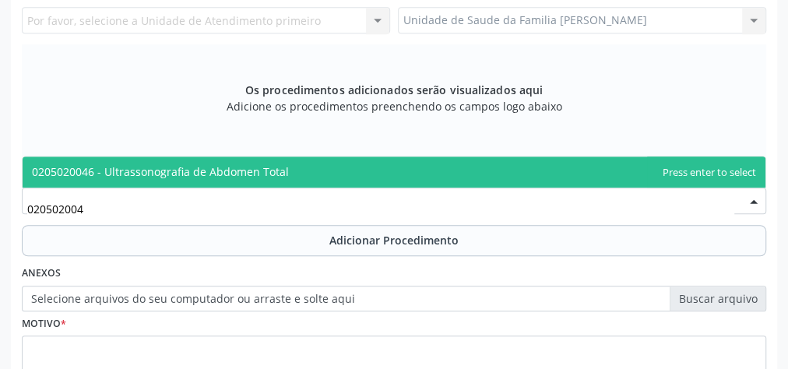
type input "0205020046"
click at [269, 164] on span "0205020046 - Ultrassonografia de Abdomen Total" at bounding box center [160, 171] width 257 height 15
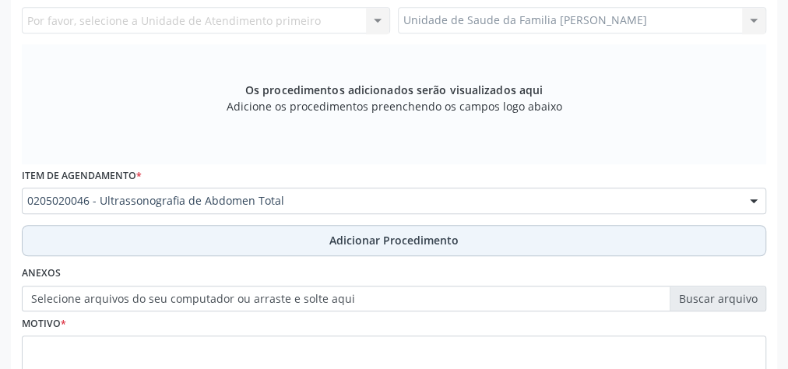
click at [413, 240] on span "Adicionar Procedimento" at bounding box center [393, 240] width 129 height 16
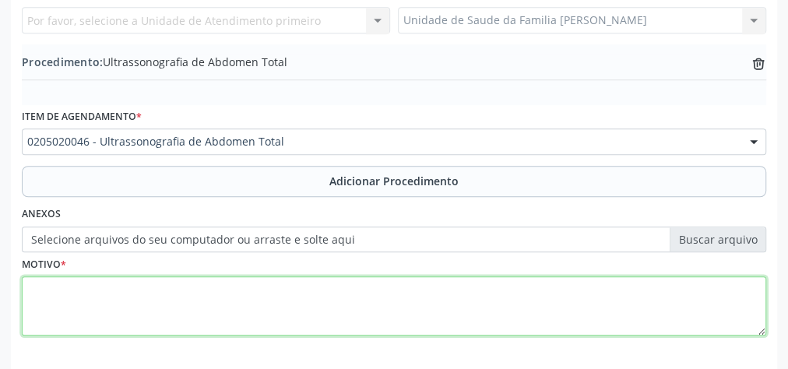
click at [274, 299] on textarea at bounding box center [394, 305] width 744 height 59
click at [259, 329] on textarea at bounding box center [394, 305] width 744 height 59
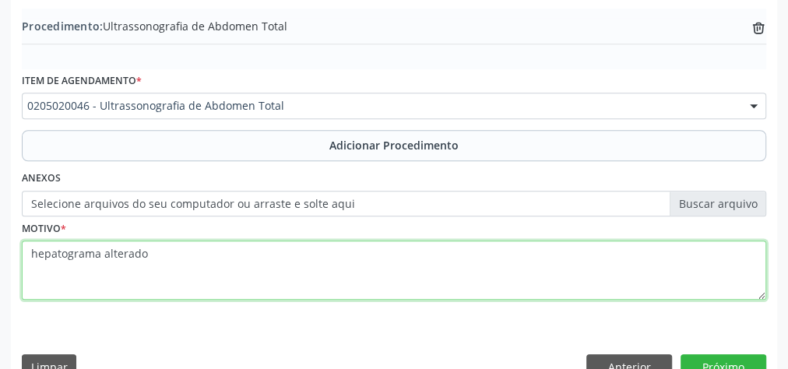
scroll to position [529, 0]
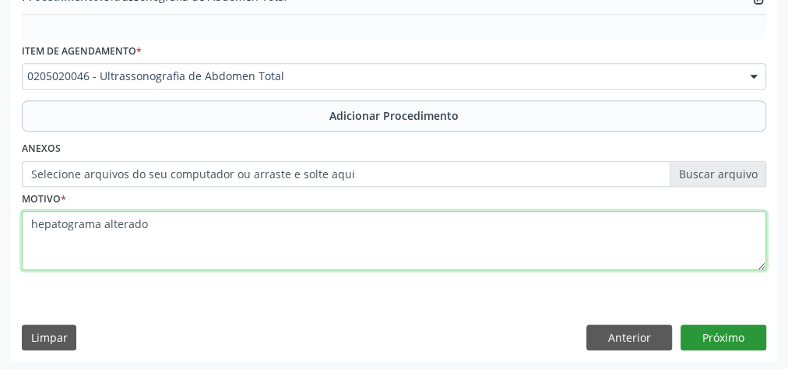
type textarea "hepatograma alterado"
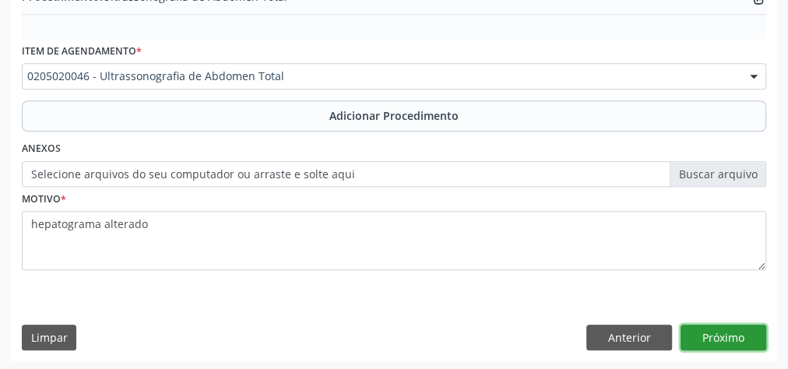
click at [725, 337] on button "Próximo" at bounding box center [723, 338] width 86 height 26
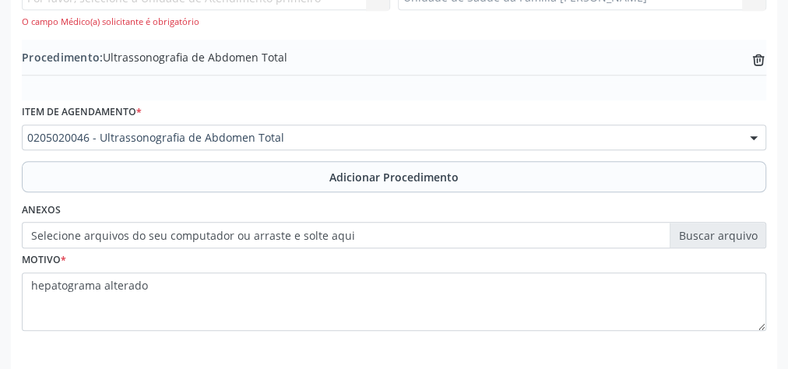
scroll to position [379, 0]
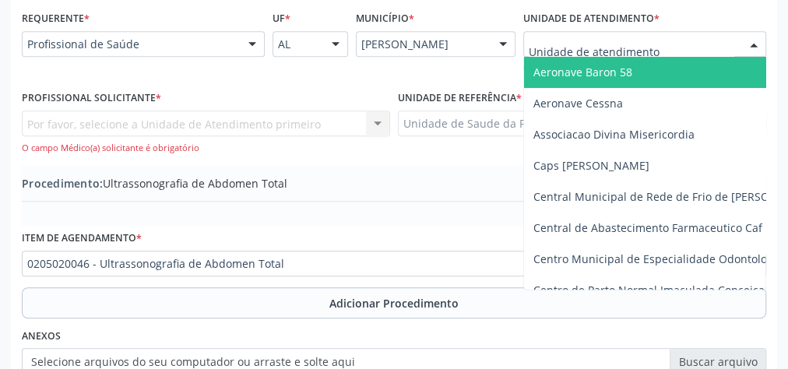
click at [749, 36] on div at bounding box center [753, 45] width 23 height 26
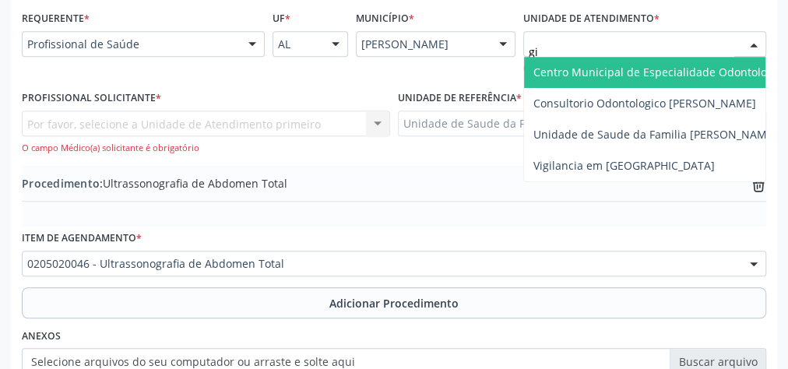
type input "gis"
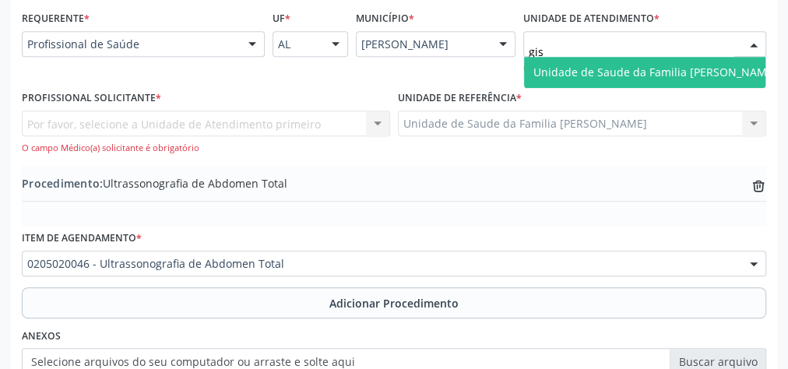
click at [706, 65] on span "Unidade de Saude da Familia [PERSON_NAME]" at bounding box center [655, 72] width 244 height 15
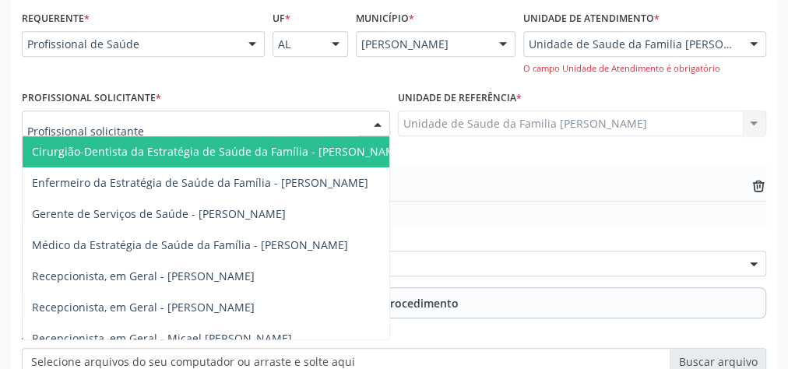
click at [374, 125] on div at bounding box center [377, 124] width 23 height 26
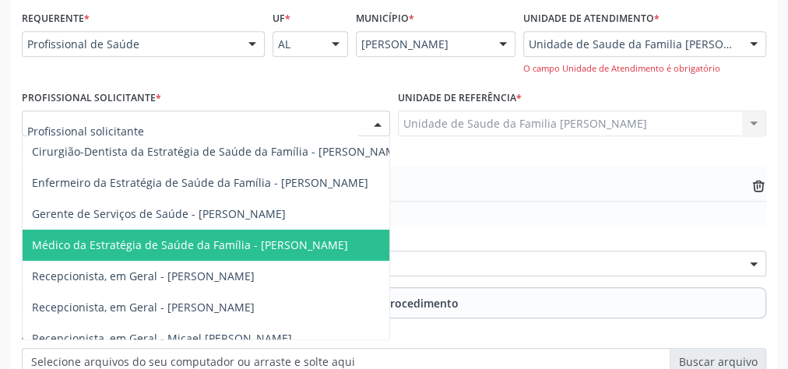
click at [299, 242] on span "Médico da Estratégia de Saúde da Família - [PERSON_NAME]" at bounding box center [190, 244] width 316 height 15
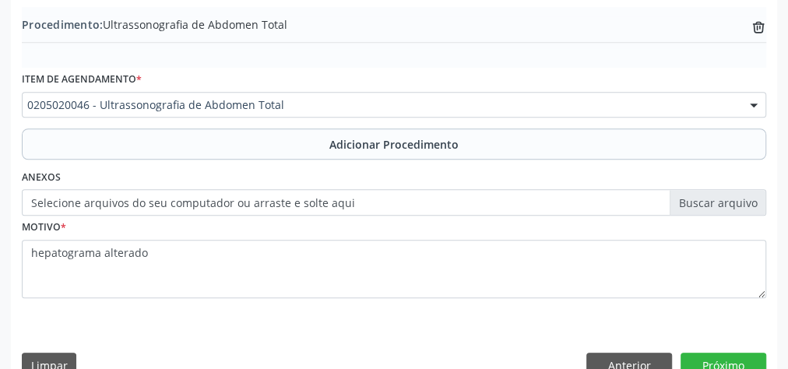
scroll to position [566, 0]
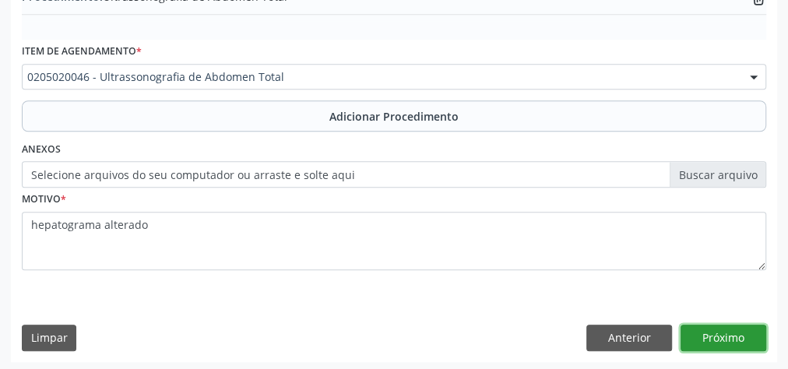
click at [739, 333] on button "Próximo" at bounding box center [723, 338] width 86 height 26
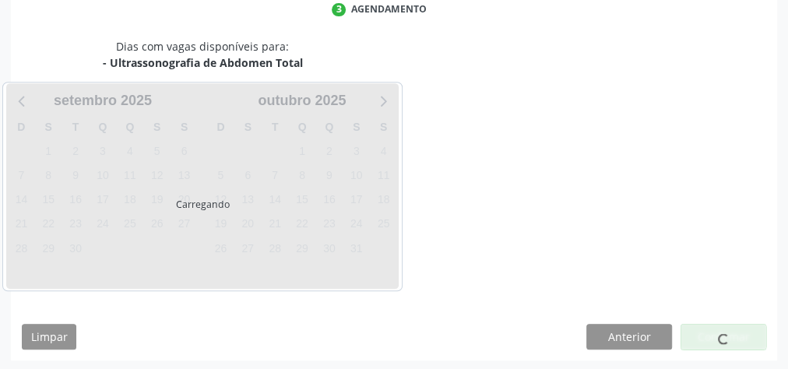
scroll to position [413, 0]
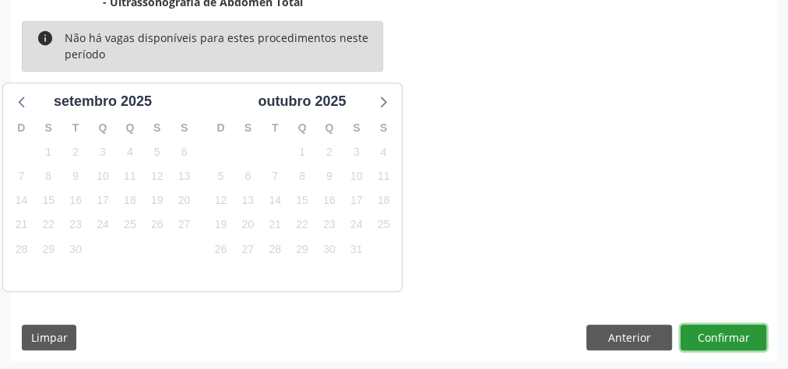
click at [739, 333] on button "Confirmar" at bounding box center [723, 338] width 86 height 26
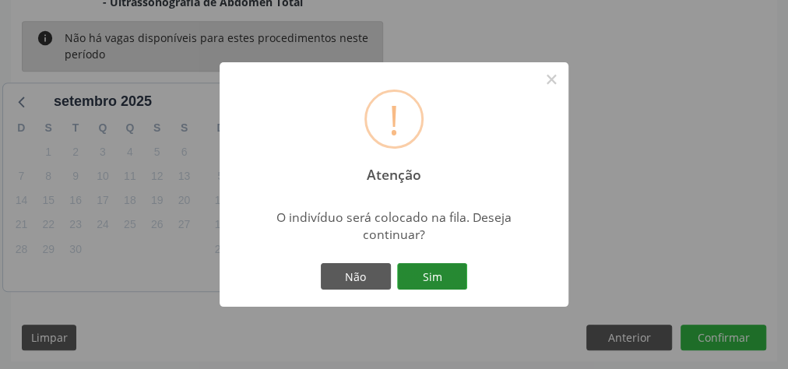
click at [448, 285] on button "Sim" at bounding box center [432, 276] width 70 height 26
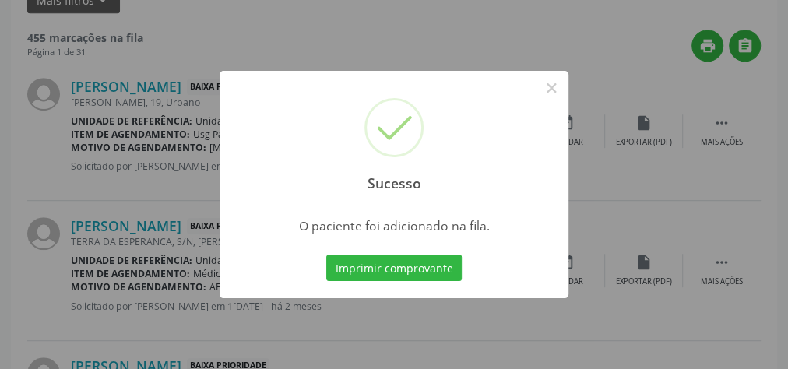
scroll to position [165, 0]
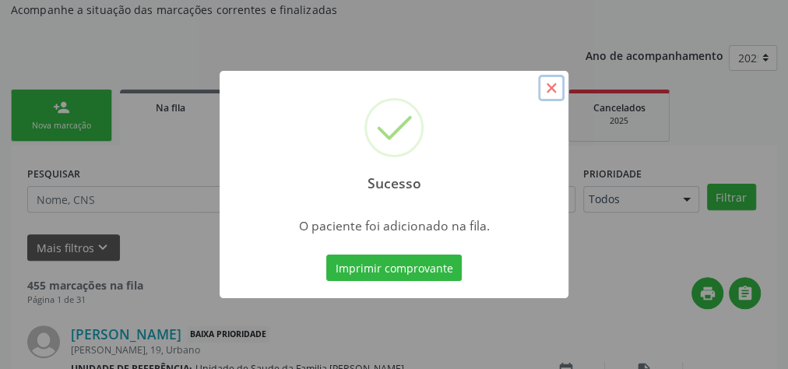
click at [546, 85] on button "×" at bounding box center [551, 88] width 26 height 26
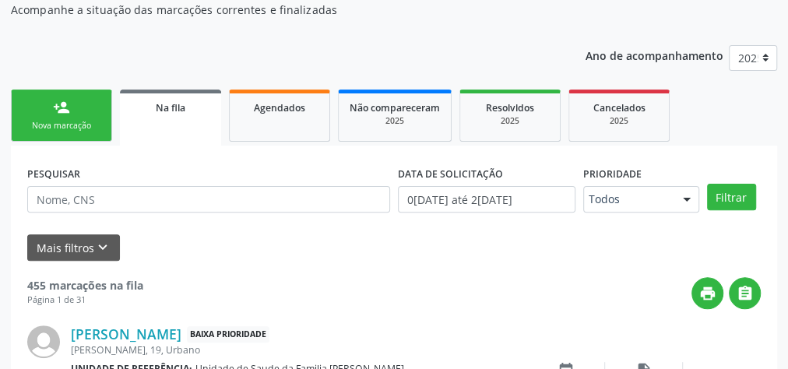
click at [61, 124] on div "Nova marcação" at bounding box center [62, 126] width 78 height 12
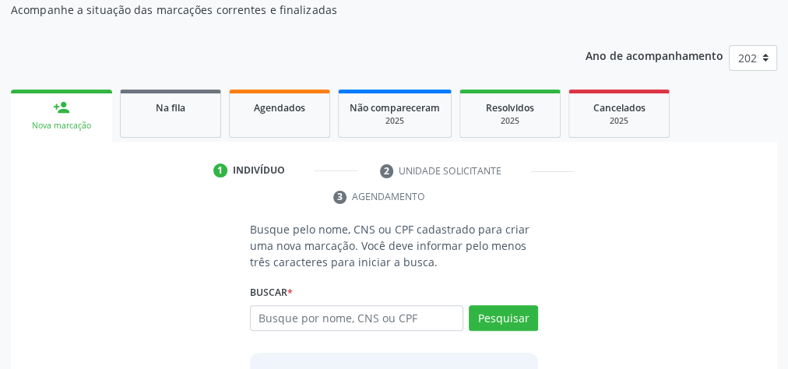
click at [528, 26] on div "Acompanhamento Acompanhe a situação das marcações correntes e finalizadas Relat…" at bounding box center [394, 225] width 766 height 525
